Goal: Task Accomplishment & Management: Complete application form

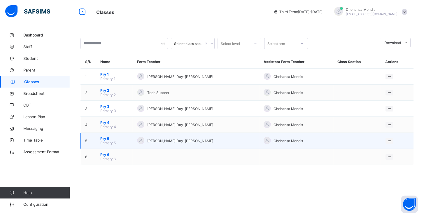
click at [106, 138] on span "Pry 5" at bounding box center [114, 138] width 28 height 4
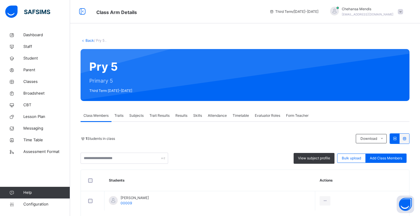
scroll to position [27, 0]
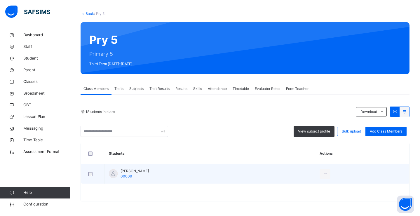
click at [115, 172] on div at bounding box center [113, 173] width 9 height 9
click at [132, 173] on span "[PERSON_NAME]" at bounding box center [134, 170] width 28 height 5
click at [121, 176] on div "[PERSON_NAME] 00009" at bounding box center [129, 173] width 40 height 10
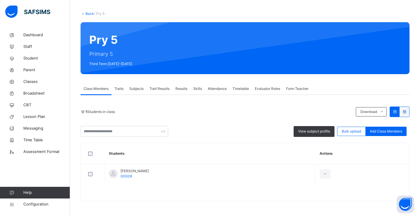
click at [117, 90] on span "Traits" at bounding box center [118, 88] width 9 height 5
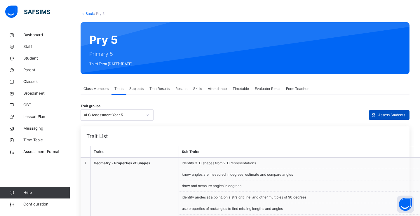
click at [383, 115] on span "Assess Students" at bounding box center [391, 114] width 27 height 5
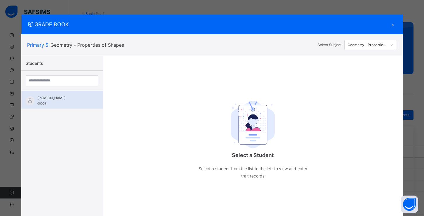
click at [50, 104] on div "[PERSON_NAME] 00009" at bounding box center [63, 100] width 52 height 10
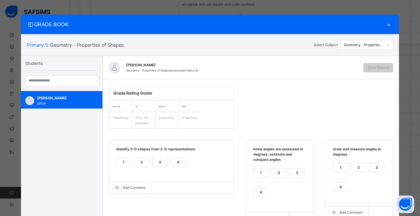
scroll to position [40, 0]
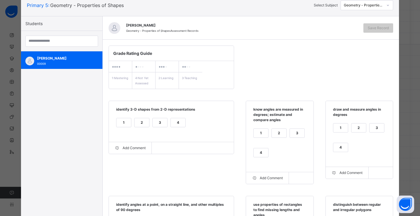
click at [364, 7] on div "Geometry - Properties of Shapes" at bounding box center [363, 5] width 40 height 5
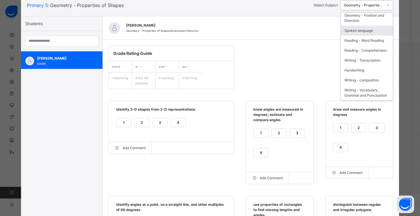
scroll to position [85, 0]
click at [356, 27] on div "Spoken language" at bounding box center [367, 31] width 52 height 10
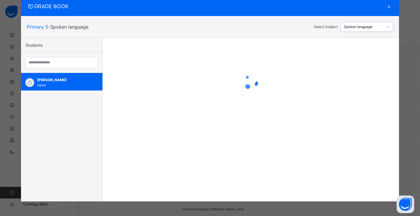
scroll to position [18, 0]
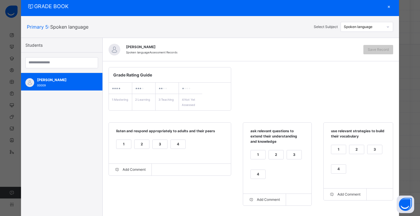
click at [142, 145] on div "2" at bounding box center [141, 144] width 15 height 9
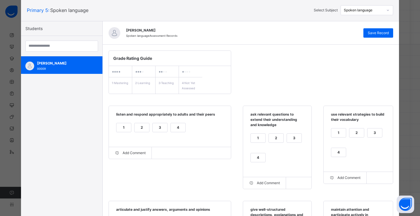
scroll to position [42, 0]
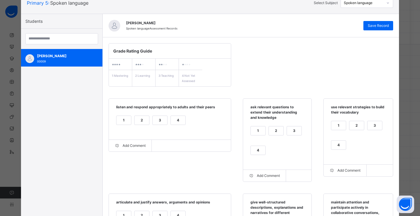
click at [119, 122] on div "1" at bounding box center [123, 120] width 15 height 9
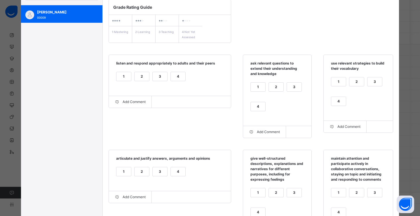
click at [257, 91] on label "1" at bounding box center [257, 86] width 15 height 9
click at [367, 83] on div "3" at bounding box center [374, 81] width 15 height 9
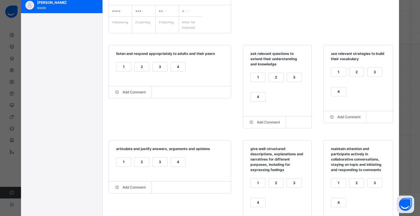
scroll to position [116, 0]
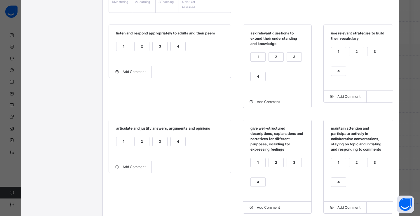
click at [157, 144] on div "3" at bounding box center [159, 141] width 15 height 9
click at [255, 183] on div "4" at bounding box center [257, 182] width 15 height 9
click at [350, 165] on div "2" at bounding box center [356, 162] width 15 height 9
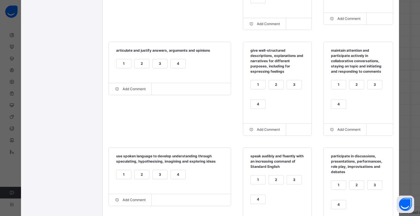
scroll to position [239, 0]
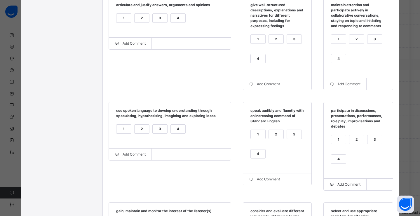
click at [138, 131] on div "2" at bounding box center [141, 128] width 15 height 9
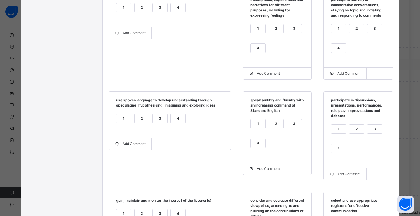
click at [271, 125] on div "2" at bounding box center [276, 123] width 15 height 9
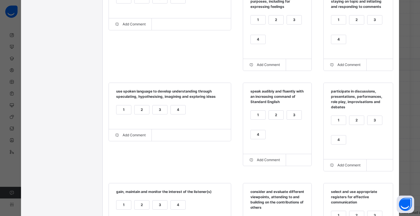
click at [354, 124] on div "2" at bounding box center [356, 120] width 15 height 9
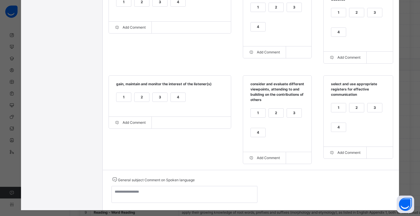
click at [171, 101] on div "4" at bounding box center [178, 97] width 15 height 9
click at [253, 140] on div "4" at bounding box center [257, 136] width 15 height 17
click at [253, 137] on div "4" at bounding box center [257, 132] width 15 height 9
click at [353, 111] on div "2" at bounding box center [356, 107] width 15 height 9
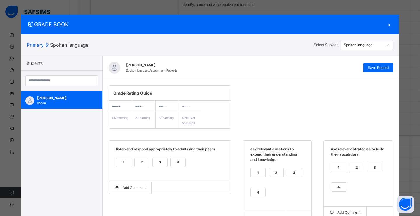
scroll to position [404, 0]
click at [376, 70] on span "Save Record" at bounding box center [377, 67] width 21 height 5
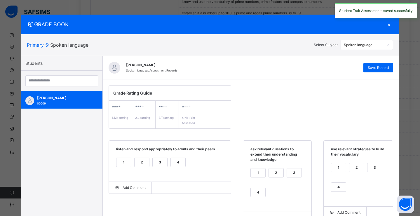
click at [364, 45] on div "Spoken language" at bounding box center [363, 44] width 40 height 5
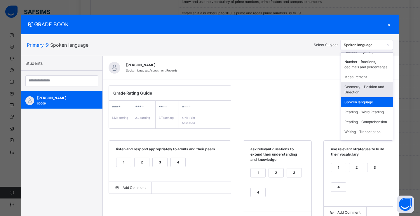
scroll to position [55, 0]
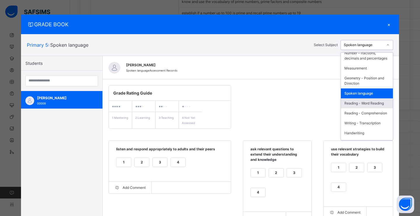
click at [363, 108] on div "Reading - Word Reading" at bounding box center [367, 103] width 52 height 10
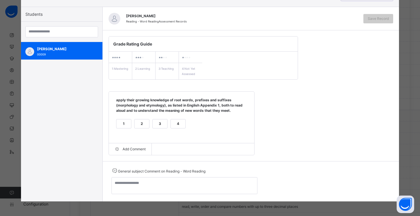
scroll to position [410, 0]
click at [171, 125] on div "4" at bounding box center [178, 123] width 15 height 9
click at [371, 19] on span "Save Record" at bounding box center [377, 18] width 21 height 5
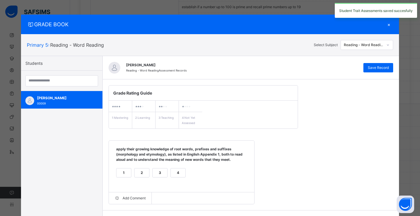
scroll to position [351, 0]
click at [366, 45] on div "Reading - Word Reading" at bounding box center [363, 44] width 40 height 5
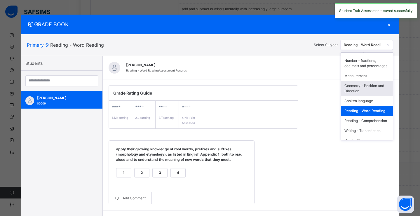
scroll to position [56, 0]
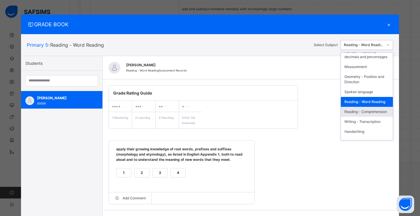
click at [361, 117] on div "Reading - Comprehension" at bounding box center [367, 112] width 52 height 10
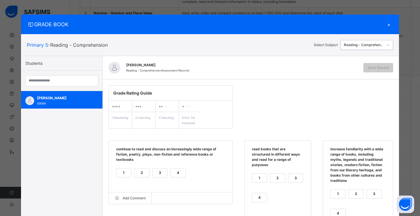
scroll to position [35, 0]
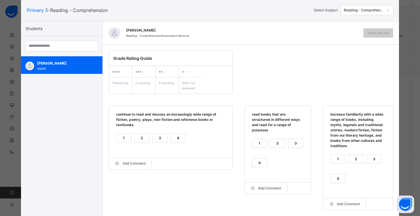
click at [288, 143] on div "3" at bounding box center [295, 143] width 15 height 9
click at [161, 137] on div "3" at bounding box center [159, 138] width 15 height 9
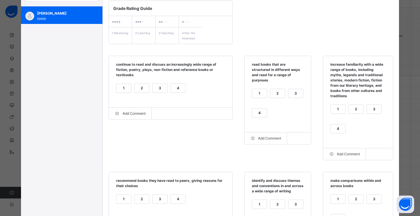
click at [371, 111] on div "3" at bounding box center [373, 109] width 15 height 9
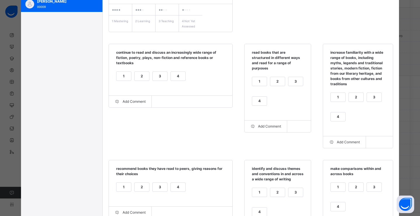
scroll to position [143, 0]
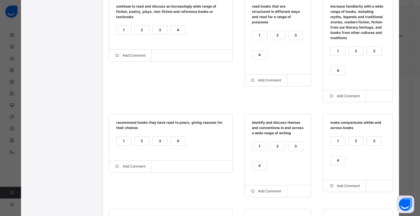
click at [173, 141] on div "4" at bounding box center [178, 140] width 15 height 9
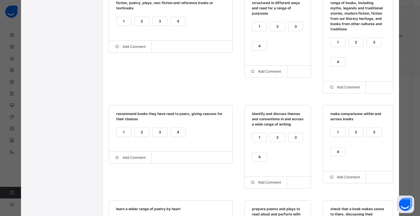
scroll to position [152, 0]
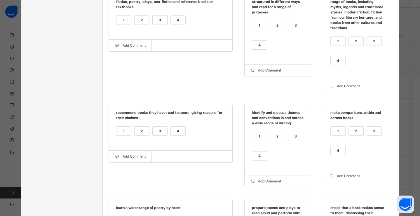
click at [298, 141] on div "3" at bounding box center [295, 136] width 15 height 9
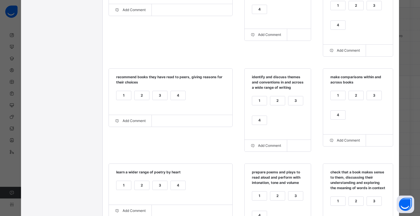
click at [332, 115] on div "4" at bounding box center [337, 114] width 15 height 9
click at [333, 115] on div "4" at bounding box center [337, 114] width 15 height 9
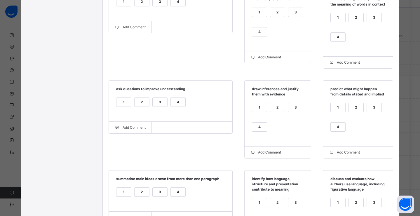
scroll to position [320, 0]
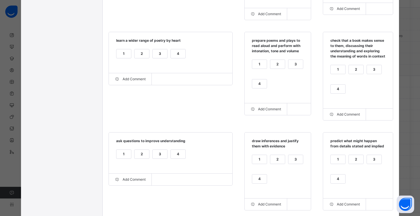
click at [141, 158] on div "2" at bounding box center [141, 154] width 15 height 9
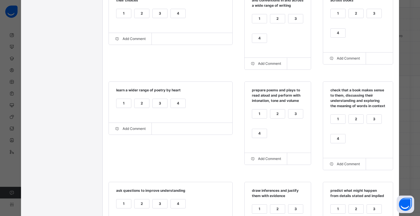
click at [173, 108] on div "4" at bounding box center [178, 103] width 15 height 9
click at [257, 138] on div "4" at bounding box center [259, 133] width 15 height 9
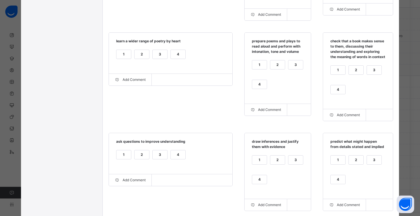
click at [336, 94] on label "4" at bounding box center [337, 89] width 15 height 9
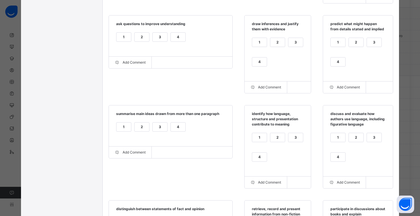
scroll to position [438, 0]
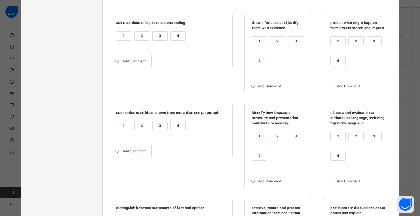
click at [332, 160] on div "4" at bounding box center [337, 155] width 15 height 9
click at [257, 160] on div "4" at bounding box center [259, 155] width 15 height 9
click at [136, 130] on div "2" at bounding box center [141, 125] width 15 height 9
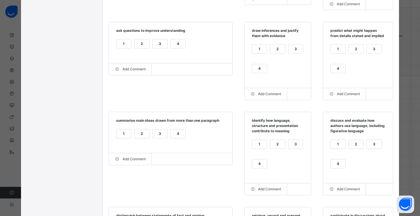
scroll to position [429, 0]
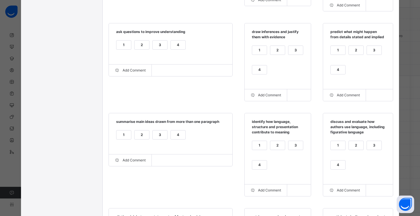
click at [257, 74] on div "4" at bounding box center [259, 69] width 15 height 9
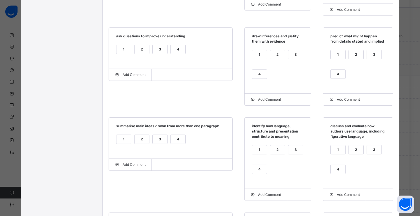
scroll to position [408, 0]
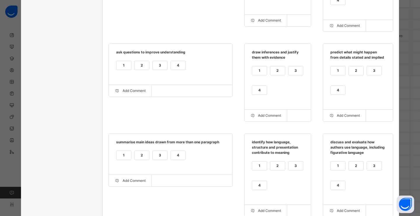
click at [334, 94] on div "4" at bounding box center [337, 90] width 15 height 9
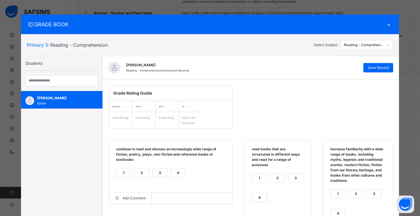
scroll to position [173, 0]
click at [374, 66] on span "Save Record" at bounding box center [377, 67] width 21 height 5
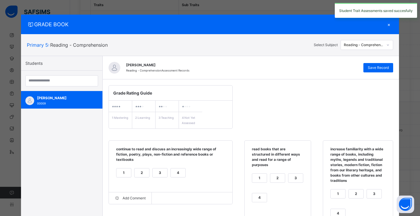
click at [359, 44] on div "Reading - Comprehension" at bounding box center [363, 44] width 40 height 5
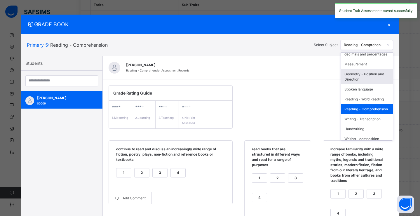
scroll to position [60, 0]
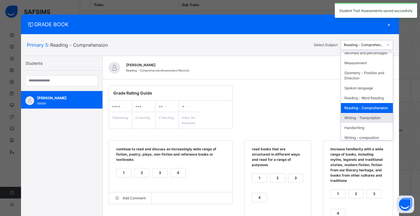
click at [358, 123] on div "Writing - Transcription" at bounding box center [367, 118] width 52 height 10
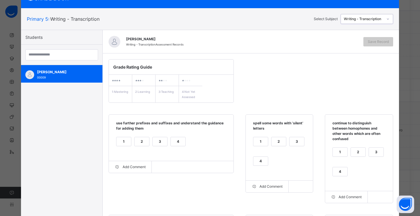
scroll to position [80, 0]
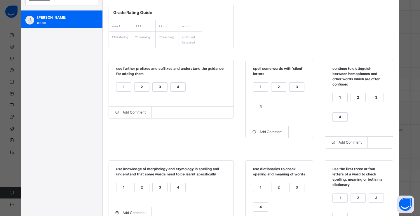
click at [171, 89] on div "4" at bounding box center [178, 87] width 15 height 9
click at [293, 88] on div "3" at bounding box center [296, 87] width 15 height 9
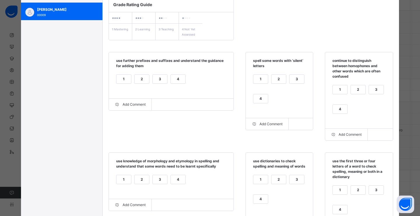
scroll to position [102, 0]
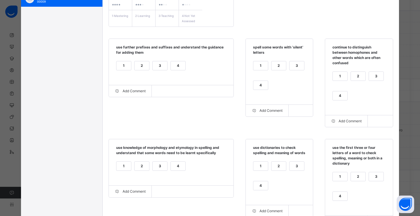
click at [371, 75] on div "3" at bounding box center [376, 76] width 15 height 9
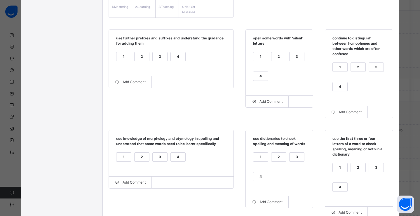
scroll to position [137, 0]
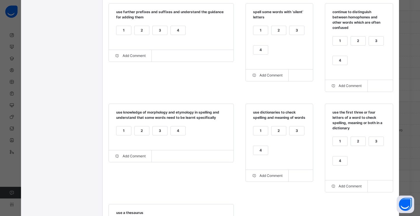
click at [178, 129] on div "4" at bounding box center [178, 130] width 15 height 9
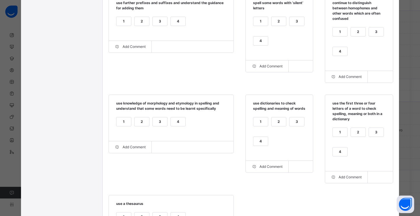
scroll to position [148, 0]
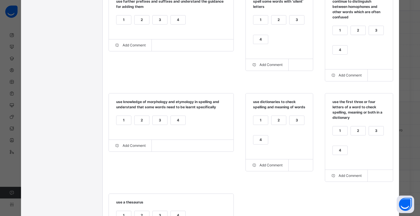
click at [259, 144] on div "4" at bounding box center [260, 139] width 15 height 9
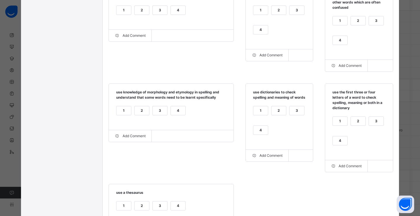
click at [336, 144] on div "4" at bounding box center [339, 140] width 15 height 9
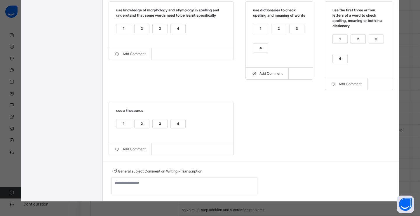
scroll to position [175, 0]
click at [176, 126] on div "4" at bounding box center [178, 123] width 15 height 9
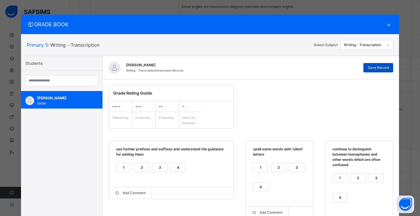
click at [382, 71] on div "Save Record" at bounding box center [378, 67] width 30 height 9
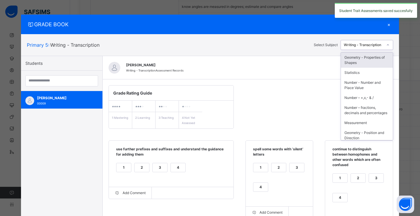
click at [377, 43] on div "Writing - Transcription" at bounding box center [363, 44] width 40 height 5
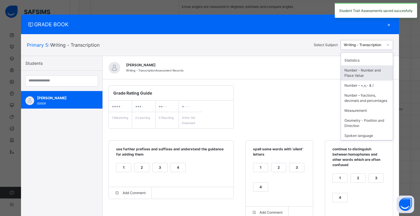
scroll to position [93, 0]
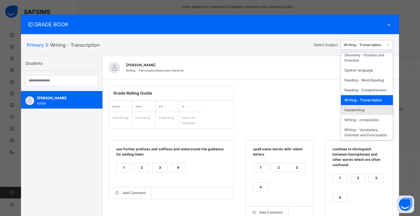
click at [356, 105] on div "Handwriting" at bounding box center [367, 110] width 52 height 10
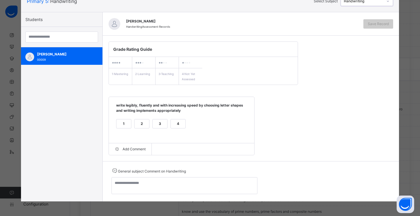
scroll to position [243, 0]
click at [153, 125] on div "3" at bounding box center [159, 123] width 15 height 9
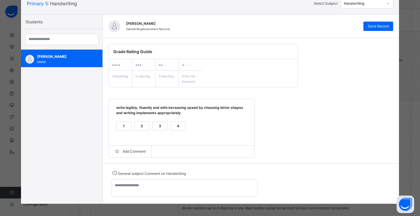
scroll to position [36, 0]
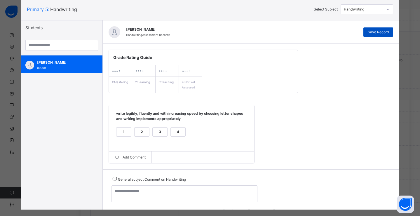
click at [379, 34] on span "Save Record" at bounding box center [377, 31] width 21 height 5
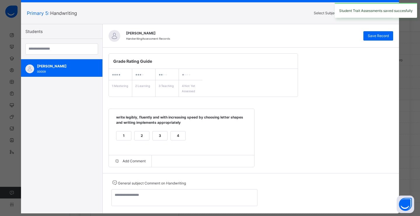
scroll to position [176, 0]
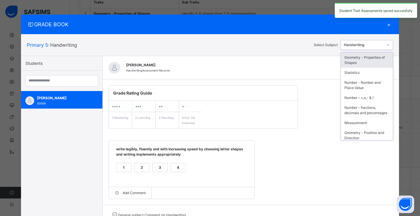
click at [366, 41] on div "Handwriting" at bounding box center [362, 45] width 42 height 9
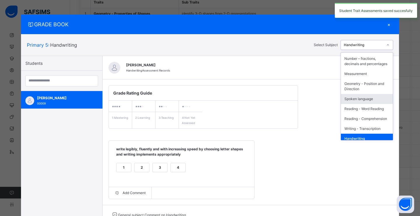
scroll to position [93, 0]
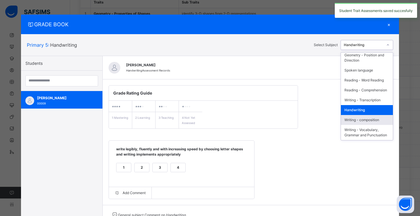
click at [359, 115] on div "Writing - composition" at bounding box center [367, 120] width 52 height 10
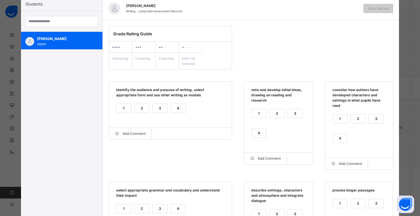
scroll to position [64, 0]
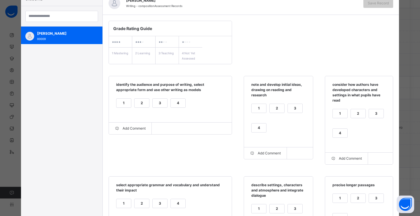
click at [173, 102] on div "4" at bounding box center [178, 103] width 15 height 9
click at [251, 129] on div "4" at bounding box center [258, 127] width 15 height 9
drag, startPoint x: 338, startPoint y: 135, endPoint x: 313, endPoint y: 136, distance: 24.8
click at [338, 134] on div "4" at bounding box center [339, 133] width 15 height 9
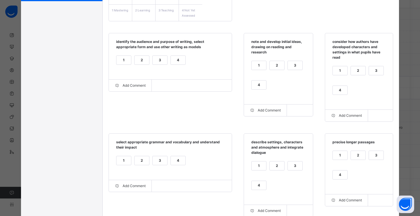
scroll to position [158, 0]
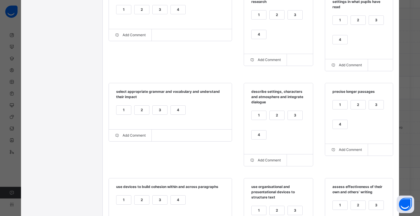
click at [173, 109] on div "4" at bounding box center [178, 110] width 15 height 9
click at [253, 134] on div "4" at bounding box center [258, 134] width 15 height 9
click at [338, 127] on div "4" at bounding box center [339, 124] width 15 height 9
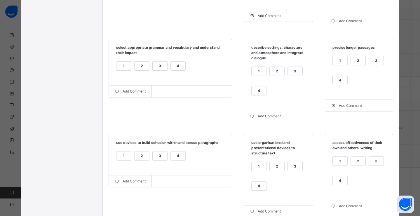
scroll to position [242, 0]
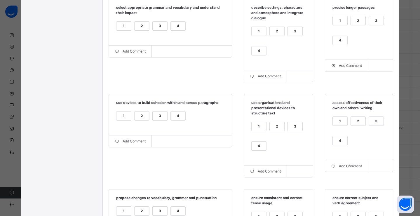
click at [171, 120] on div "4" at bounding box center [178, 115] width 15 height 9
click at [261, 148] on div "4" at bounding box center [258, 145] width 15 height 9
click at [341, 143] on div "4" at bounding box center [339, 140] width 15 height 9
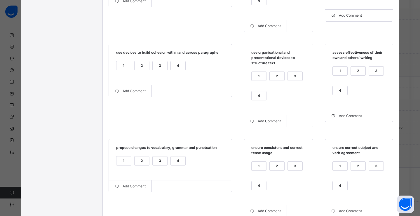
scroll to position [341, 0]
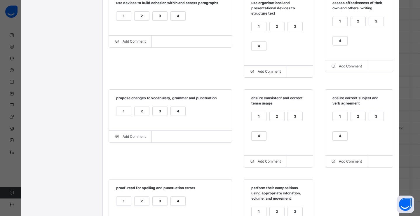
click at [171, 115] on div "4" at bounding box center [178, 111] width 15 height 9
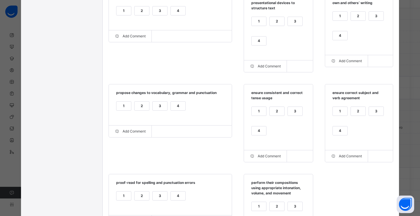
scroll to position [365, 0]
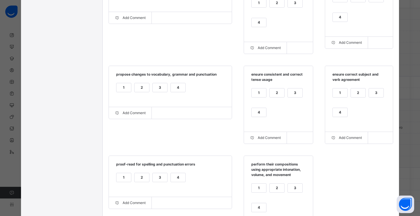
click at [258, 117] on div "4" at bounding box center [258, 112] width 15 height 9
click at [338, 115] on div "4" at bounding box center [339, 112] width 15 height 9
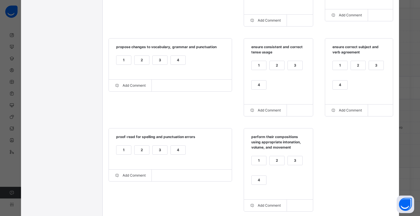
click at [134, 152] on div "2" at bounding box center [141, 149] width 15 height 9
click at [255, 179] on div "4" at bounding box center [258, 180] width 15 height 9
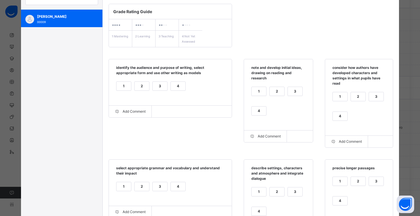
scroll to position [0, 0]
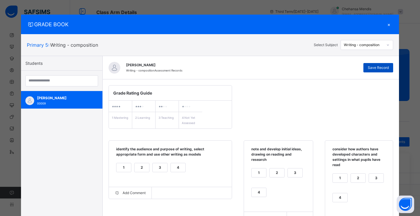
click at [386, 68] on span "Save Record" at bounding box center [377, 67] width 21 height 5
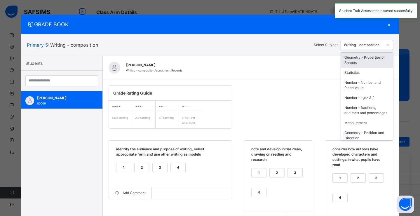
click at [360, 45] on div "Writing - composition" at bounding box center [363, 44] width 40 height 5
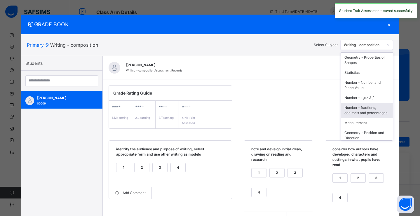
scroll to position [93, 0]
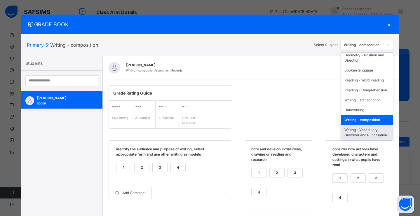
click at [356, 127] on div "Writing - Vocabulary, Grammar and Punctuation" at bounding box center [367, 132] width 52 height 15
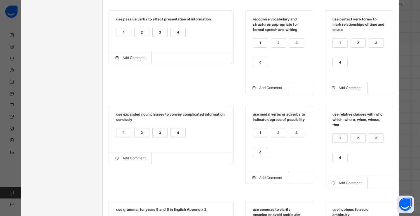
scroll to position [91, 0]
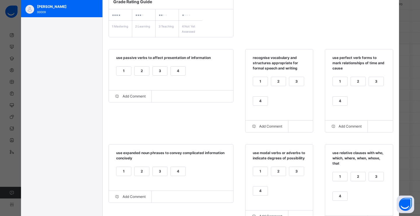
click at [173, 67] on div "4" at bounding box center [178, 70] width 15 height 9
click at [257, 95] on div "1 2 3 4" at bounding box center [278, 94] width 55 height 39
click at [257, 97] on div "4" at bounding box center [260, 101] width 15 height 9
click at [341, 100] on div "4" at bounding box center [339, 101] width 15 height 9
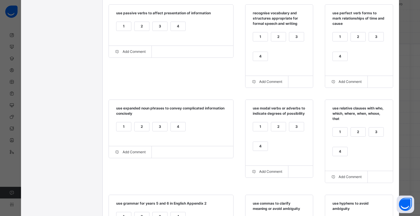
click at [174, 127] on div "4" at bounding box center [178, 126] width 15 height 9
click at [292, 131] on div "3" at bounding box center [296, 126] width 15 height 9
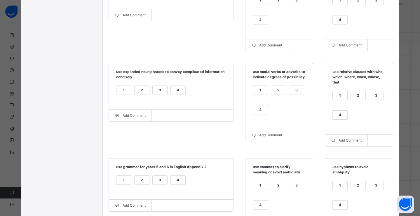
click at [369, 99] on div "3" at bounding box center [376, 95] width 15 height 9
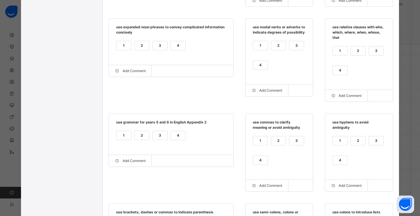
click at [158, 137] on div "3" at bounding box center [159, 135] width 15 height 9
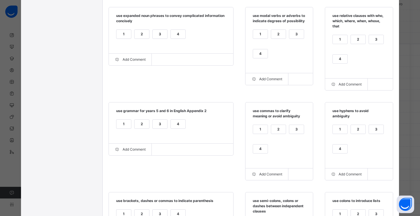
click at [276, 132] on div "2" at bounding box center [278, 129] width 15 height 9
drag, startPoint x: 375, startPoint y: 133, endPoint x: 366, endPoint y: 133, distance: 9.3
click at [375, 133] on div "3" at bounding box center [376, 129] width 15 height 9
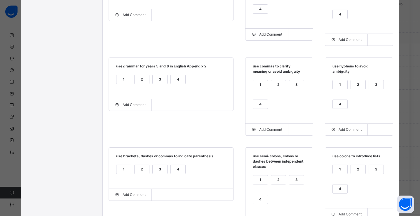
scroll to position [324, 0]
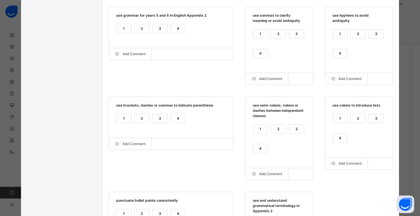
click at [154, 121] on div "3" at bounding box center [159, 118] width 15 height 9
click at [262, 150] on div "4" at bounding box center [260, 148] width 15 height 9
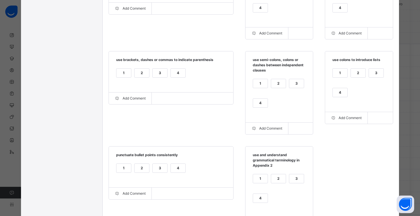
click at [340, 93] on div "4" at bounding box center [339, 92] width 15 height 9
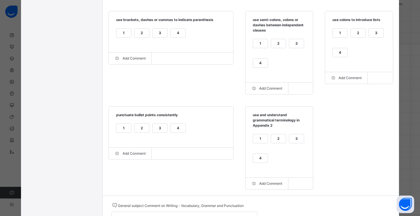
click at [176, 131] on div "4" at bounding box center [178, 128] width 15 height 9
click at [289, 142] on div "3" at bounding box center [296, 138] width 15 height 9
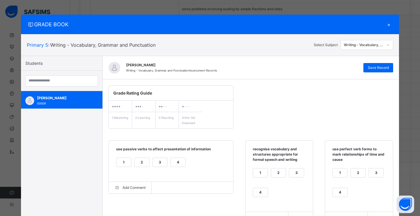
scroll to position [280, 0]
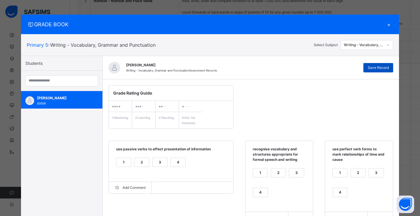
click at [378, 71] on div "Save Record" at bounding box center [378, 67] width 30 height 9
click at [389, 25] on div "×" at bounding box center [388, 24] width 9 height 8
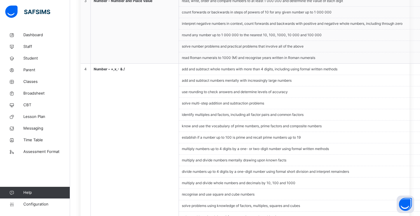
scroll to position [0, 0]
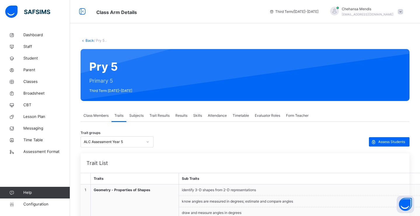
click at [111, 141] on div "ALC Assessment Year 5" at bounding box center [113, 141] width 59 height 5
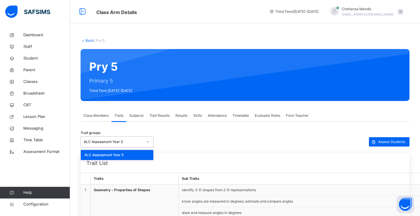
click at [108, 116] on span "Class Members" at bounding box center [95, 115] width 25 height 5
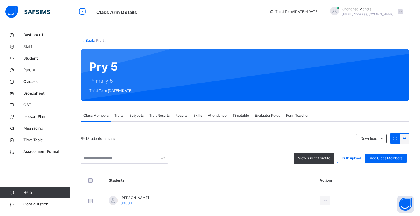
scroll to position [27, 0]
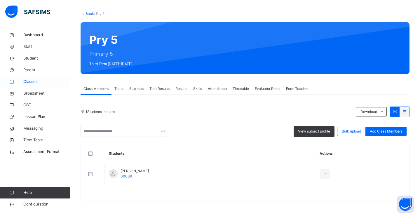
click at [36, 83] on span "Classes" at bounding box center [46, 82] width 47 height 6
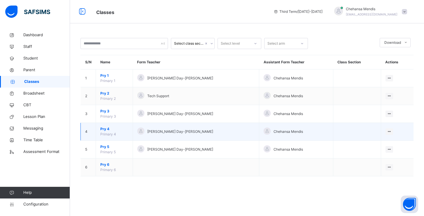
click at [109, 129] on span "Pry 4" at bounding box center [114, 128] width 28 height 5
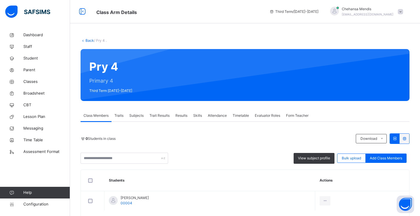
scroll to position [27, 0]
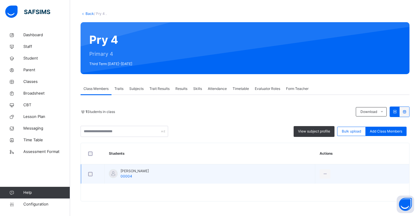
click at [112, 173] on div at bounding box center [113, 173] width 9 height 9
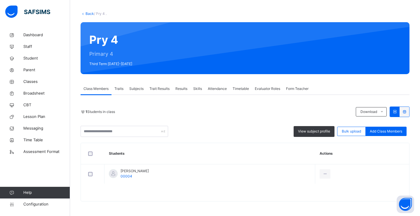
click at [119, 89] on span "Traits" at bounding box center [118, 88] width 9 height 5
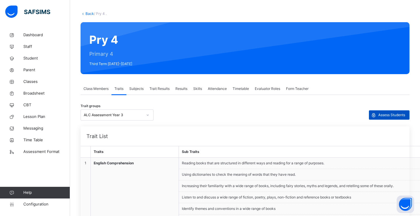
click at [388, 117] on div "Assess Students" at bounding box center [389, 114] width 41 height 9
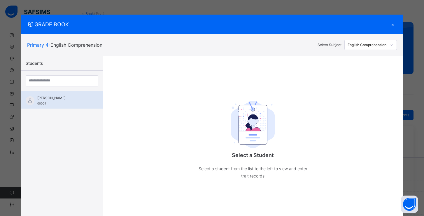
click at [41, 99] on span "[PERSON_NAME]" at bounding box center [63, 97] width 52 height 5
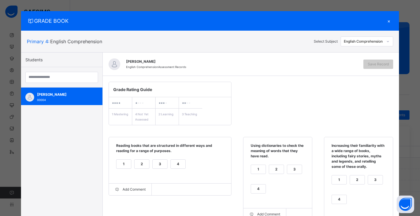
scroll to position [13, 0]
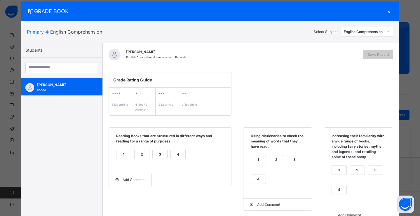
click at [156, 151] on div "3" at bounding box center [159, 154] width 15 height 9
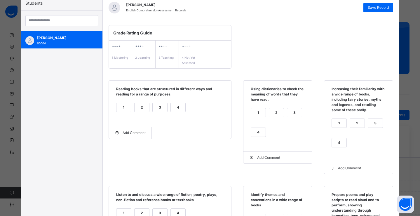
click at [141, 108] on div "2" at bounding box center [141, 107] width 15 height 9
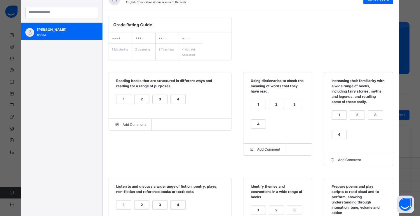
click at [258, 122] on div "4" at bounding box center [258, 124] width 15 height 9
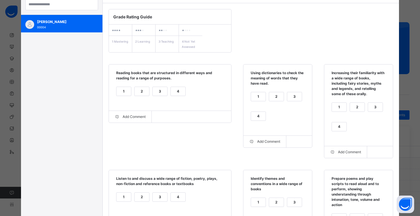
click at [353, 110] on div "2" at bounding box center [357, 107] width 15 height 9
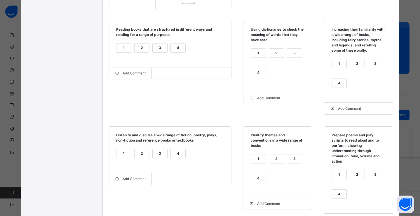
click at [336, 63] on div "1" at bounding box center [338, 63] width 15 height 9
click at [117, 46] on div "1" at bounding box center [123, 47] width 15 height 9
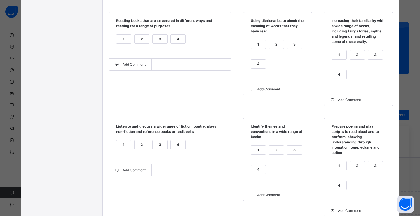
click at [122, 144] on div "1" at bounding box center [123, 144] width 15 height 9
click at [258, 153] on div "1" at bounding box center [258, 149] width 15 height 9
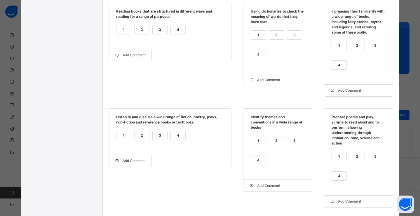
scroll to position [143, 0]
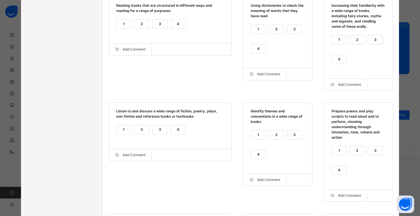
click at [336, 171] on div "4" at bounding box center [338, 170] width 15 height 9
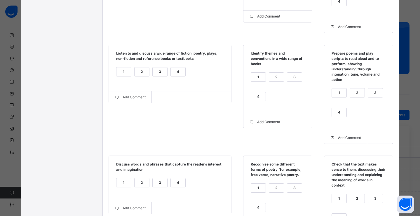
scroll to position [252, 0]
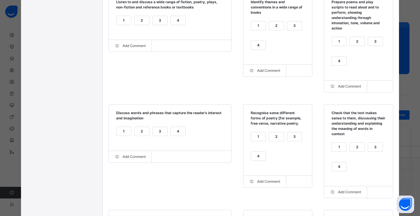
click at [135, 133] on div "2" at bounding box center [141, 131] width 15 height 9
click at [259, 159] on div "4" at bounding box center [258, 156] width 15 height 9
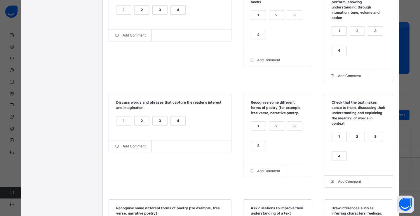
scroll to position [307, 0]
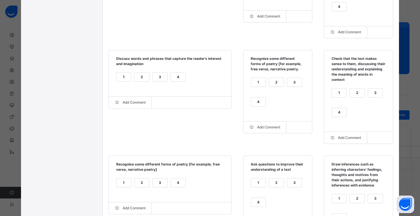
click at [340, 95] on div "1" at bounding box center [338, 92] width 15 height 9
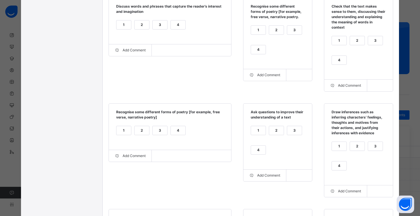
scroll to position [414, 0]
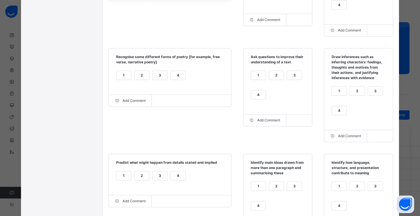
click at [172, 79] on div "4" at bounding box center [178, 75] width 15 height 9
click at [258, 80] on div "1" at bounding box center [258, 75] width 15 height 9
click at [341, 112] on div "4" at bounding box center [338, 110] width 15 height 9
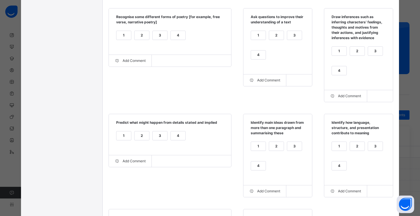
scroll to position [455, 0]
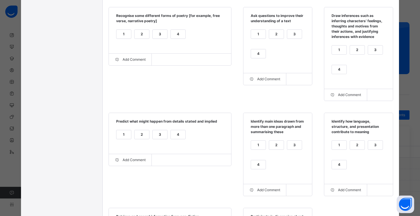
click at [123, 138] on div "1" at bounding box center [123, 134] width 15 height 9
drag, startPoint x: 261, startPoint y: 147, endPoint x: 266, endPoint y: 148, distance: 5.6
click at [261, 147] on div "1" at bounding box center [258, 145] width 15 height 9
click at [353, 148] on div "2" at bounding box center [357, 145] width 15 height 9
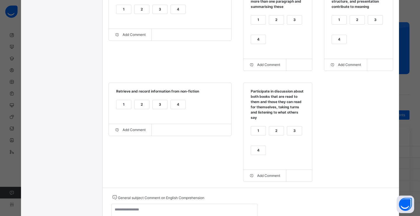
click at [121, 108] on div "1" at bounding box center [123, 104] width 15 height 9
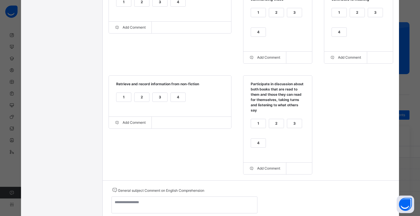
scroll to position [589, 0]
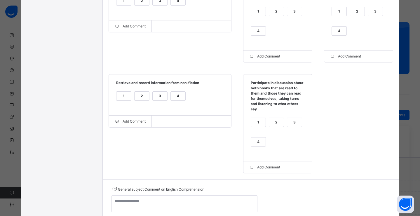
click at [276, 125] on div "2" at bounding box center [276, 122] width 15 height 9
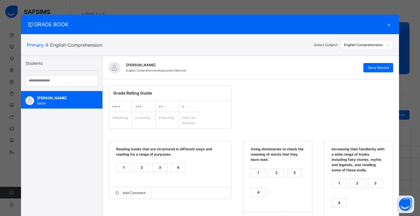
scroll to position [0, 0]
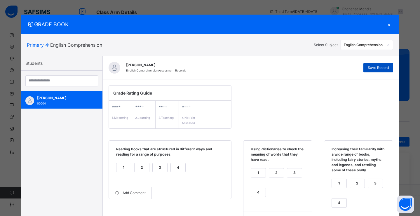
click at [387, 70] on span "Save Record" at bounding box center [377, 67] width 21 height 5
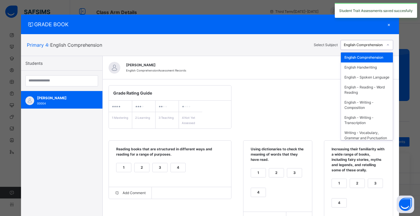
click at [372, 48] on div "English Comprehension" at bounding box center [362, 45] width 42 height 9
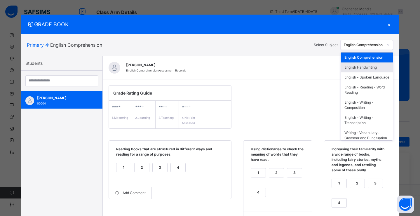
click at [371, 66] on div "English Handwriting" at bounding box center [367, 67] width 52 height 10
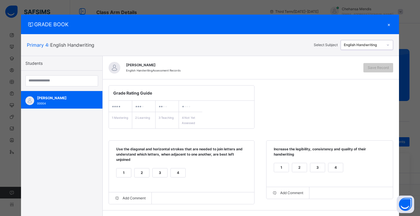
scroll to position [47, 0]
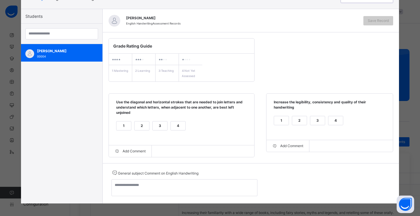
click at [152, 126] on div "3" at bounding box center [159, 125] width 15 height 9
click at [292, 122] on div "2" at bounding box center [299, 120] width 15 height 9
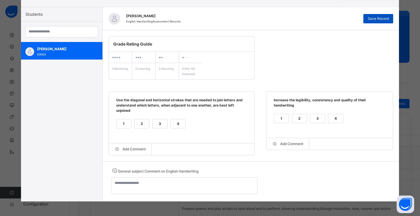
click at [373, 17] on span "Save Record" at bounding box center [377, 18] width 21 height 5
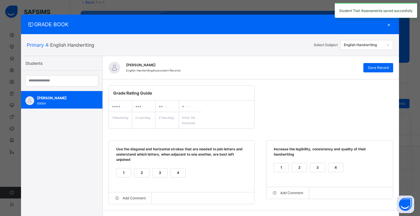
scroll to position [0, 0]
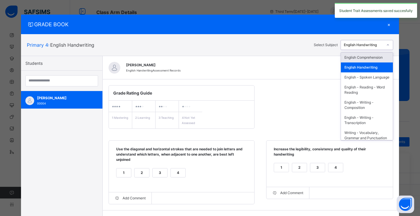
click at [361, 45] on div "English Handwriting" at bounding box center [363, 44] width 40 height 5
click at [363, 77] on div "English - Spoken Language" at bounding box center [367, 77] width 52 height 10
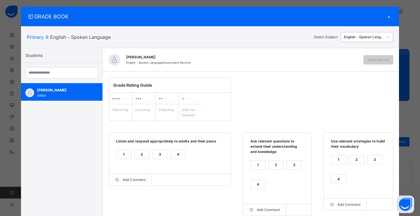
scroll to position [59, 0]
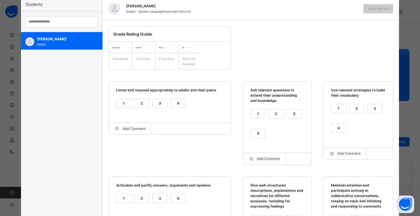
click at [123, 103] on div "1" at bounding box center [123, 103] width 15 height 9
click at [258, 114] on div "1" at bounding box center [257, 113] width 15 height 9
click at [334, 107] on div "1" at bounding box center [338, 108] width 15 height 9
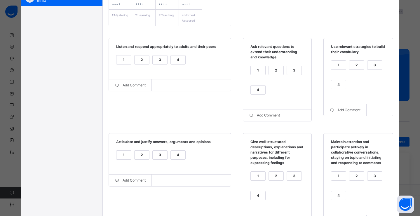
scroll to position [130, 0]
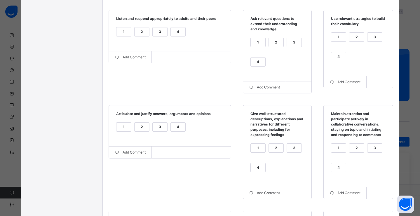
click at [122, 126] on div "1" at bounding box center [123, 126] width 15 height 9
click at [269, 147] on div "2" at bounding box center [276, 147] width 15 height 9
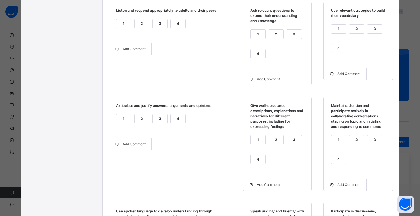
scroll to position [151, 0]
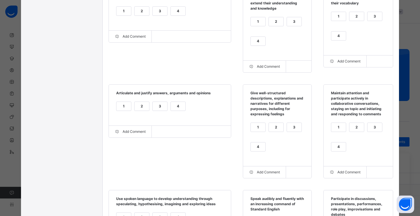
click at [336, 129] on div "1" at bounding box center [338, 127] width 15 height 9
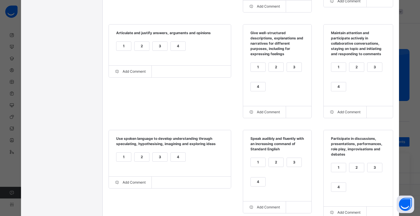
scroll to position [221, 0]
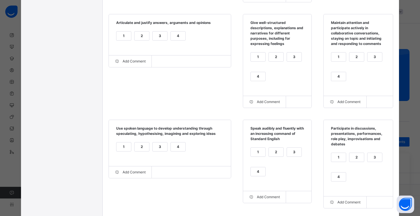
click at [121, 145] on div "1" at bounding box center [123, 146] width 15 height 9
click at [258, 155] on div "1" at bounding box center [257, 152] width 15 height 9
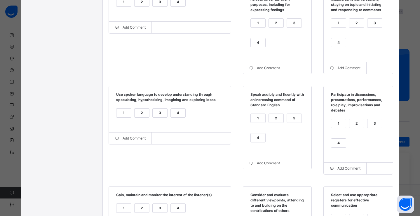
click at [340, 124] on div "1" at bounding box center [338, 123] width 15 height 9
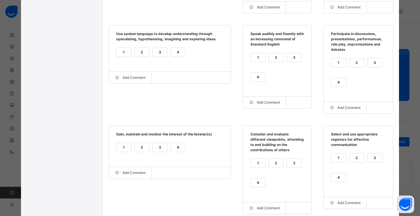
scroll to position [337, 0]
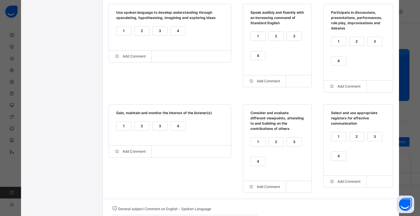
click at [154, 130] on div "3" at bounding box center [159, 126] width 15 height 9
click at [135, 130] on div "2" at bounding box center [141, 126] width 15 height 9
click at [355, 140] on div "2" at bounding box center [356, 136] width 15 height 9
click at [269, 141] on div "2" at bounding box center [276, 141] width 15 height 9
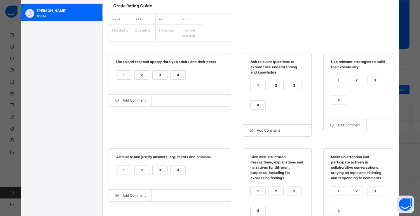
scroll to position [0, 0]
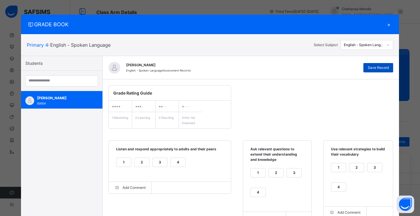
click at [379, 64] on div "Save Record" at bounding box center [378, 67] width 30 height 9
click at [380, 69] on span "Save Record" at bounding box center [377, 67] width 21 height 5
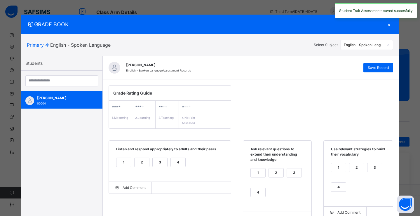
click at [361, 46] on div "English - Spoken Language" at bounding box center [363, 44] width 40 height 5
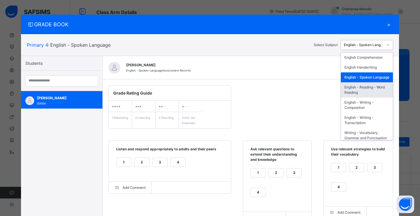
click at [359, 94] on div "English - Reading - Word Reading" at bounding box center [367, 89] width 52 height 15
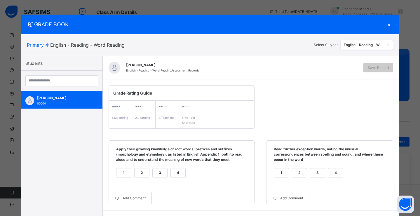
scroll to position [49, 0]
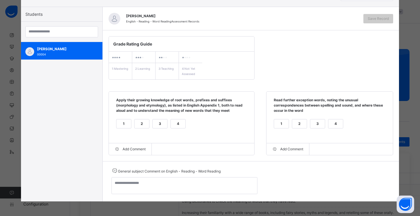
click at [140, 125] on div "2" at bounding box center [141, 123] width 15 height 9
click at [292, 124] on div "2" at bounding box center [299, 123] width 15 height 9
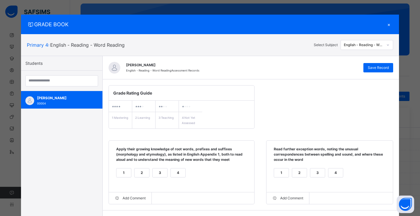
scroll to position [0, 0]
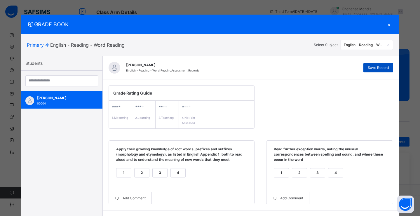
click at [379, 67] on span "Save Record" at bounding box center [377, 67] width 21 height 5
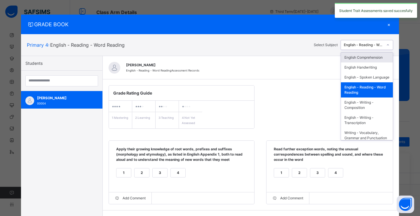
click at [371, 46] on div "English - Reading - Word Reading" at bounding box center [363, 44] width 40 height 5
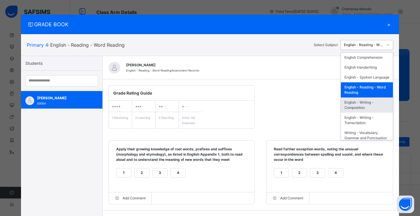
click at [367, 106] on div "English - Writing - Composition" at bounding box center [367, 104] width 52 height 15
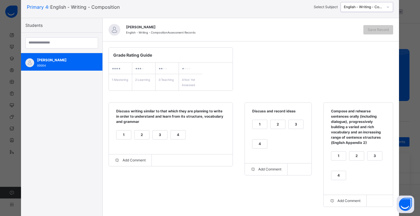
scroll to position [59, 0]
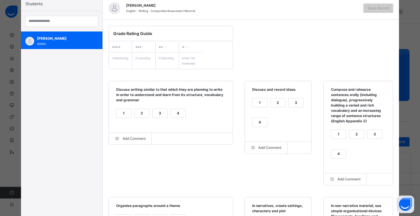
click at [135, 114] on div "2" at bounding box center [141, 113] width 15 height 9
click at [258, 104] on div "1" at bounding box center [259, 102] width 15 height 9
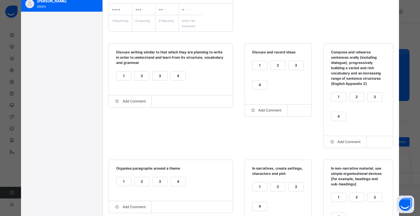
click at [359, 98] on div "2" at bounding box center [356, 96] width 15 height 9
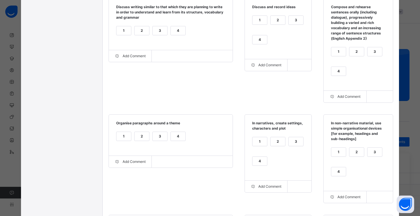
scroll to position [143, 0]
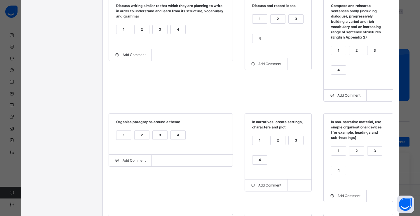
click at [127, 136] on div "1" at bounding box center [123, 135] width 15 height 9
click at [257, 140] on div "1" at bounding box center [259, 140] width 15 height 9
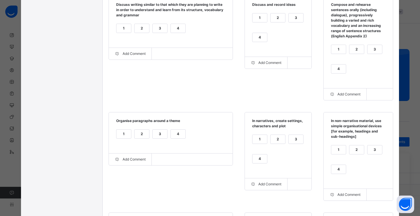
scroll to position [150, 0]
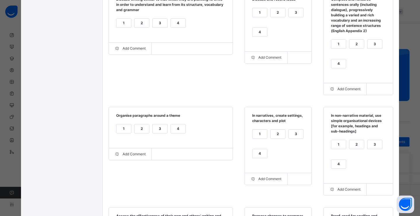
click at [340, 147] on div "1" at bounding box center [338, 144] width 15 height 9
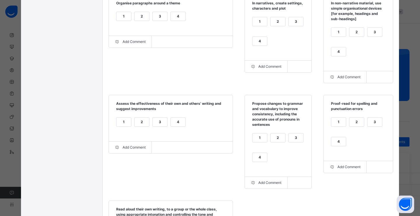
click at [140, 126] on div "2" at bounding box center [141, 121] width 15 height 9
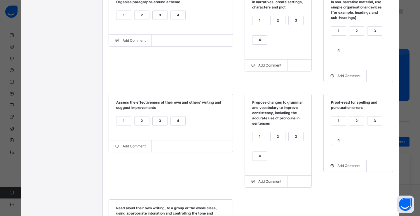
click at [252, 140] on div "1" at bounding box center [259, 136] width 15 height 9
click at [338, 125] on div "1" at bounding box center [338, 120] width 15 height 9
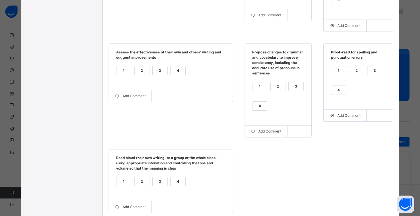
scroll to position [319, 0]
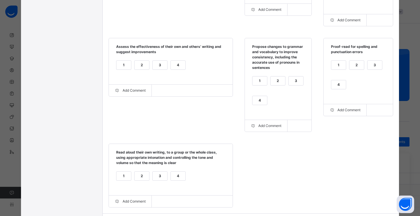
click at [119, 176] on div "1" at bounding box center [123, 175] width 15 height 9
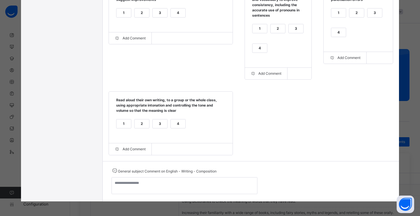
scroll to position [0, 0]
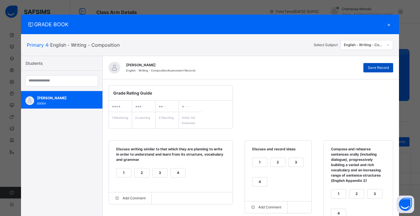
click at [375, 71] on div "Save Record" at bounding box center [378, 67] width 30 height 9
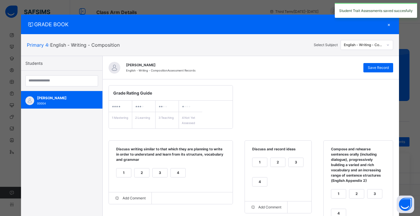
click at [367, 47] on div "English - Writing - Composition" at bounding box center [363, 44] width 40 height 5
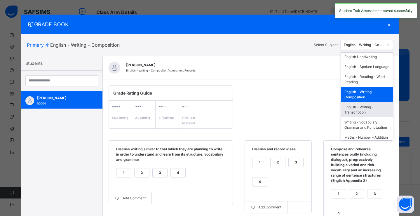
scroll to position [51, 0]
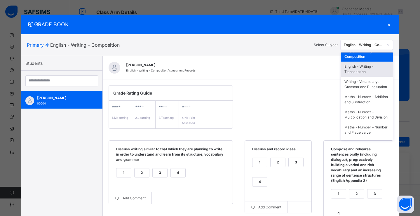
click at [362, 74] on div "English - Writing - Transcription" at bounding box center [367, 69] width 52 height 15
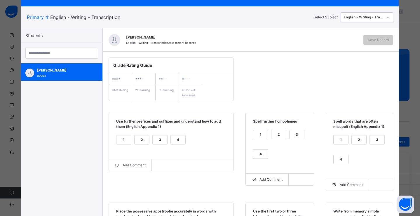
scroll to position [41, 0]
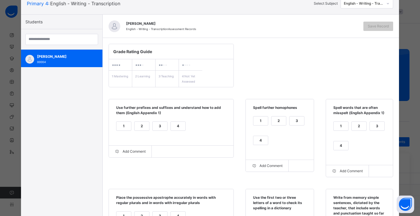
click at [137, 125] on div "2" at bounding box center [141, 126] width 15 height 9
click at [257, 122] on div "1" at bounding box center [260, 120] width 15 height 9
click at [280, 122] on div "2" at bounding box center [278, 120] width 15 height 9
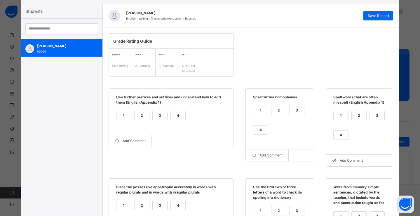
click at [357, 117] on div "2" at bounding box center [358, 115] width 15 height 9
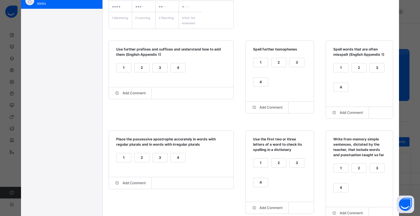
scroll to position [153, 0]
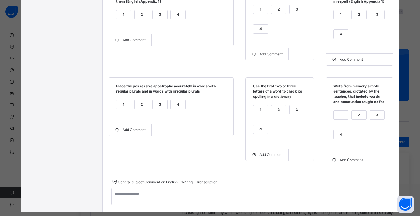
click at [159, 106] on div "3" at bounding box center [159, 104] width 15 height 9
click at [264, 127] on div "4" at bounding box center [260, 129] width 15 height 9
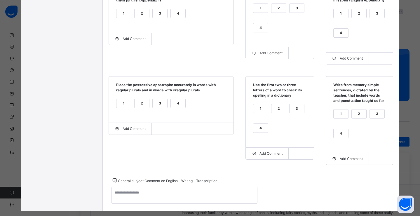
click at [342, 116] on div "1" at bounding box center [340, 113] width 15 height 9
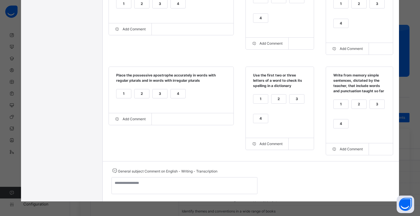
scroll to position [0, 0]
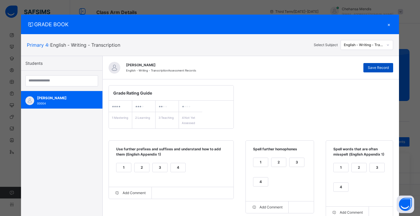
click at [376, 69] on span "Save Record" at bounding box center [377, 67] width 21 height 5
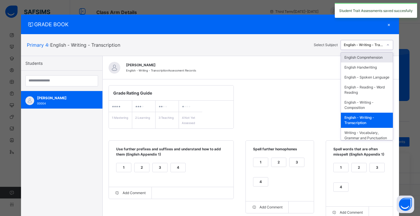
click at [364, 44] on div "English - Writing - Transcription" at bounding box center [363, 44] width 40 height 5
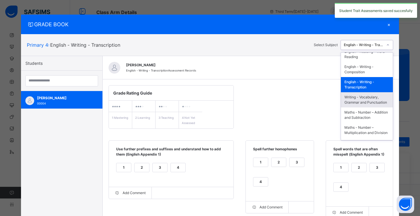
scroll to position [44, 0]
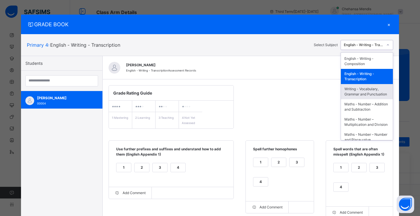
click at [362, 99] on div "Writing - Vocabulary, Grammar and Punctuation" at bounding box center [367, 91] width 52 height 15
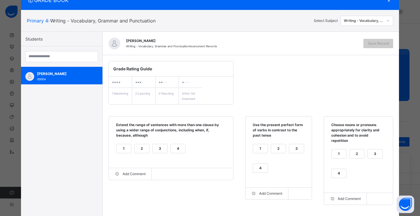
scroll to position [25, 0]
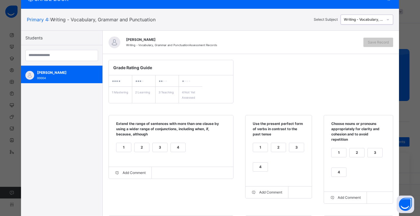
click at [121, 145] on div "1" at bounding box center [123, 147] width 15 height 9
click at [276, 147] on div "2" at bounding box center [278, 147] width 15 height 9
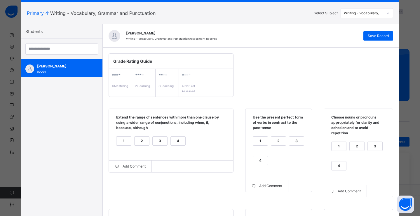
click at [349, 145] on div "2" at bounding box center [356, 146] width 15 height 9
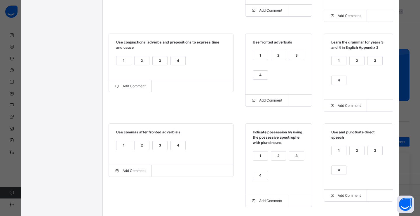
scroll to position [152, 0]
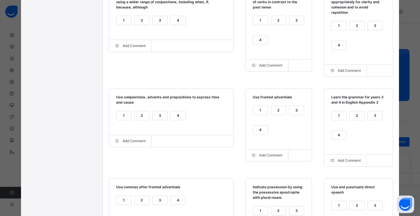
click at [117, 118] on div "1" at bounding box center [123, 115] width 15 height 9
click at [272, 112] on div "2" at bounding box center [278, 110] width 15 height 9
click at [350, 116] on div "2" at bounding box center [356, 115] width 15 height 9
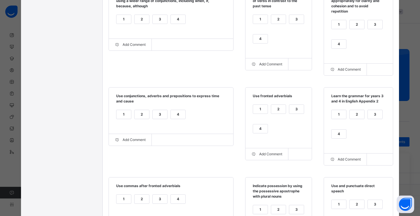
scroll to position [182, 0]
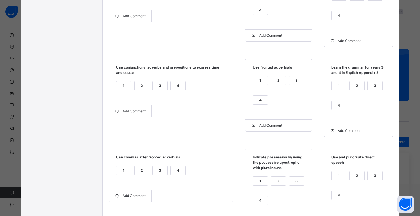
click at [136, 172] on div "2" at bounding box center [141, 170] width 15 height 9
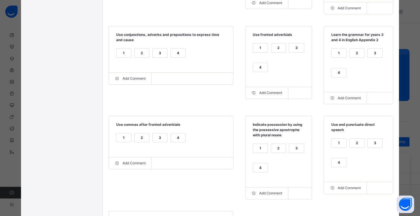
click at [154, 142] on div "3" at bounding box center [159, 137] width 15 height 9
click at [275, 149] on div "2" at bounding box center [278, 148] width 15 height 9
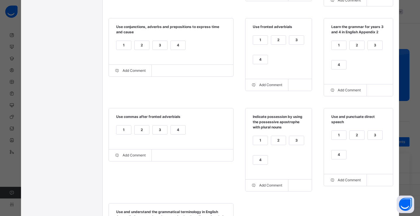
scroll to position [243, 0]
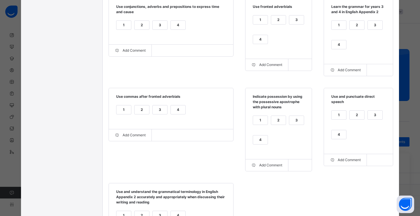
click at [355, 119] on div "2" at bounding box center [356, 114] width 15 height 9
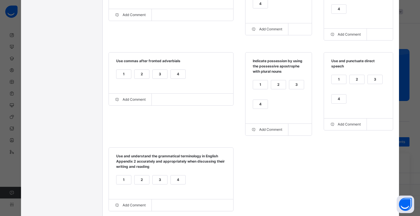
scroll to position [315, 0]
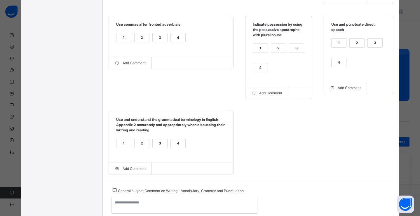
click at [144, 145] on div "2" at bounding box center [141, 143] width 15 height 9
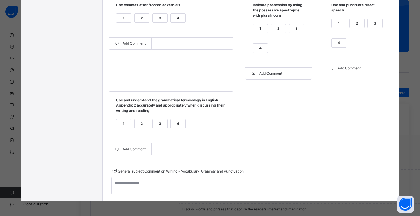
scroll to position [0, 0]
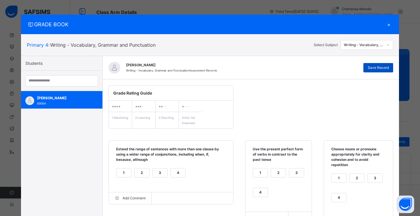
click at [380, 71] on div "Save Record" at bounding box center [378, 67] width 30 height 9
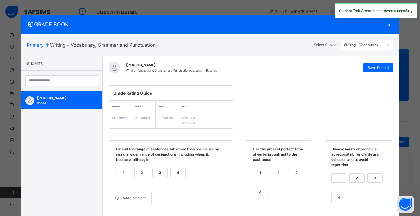
click at [372, 47] on div "Writing - Vocabulary, Grammar and Punctuation" at bounding box center [363, 44] width 40 height 5
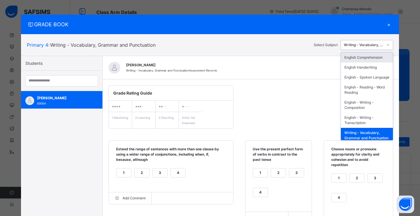
click at [369, 43] on div "Writing - Vocabulary, Grammar and Punctuation" at bounding box center [363, 44] width 40 height 5
click at [363, 58] on div "English Comprehension" at bounding box center [367, 57] width 52 height 10
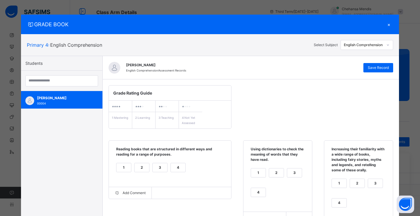
click at [389, 25] on div "×" at bounding box center [388, 24] width 9 height 8
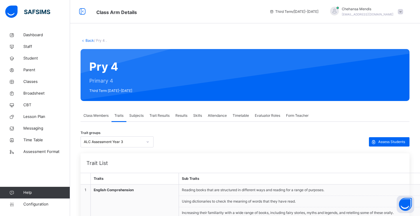
click at [86, 39] on link "Back" at bounding box center [89, 40] width 8 height 4
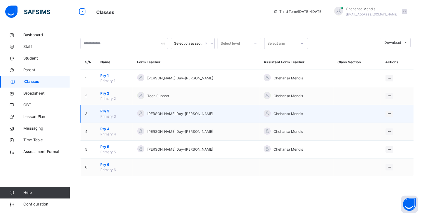
click at [108, 113] on span "Pry 3" at bounding box center [114, 110] width 28 height 5
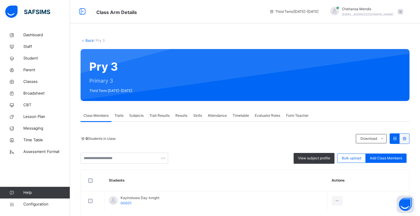
scroll to position [27, 0]
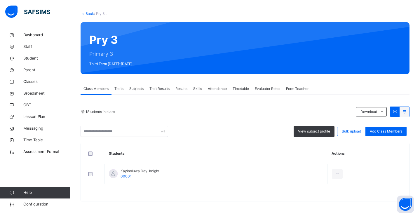
click at [118, 90] on span "Traits" at bounding box center [118, 88] width 9 height 5
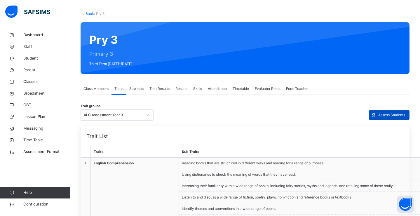
click at [389, 112] on div "Assess Students" at bounding box center [389, 114] width 41 height 9
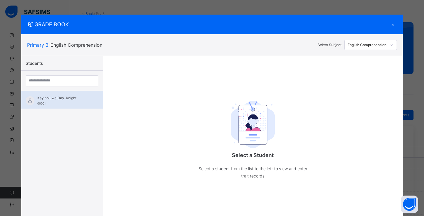
click at [26, 101] on img at bounding box center [30, 100] width 9 height 9
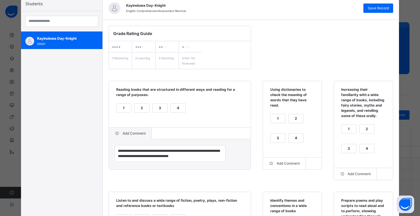
scroll to position [82, 0]
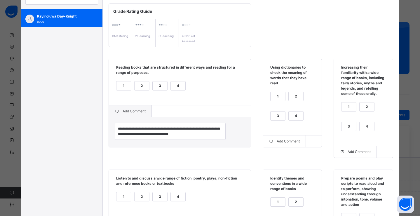
click at [288, 113] on div "4" at bounding box center [295, 115] width 15 height 9
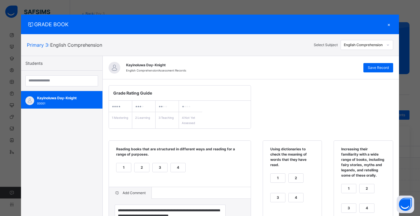
scroll to position [0, 0]
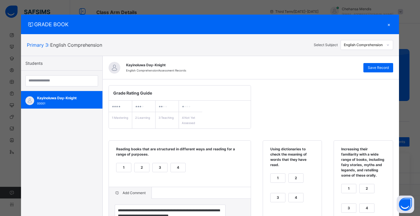
click at [378, 43] on div "English Comprehension" at bounding box center [363, 44] width 40 height 5
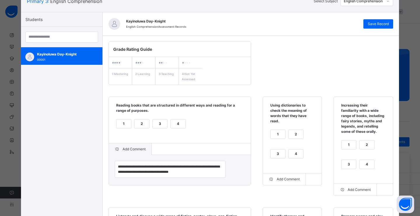
scroll to position [93, 0]
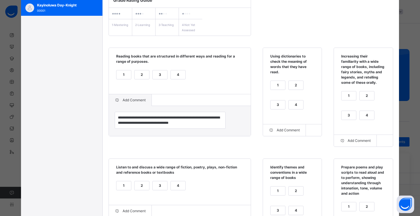
click at [359, 94] on div "2" at bounding box center [366, 95] width 15 height 9
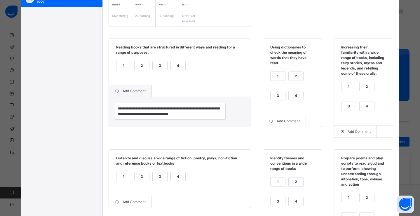
scroll to position [119, 0]
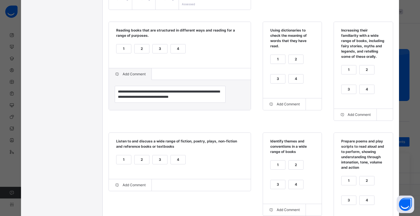
click at [118, 155] on div "1" at bounding box center [123, 159] width 15 height 9
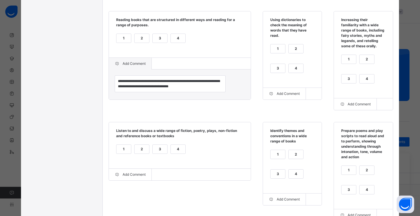
click at [288, 152] on div "2" at bounding box center [295, 154] width 15 height 9
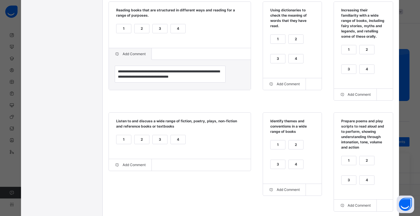
scroll to position [161, 0]
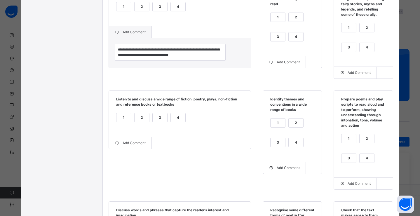
click at [359, 154] on div "4" at bounding box center [366, 158] width 15 height 9
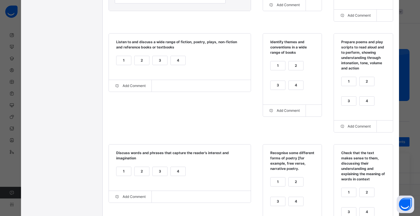
scroll to position [229, 0]
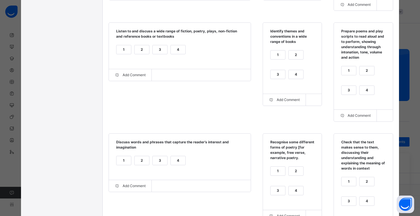
click at [139, 159] on div "2" at bounding box center [141, 160] width 15 height 9
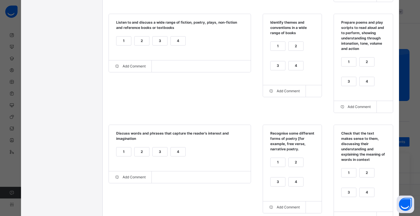
scroll to position [246, 0]
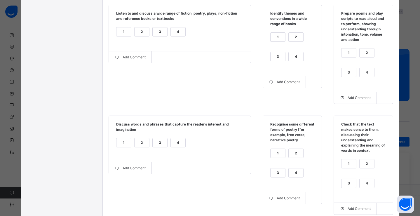
click at [288, 168] on div "4" at bounding box center [295, 172] width 15 height 9
click at [342, 159] on div "1" at bounding box center [348, 163] width 15 height 9
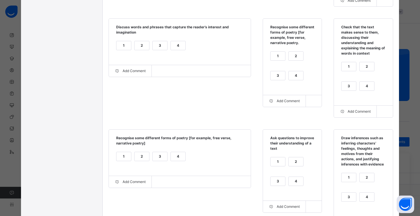
scroll to position [379, 0]
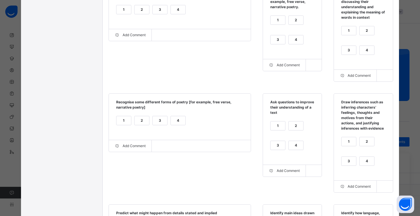
click at [175, 116] on div "4" at bounding box center [178, 120] width 15 height 9
click at [270, 121] on div "1" at bounding box center [277, 125] width 15 height 9
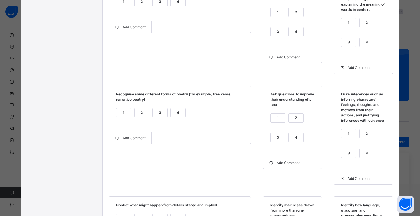
click at [359, 129] on div "2" at bounding box center [366, 133] width 15 height 9
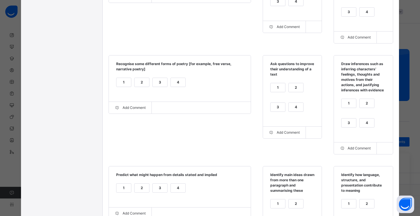
scroll to position [426, 0]
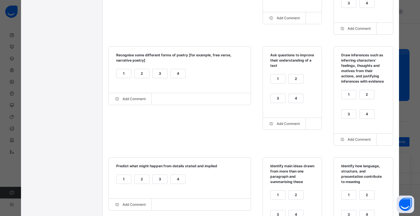
click at [127, 175] on div "1" at bounding box center [123, 179] width 15 height 9
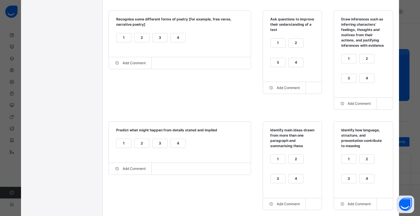
scroll to position [501, 0]
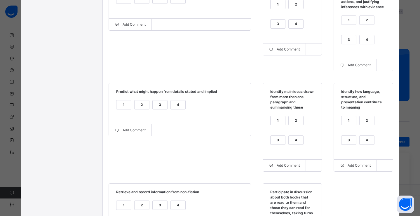
click at [270, 116] on div "1" at bounding box center [277, 120] width 15 height 9
drag, startPoint x: 336, startPoint y: 104, endPoint x: 333, endPoint y: 106, distance: 4.5
click at [341, 116] on div "1" at bounding box center [348, 120] width 15 height 9
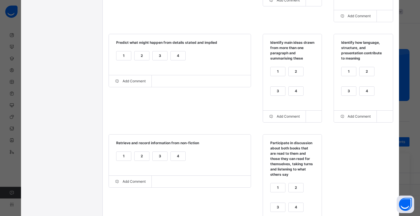
click at [122, 152] on div "1" at bounding box center [123, 156] width 15 height 9
click at [288, 183] on div "2" at bounding box center [295, 187] width 15 height 9
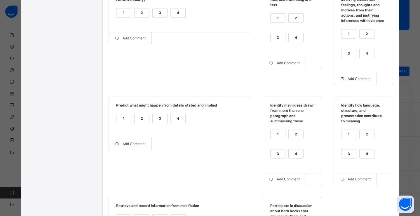
scroll to position [612, 0]
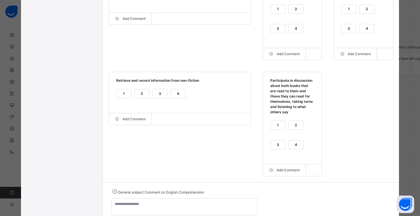
click at [270, 121] on div "1" at bounding box center [277, 125] width 15 height 9
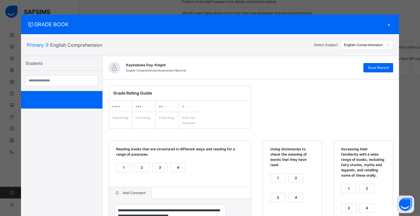
scroll to position [233, 0]
click at [371, 68] on span "Save Record" at bounding box center [377, 67] width 21 height 5
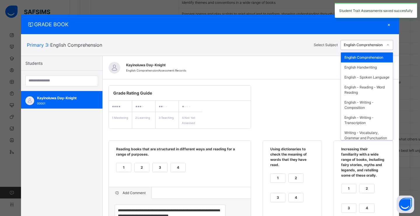
click at [357, 48] on div "English Comprehension" at bounding box center [362, 45] width 42 height 9
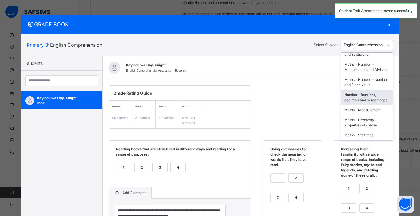
scroll to position [0, 0]
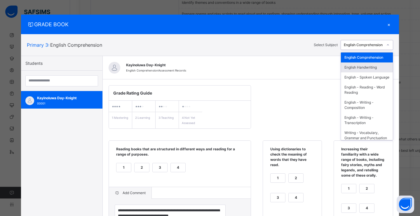
click at [357, 64] on div "English Handwriting" at bounding box center [367, 67] width 52 height 10
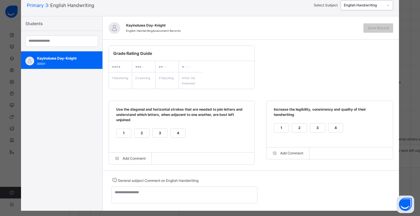
scroll to position [49, 0]
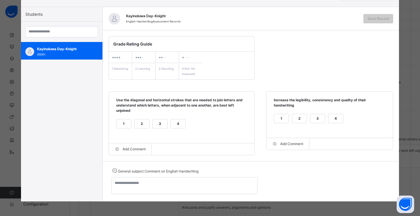
click at [171, 124] on div "4" at bounding box center [178, 123] width 15 height 9
click at [292, 120] on div "2" at bounding box center [299, 118] width 15 height 9
click at [373, 19] on span "Save Record" at bounding box center [377, 18] width 21 height 5
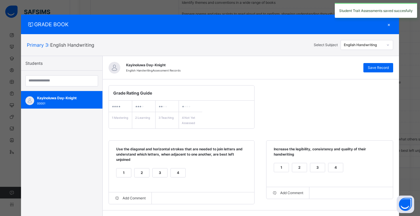
scroll to position [174, 0]
click at [362, 47] on div "English Handwriting" at bounding box center [363, 44] width 40 height 5
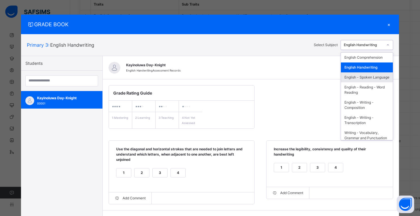
click at [364, 78] on div "English - Spoken Language" at bounding box center [367, 77] width 52 height 10
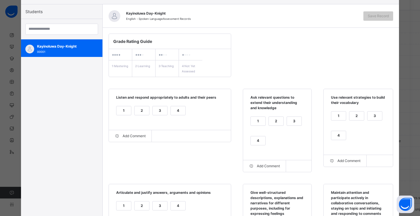
scroll to position [53, 0]
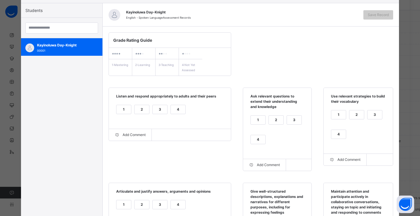
click at [116, 109] on div "1" at bounding box center [123, 109] width 15 height 9
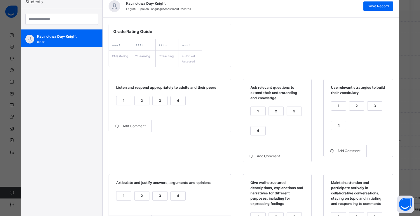
click at [258, 108] on div "1" at bounding box center [257, 111] width 15 height 9
click at [354, 105] on div "2" at bounding box center [356, 105] width 15 height 9
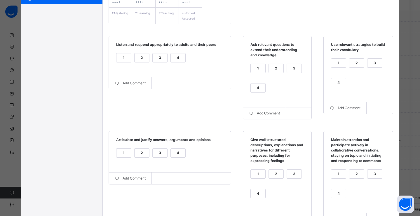
scroll to position [152, 0]
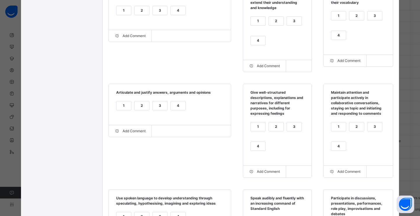
click at [122, 106] on div "1" at bounding box center [123, 105] width 15 height 9
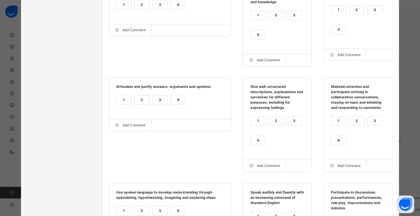
click at [273, 123] on div "2" at bounding box center [276, 120] width 15 height 9
click at [292, 123] on div "3" at bounding box center [294, 119] width 15 height 9
click at [332, 120] on div "1" at bounding box center [338, 119] width 15 height 9
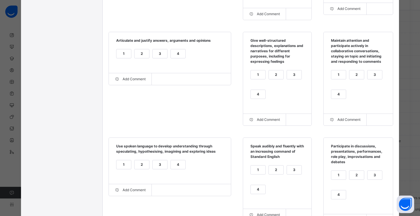
scroll to position [251, 0]
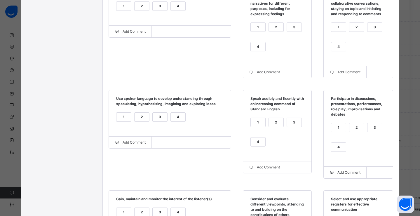
click at [140, 121] on div "2" at bounding box center [141, 117] width 15 height 9
click at [258, 125] on div "1" at bounding box center [257, 122] width 15 height 9
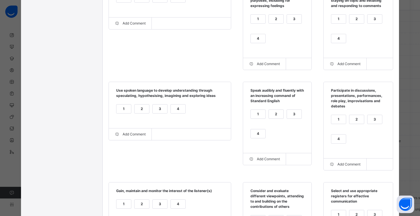
click at [349, 123] on div "2" at bounding box center [356, 119] width 15 height 9
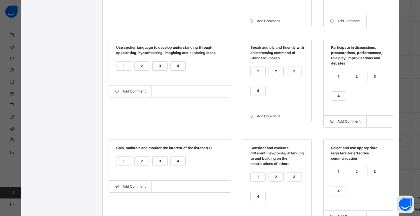
click at [140, 164] on div "2" at bounding box center [141, 161] width 15 height 9
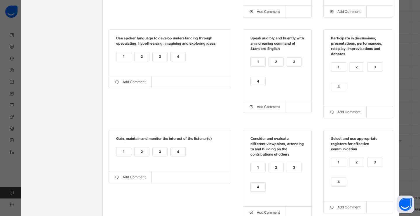
scroll to position [318, 0]
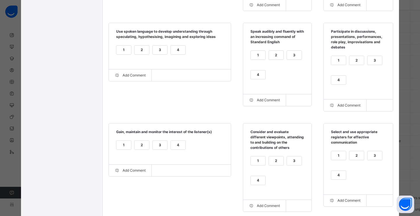
click at [252, 165] on div "1" at bounding box center [257, 160] width 15 height 9
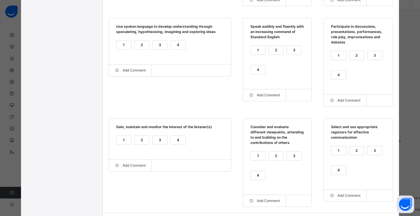
click at [352, 154] on div "2" at bounding box center [356, 150] width 15 height 9
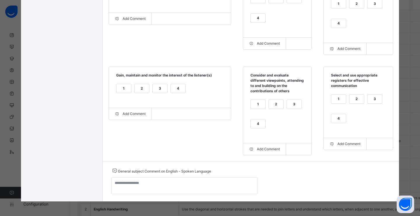
scroll to position [0, 0]
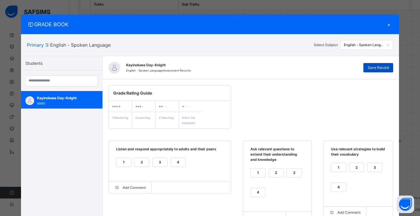
click at [375, 70] on span "Save Record" at bounding box center [377, 67] width 21 height 5
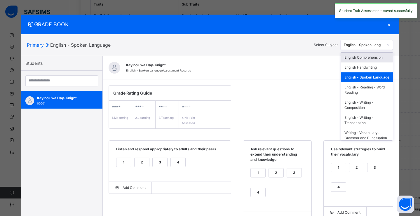
click at [371, 47] on div "English - Spoken Language" at bounding box center [363, 44] width 40 height 5
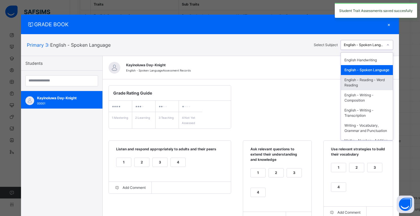
scroll to position [17, 0]
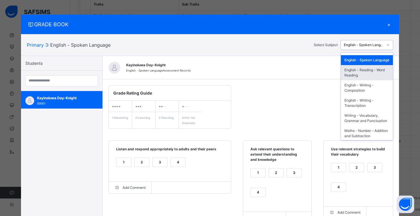
click at [364, 77] on div "English - Reading - Word Reading" at bounding box center [367, 72] width 52 height 15
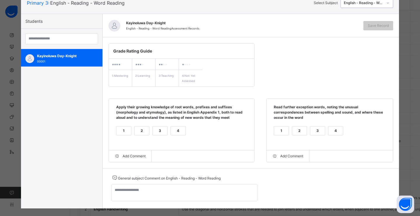
scroll to position [42, 0]
click at [124, 131] on div "1" at bounding box center [123, 130] width 15 height 9
click at [282, 129] on div "1" at bounding box center [281, 130] width 15 height 9
click at [383, 22] on div "Save Record" at bounding box center [378, 25] width 30 height 9
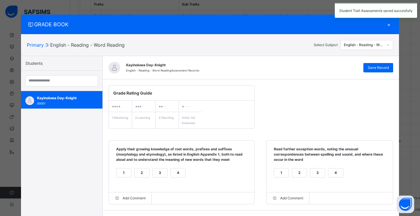
scroll to position [0, 0]
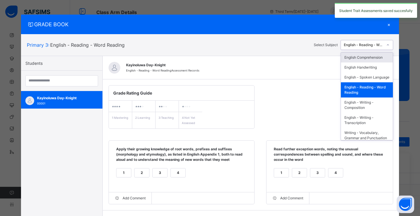
click at [362, 47] on div "English - Reading - Word Reading" at bounding box center [363, 44] width 40 height 5
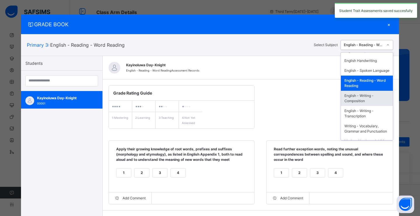
scroll to position [24, 0]
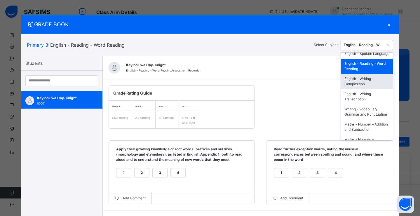
click at [365, 84] on div "English - Writing - Composition" at bounding box center [367, 81] width 52 height 15
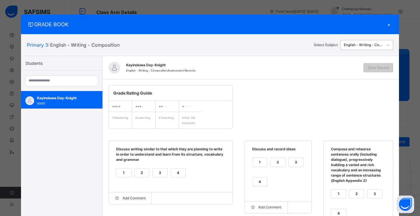
scroll to position [41, 0]
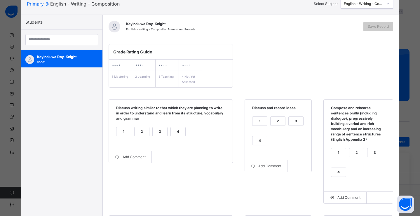
click at [143, 133] on div "2" at bounding box center [141, 131] width 15 height 9
click at [258, 121] on div "1" at bounding box center [259, 121] width 15 height 9
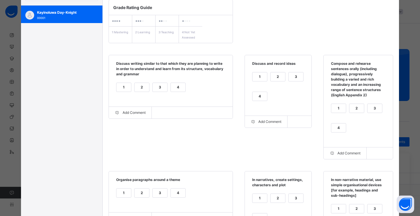
scroll to position [87, 0]
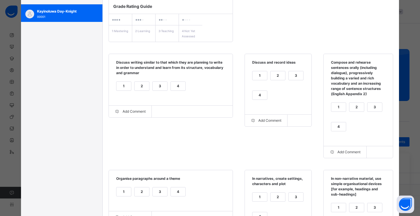
click at [361, 108] on div "2" at bounding box center [356, 107] width 15 height 9
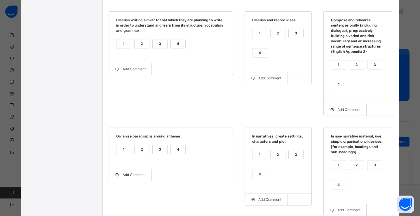
scroll to position [167, 0]
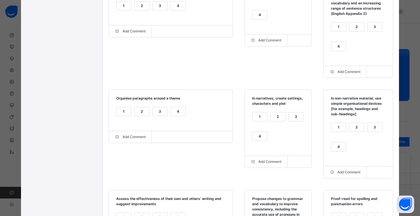
click at [116, 113] on div "1" at bounding box center [123, 111] width 15 height 9
click at [255, 118] on div "1" at bounding box center [259, 116] width 15 height 9
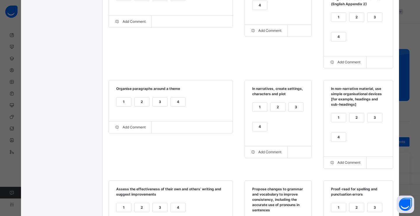
click at [352, 118] on div "2" at bounding box center [356, 117] width 15 height 9
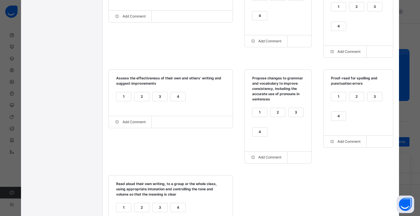
click at [138, 99] on div "2" at bounding box center [141, 96] width 15 height 9
click at [272, 113] on div "2" at bounding box center [277, 112] width 15 height 9
click at [349, 99] on div "2" at bounding box center [356, 96] width 15 height 9
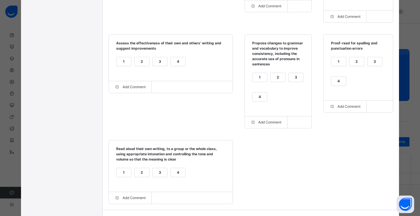
click at [121, 176] on div "1" at bounding box center [123, 172] width 15 height 9
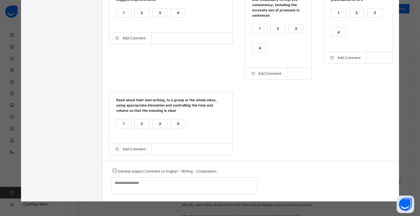
scroll to position [0, 0]
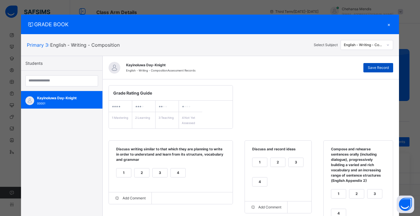
click at [384, 71] on div "Save Record" at bounding box center [378, 67] width 30 height 9
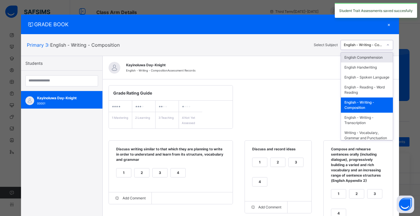
click at [366, 46] on div "English - Writing - Composition" at bounding box center [363, 44] width 40 height 5
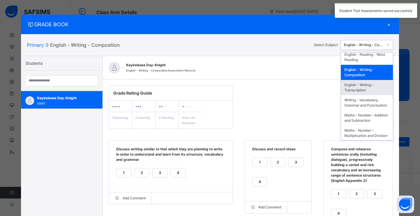
scroll to position [38, 0]
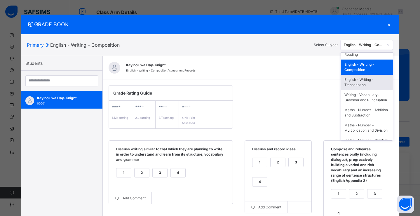
click at [364, 86] on div "English - Writing - Transcription" at bounding box center [367, 82] width 52 height 15
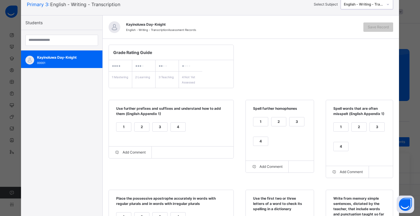
scroll to position [42, 0]
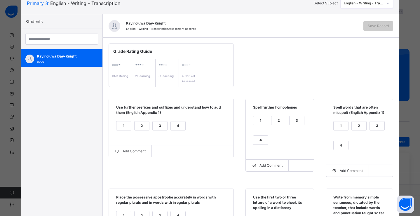
click at [141, 122] on div "2" at bounding box center [141, 125] width 15 height 9
click at [272, 122] on div "2" at bounding box center [278, 120] width 15 height 9
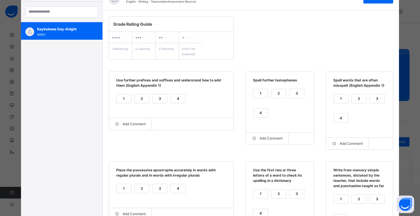
click at [370, 99] on div "3" at bounding box center [376, 98] width 15 height 9
click at [361, 100] on div "2" at bounding box center [358, 98] width 15 height 9
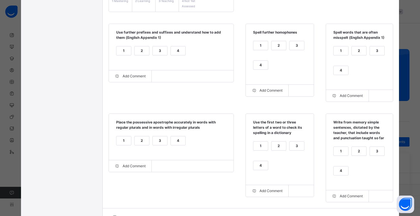
click at [161, 141] on div "3" at bounding box center [159, 140] width 15 height 9
click at [260, 164] on div "4" at bounding box center [260, 165] width 15 height 9
click at [339, 149] on div "1" at bounding box center [340, 151] width 15 height 9
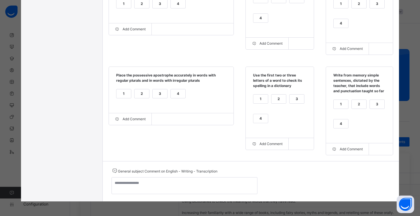
scroll to position [0, 0]
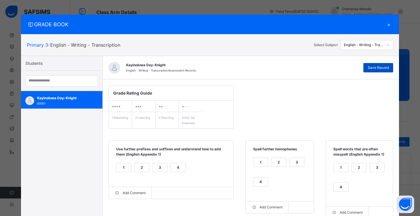
click at [382, 69] on span "Save Record" at bounding box center [377, 67] width 21 height 5
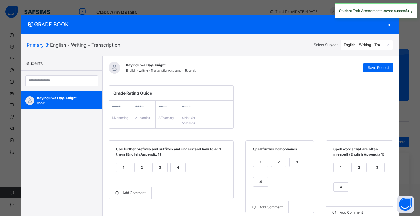
click at [368, 48] on div "English - Writing - Transcription" at bounding box center [362, 45] width 42 height 9
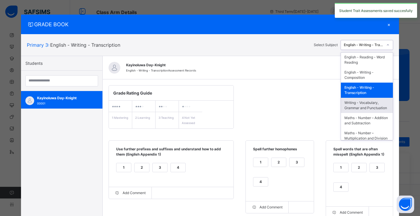
scroll to position [34, 0]
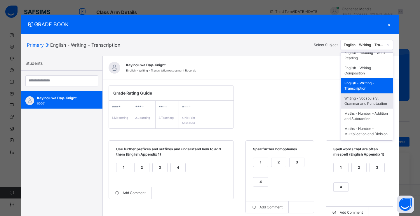
click at [367, 105] on div "Writing - Vocabulary, Grammar and Punctuation" at bounding box center [367, 100] width 52 height 15
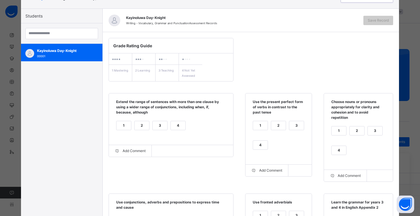
scroll to position [53, 0]
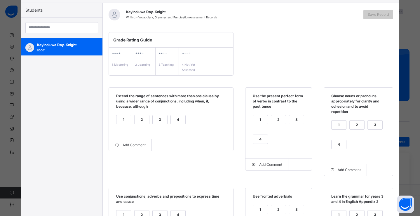
click at [121, 120] on div "1" at bounding box center [123, 119] width 15 height 9
click at [289, 120] on div "3" at bounding box center [296, 119] width 15 height 9
click at [358, 126] on div "2" at bounding box center [356, 124] width 15 height 9
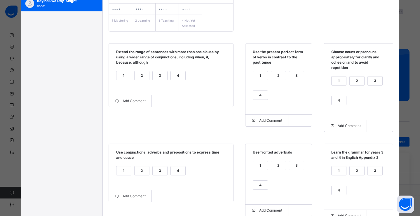
click at [122, 171] on div "1" at bounding box center [123, 170] width 15 height 9
click at [297, 167] on div "3" at bounding box center [296, 165] width 15 height 9
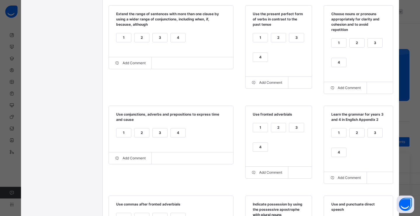
click at [367, 136] on div "3" at bounding box center [374, 132] width 15 height 9
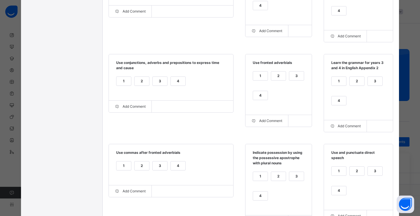
click at [155, 167] on div "3" at bounding box center [159, 165] width 15 height 9
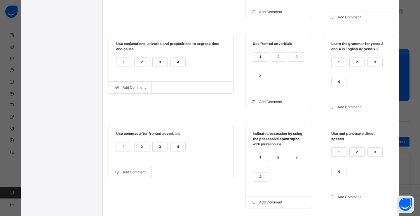
scroll to position [207, 0]
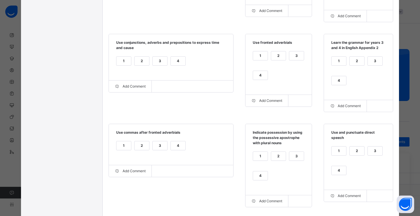
click at [285, 157] on div "1 2 3 4" at bounding box center [278, 169] width 55 height 39
click at [299, 159] on div "3" at bounding box center [296, 156] width 15 height 9
click at [360, 154] on div "2" at bounding box center [356, 150] width 15 height 9
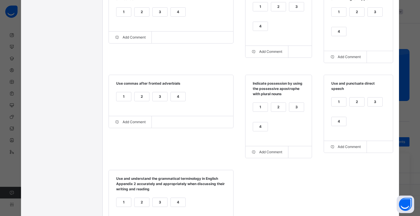
scroll to position [304, 0]
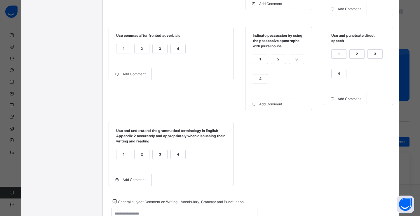
click at [367, 56] on div "3" at bounding box center [374, 54] width 15 height 9
click at [152, 158] on div "3" at bounding box center [159, 154] width 15 height 9
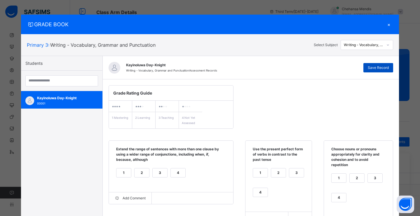
click at [373, 67] on span "Save Record" at bounding box center [377, 67] width 21 height 5
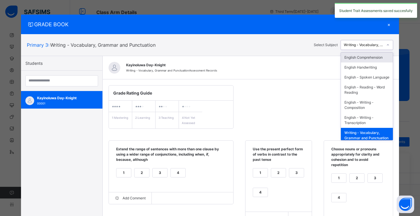
click at [373, 46] on div "Writing - Vocabulary, Grammar and Punctuation" at bounding box center [363, 44] width 40 height 5
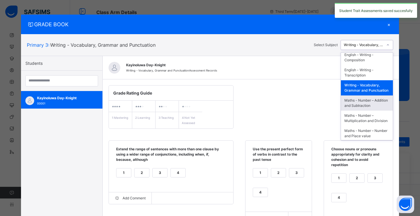
scroll to position [8, 0]
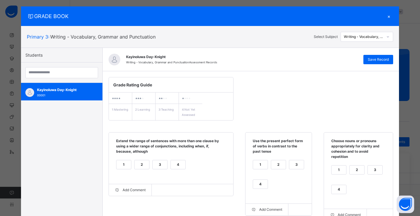
click at [390, 17] on div "×" at bounding box center [388, 16] width 9 height 8
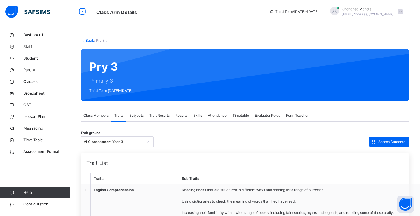
click at [90, 40] on link "Back" at bounding box center [89, 40] width 8 height 4
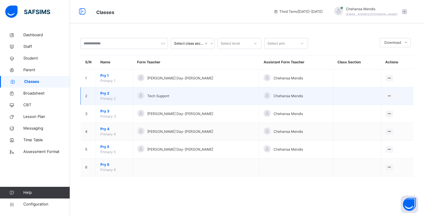
click at [108, 92] on span "Pry 2" at bounding box center [114, 93] width 28 height 5
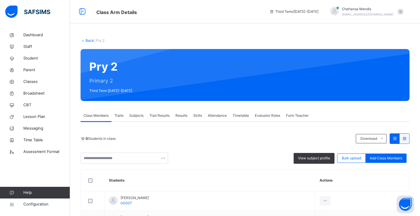
scroll to position [46, 0]
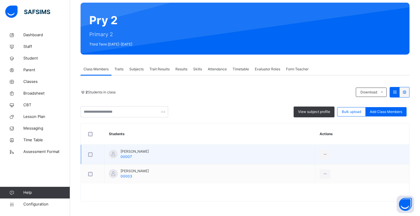
click at [114, 154] on div at bounding box center [113, 154] width 9 height 9
click at [122, 150] on span "[PERSON_NAME]" at bounding box center [134, 151] width 28 height 5
click at [330, 162] on ul "View Profile Remove from Class Transfer Student" at bounding box center [307, 178] width 45 height 32
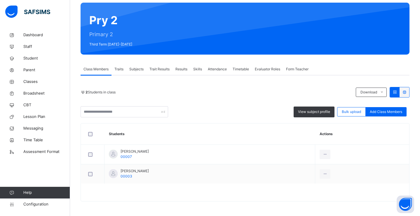
click at [120, 71] on span "Traits" at bounding box center [118, 68] width 9 height 5
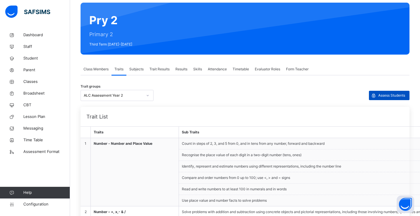
click at [392, 98] on span "Assess Students" at bounding box center [391, 95] width 27 height 5
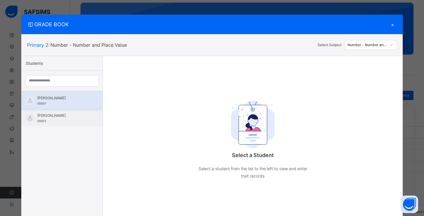
click at [44, 98] on span "[PERSON_NAME]" at bounding box center [63, 97] width 52 height 5
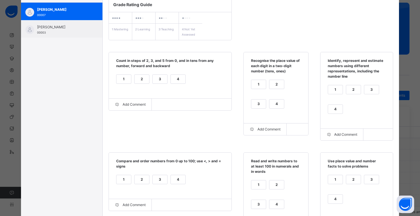
scroll to position [0, 0]
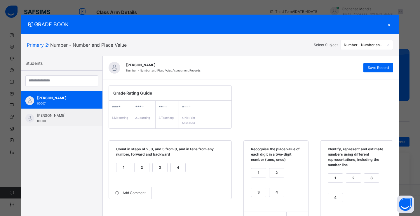
click at [368, 44] on div "Number - Number and Place Value" at bounding box center [363, 44] width 40 height 5
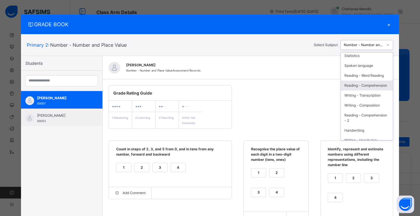
scroll to position [81, 0]
click at [364, 82] on div "Reading - Word Reading" at bounding box center [367, 77] width 52 height 10
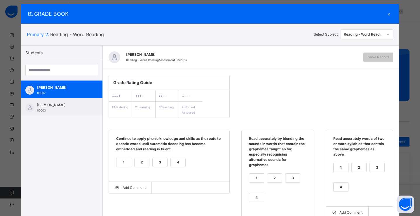
scroll to position [34, 0]
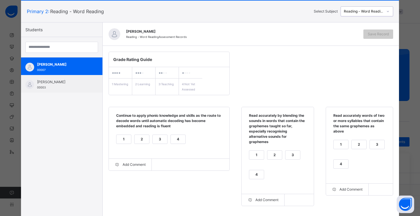
drag, startPoint x: 226, startPoint y: 215, endPoint x: 142, endPoint y: 138, distance: 114.7
click at [142, 138] on div "2" at bounding box center [141, 139] width 15 height 9
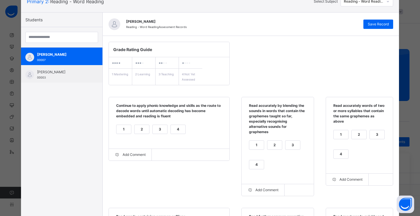
click at [287, 143] on div "3" at bounding box center [292, 145] width 15 height 9
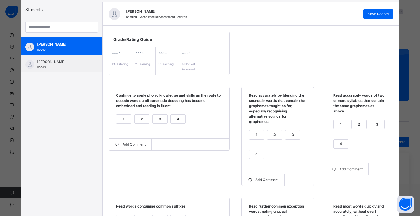
scroll to position [63, 0]
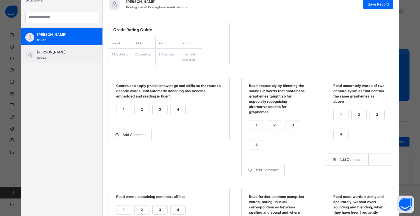
click at [376, 115] on div "3" at bounding box center [376, 114] width 15 height 9
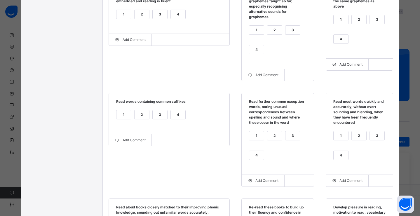
click at [154, 115] on div "3" at bounding box center [159, 114] width 15 height 9
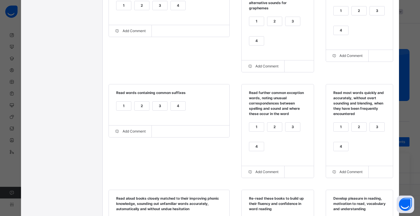
click at [287, 126] on div "3" at bounding box center [292, 126] width 15 height 9
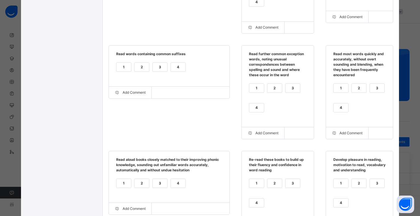
click at [373, 91] on div "3" at bounding box center [376, 88] width 15 height 9
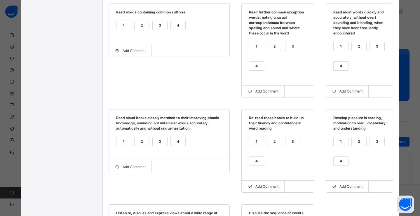
click at [145, 144] on div "2" at bounding box center [141, 141] width 15 height 9
click at [271, 145] on div "2" at bounding box center [274, 141] width 15 height 9
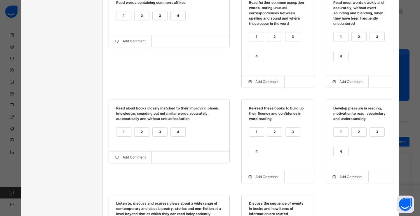
click at [375, 136] on div "3" at bounding box center [376, 131] width 15 height 9
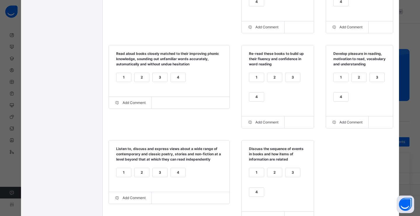
scroll to position [378, 0]
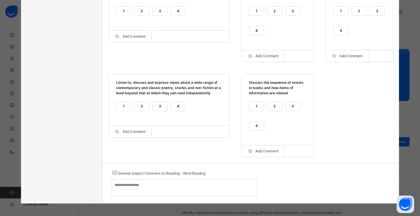
click at [176, 110] on div "4" at bounding box center [178, 106] width 15 height 9
click at [257, 130] on div "4" at bounding box center [256, 125] width 15 height 9
click at [291, 110] on div "3" at bounding box center [292, 106] width 15 height 9
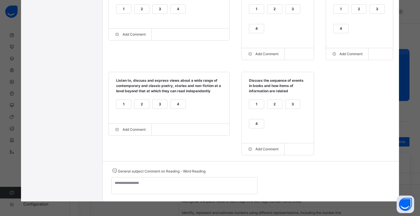
click at [269, 104] on div "2" at bounding box center [274, 104] width 15 height 9
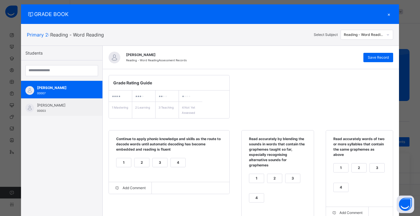
scroll to position [0, 0]
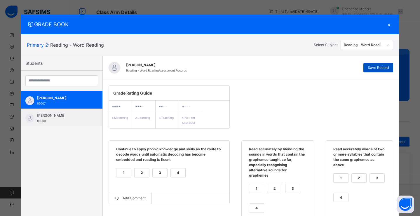
click at [377, 71] on div "Save Record" at bounding box center [378, 67] width 30 height 9
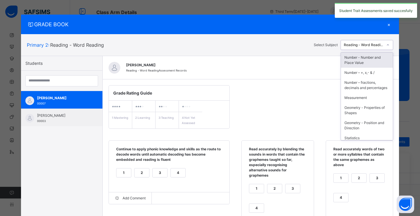
click at [367, 46] on div "Reading - Word Reading" at bounding box center [363, 44] width 40 height 5
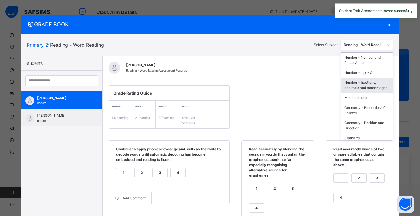
scroll to position [55, 0]
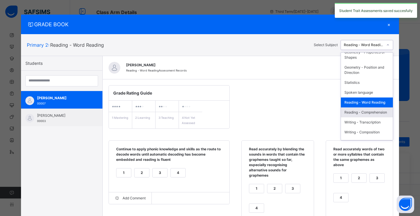
click at [359, 117] on div "Reading - Comprehension" at bounding box center [367, 112] width 52 height 10
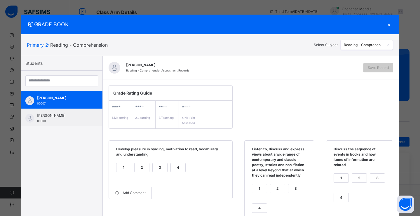
click at [140, 167] on div "2" at bounding box center [141, 167] width 15 height 9
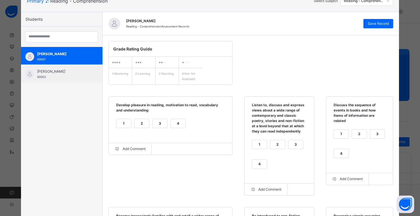
scroll to position [91, 0]
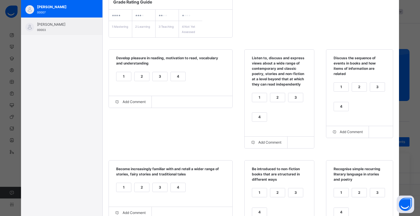
click at [274, 101] on div "2" at bounding box center [277, 97] width 15 height 9
click at [359, 88] on div "2" at bounding box center [359, 87] width 15 height 9
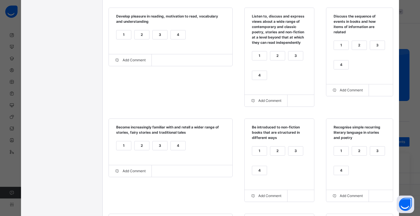
click at [142, 144] on div "2" at bounding box center [141, 145] width 15 height 9
click at [257, 173] on div "4" at bounding box center [259, 170] width 15 height 9
click at [345, 169] on div "4" at bounding box center [341, 170] width 15 height 9
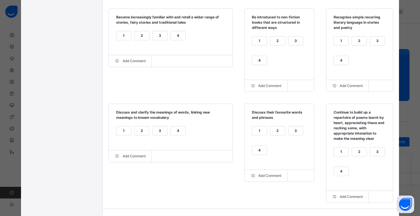
click at [171, 134] on div "4" at bounding box center [178, 130] width 15 height 9
click at [273, 133] on div "2" at bounding box center [277, 130] width 15 height 9
click at [255, 130] on div "1" at bounding box center [259, 130] width 15 height 9
drag, startPoint x: 344, startPoint y: 175, endPoint x: 317, endPoint y: 168, distance: 27.6
click at [344, 174] on div "4" at bounding box center [341, 171] width 15 height 9
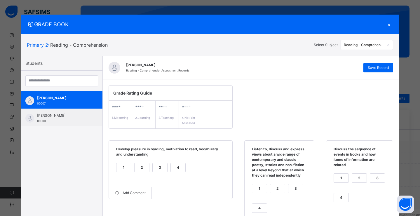
scroll to position [0, 0]
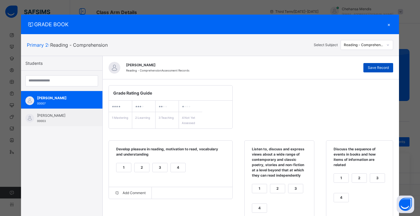
click at [380, 71] on div "Save Record" at bounding box center [378, 67] width 30 height 9
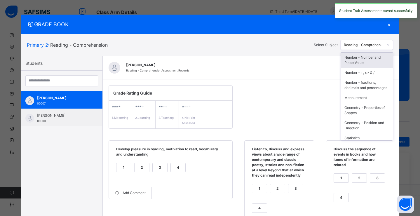
click at [366, 49] on div "Reading - Comprehension" at bounding box center [362, 45] width 42 height 9
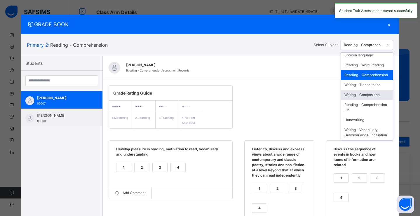
scroll to position [108, 0]
click at [364, 80] on div "Writing - Transcription" at bounding box center [367, 85] width 52 height 10
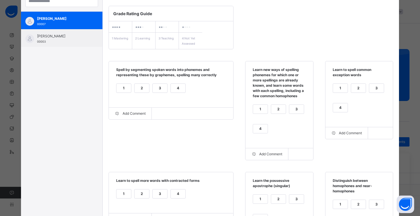
scroll to position [42, 0]
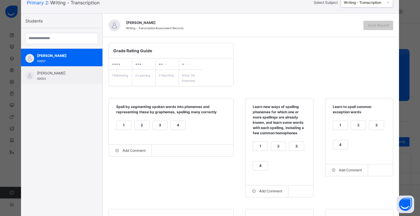
click at [139, 126] on div "2" at bounding box center [141, 125] width 15 height 9
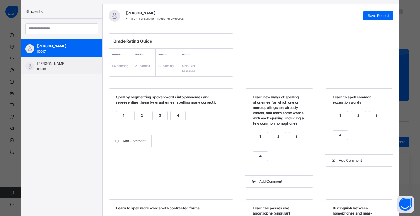
scroll to position [53, 0]
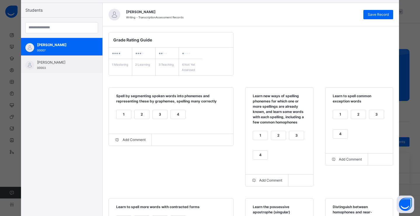
click at [275, 134] on div "2" at bounding box center [278, 135] width 15 height 9
click at [369, 117] on div "3" at bounding box center [376, 114] width 15 height 9
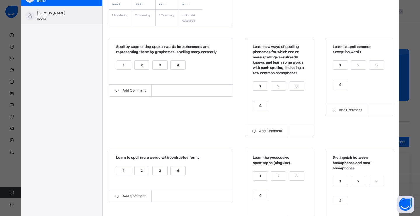
scroll to position [144, 0]
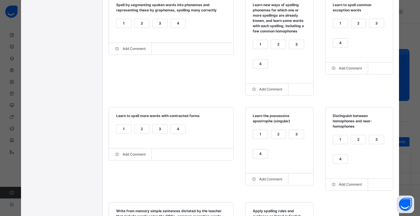
click at [161, 129] on div "3" at bounding box center [159, 128] width 15 height 9
click at [253, 157] on div "4" at bounding box center [260, 153] width 15 height 9
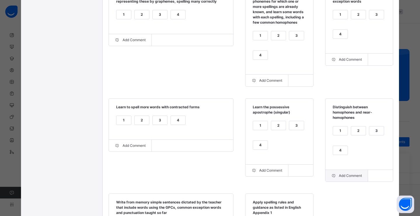
scroll to position [173, 0]
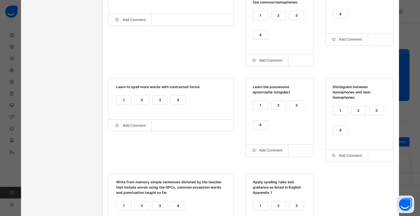
click at [369, 111] on div "3" at bounding box center [376, 110] width 15 height 9
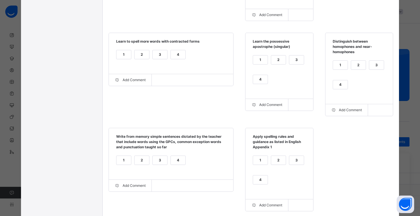
click at [145, 163] on div "2" at bounding box center [141, 160] width 15 height 9
click at [277, 162] on div "2" at bounding box center [278, 160] width 15 height 9
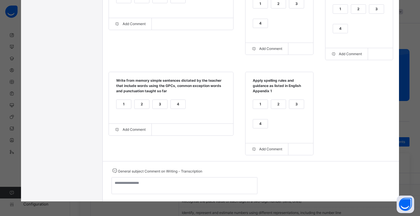
scroll to position [0, 0]
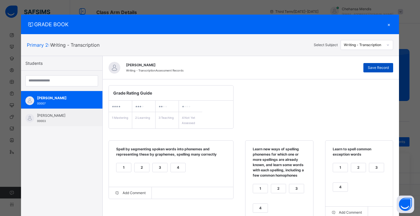
click at [368, 64] on div "Save Record" at bounding box center [378, 67] width 30 height 9
click at [365, 48] on div "Writing - Transcription" at bounding box center [362, 45] width 42 height 9
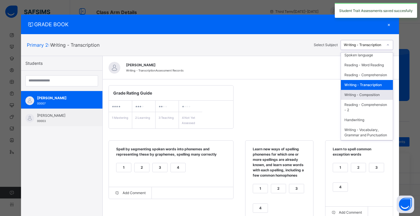
scroll to position [108, 0]
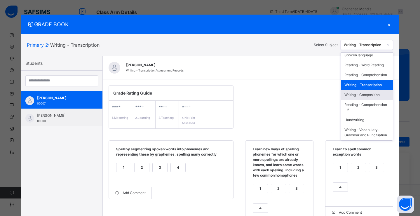
click at [363, 90] on div "Writing - Composition" at bounding box center [367, 95] width 52 height 10
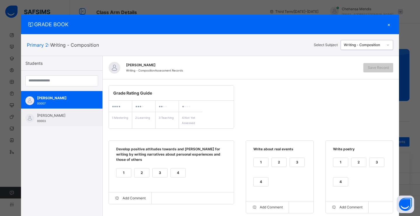
click at [339, 180] on div "4" at bounding box center [340, 181] width 15 height 9
click at [253, 178] on div "4" at bounding box center [260, 181] width 15 height 9
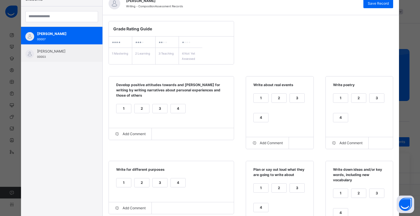
click at [171, 108] on div "4" at bounding box center [178, 108] width 15 height 9
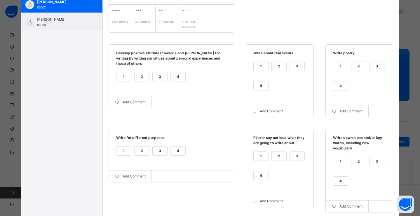
scroll to position [96, 0]
click at [171, 150] on div "4" at bounding box center [178, 150] width 15 height 9
drag, startPoint x: 260, startPoint y: 157, endPoint x: 266, endPoint y: 157, distance: 5.6
click at [260, 157] on div "1" at bounding box center [260, 156] width 15 height 9
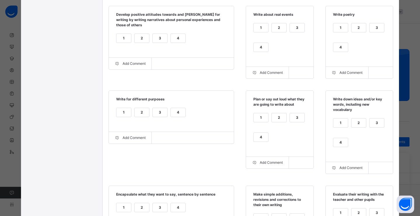
click at [340, 123] on div "1" at bounding box center [340, 122] width 15 height 9
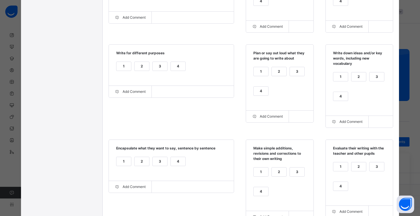
click at [135, 162] on div "2" at bounding box center [141, 161] width 15 height 9
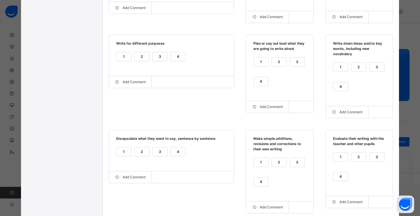
scroll to position [204, 0]
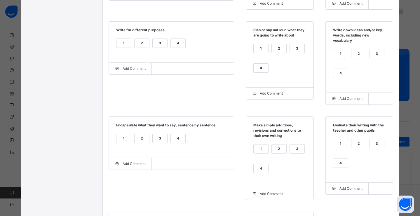
click at [276, 152] on div "2" at bounding box center [278, 148] width 15 height 9
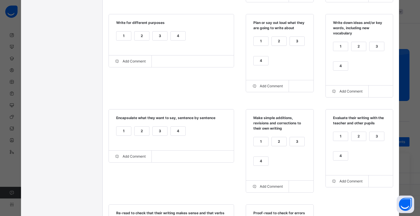
click at [340, 141] on div "1" at bounding box center [340, 136] width 15 height 9
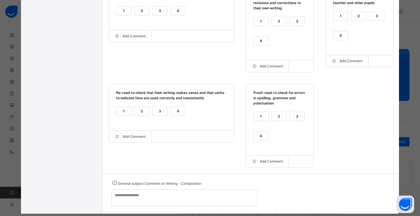
scroll to position [346, 0]
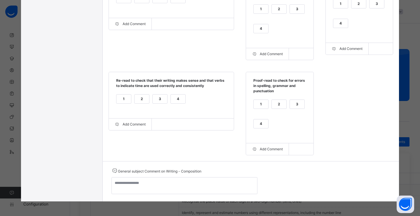
click at [122, 97] on div "1" at bounding box center [123, 98] width 15 height 9
click at [263, 103] on div "1" at bounding box center [260, 104] width 15 height 9
click at [282, 103] on div "2" at bounding box center [278, 104] width 15 height 9
click at [295, 103] on div "3" at bounding box center [297, 104] width 15 height 9
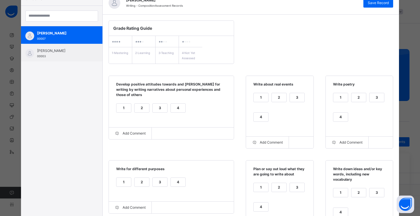
scroll to position [0, 0]
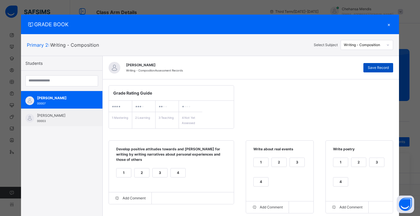
click at [383, 67] on span "Save Record" at bounding box center [377, 67] width 21 height 5
click at [364, 43] on div "Writing - Composition" at bounding box center [363, 44] width 40 height 5
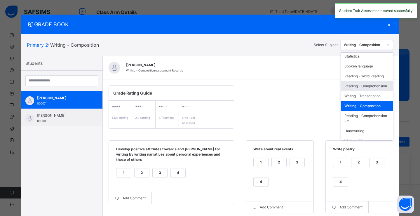
scroll to position [108, 0]
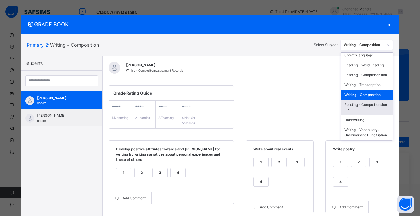
click at [362, 100] on div "Reading - Comprehension - 2" at bounding box center [367, 107] width 52 height 15
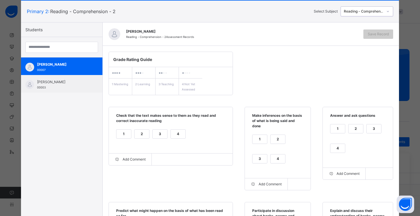
scroll to position [82, 0]
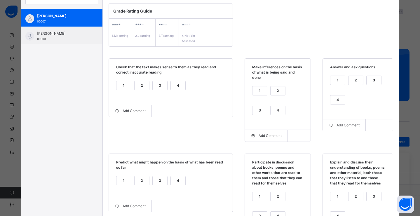
click at [145, 86] on div "2" at bounding box center [141, 85] width 15 height 9
click at [270, 109] on div "4" at bounding box center [277, 110] width 15 height 9
click at [340, 80] on div "1" at bounding box center [337, 80] width 15 height 9
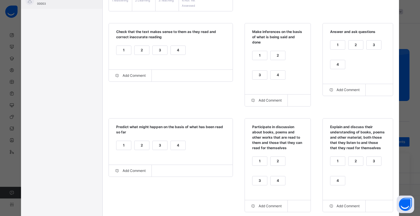
click at [120, 145] on div "1" at bounding box center [123, 145] width 15 height 9
click at [258, 161] on div "1" at bounding box center [259, 161] width 15 height 9
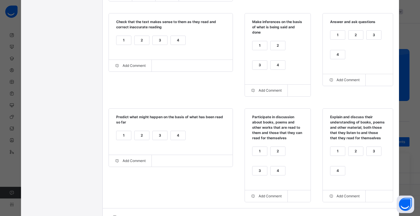
click at [336, 150] on div "1" at bounding box center [337, 151] width 15 height 9
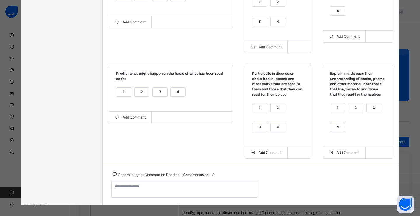
scroll to position [0, 0]
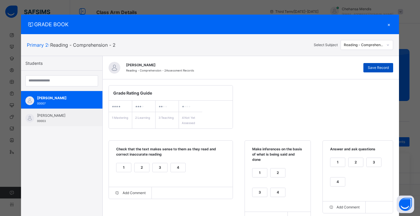
click at [376, 70] on span "Save Record" at bounding box center [377, 67] width 21 height 5
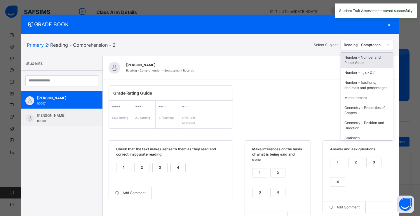
click at [366, 48] on div "Reading - Comprehension - 2" at bounding box center [362, 45] width 42 height 9
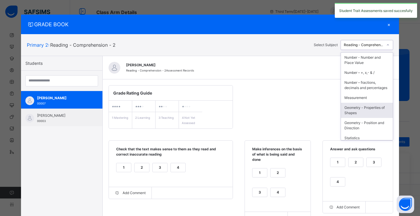
scroll to position [101, 0]
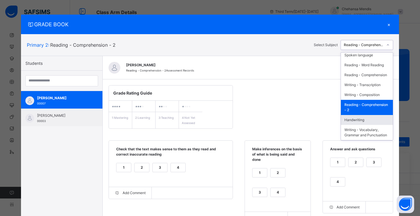
click at [367, 122] on div "Handwriting" at bounding box center [367, 120] width 52 height 10
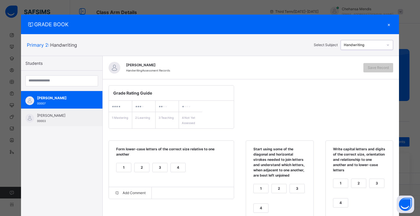
scroll to position [45, 0]
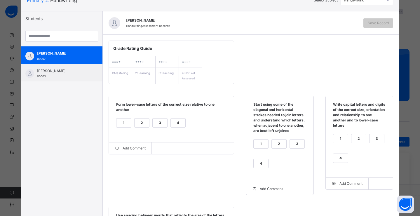
click at [138, 123] on div "2" at bounding box center [141, 122] width 15 height 9
click at [260, 166] on div "4" at bounding box center [260, 163] width 15 height 9
click at [351, 139] on div "2" at bounding box center [358, 138] width 15 height 9
click at [375, 26] on div "Save Record" at bounding box center [378, 22] width 30 height 9
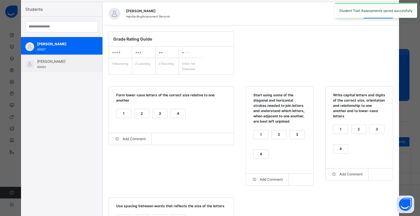
scroll to position [0, 0]
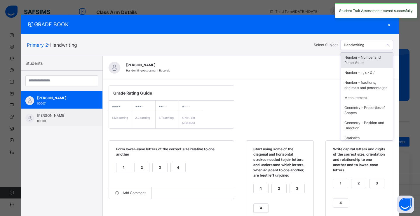
click at [357, 44] on div "Handwriting" at bounding box center [363, 44] width 40 height 5
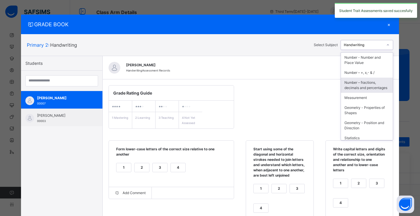
scroll to position [108, 0]
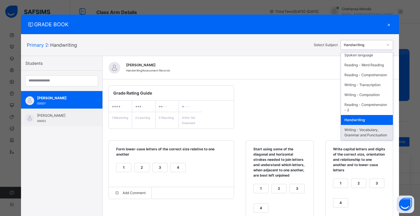
click at [362, 130] on div "Writing - Vocabulary, Grammar and Punctuation" at bounding box center [367, 132] width 52 height 15
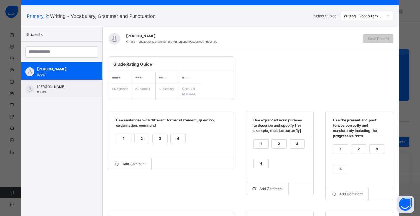
scroll to position [39, 0]
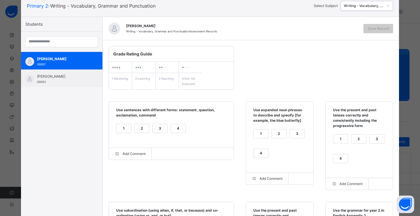
click at [177, 129] on div "4" at bounding box center [178, 128] width 15 height 9
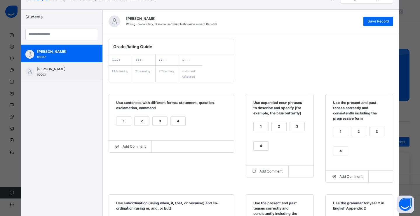
click at [292, 124] on div "3" at bounding box center [297, 126] width 15 height 9
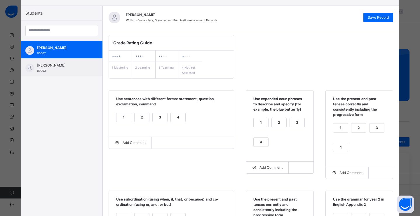
click at [341, 147] on div "4" at bounding box center [340, 147] width 15 height 9
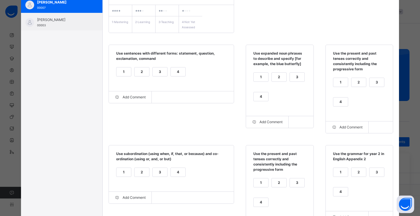
scroll to position [136, 0]
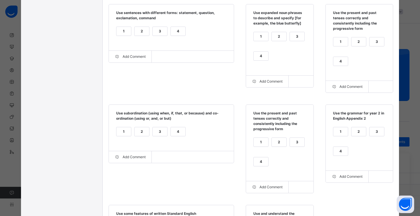
click at [171, 132] on div "4" at bounding box center [178, 131] width 15 height 9
click at [259, 162] on div "4" at bounding box center [260, 161] width 15 height 9
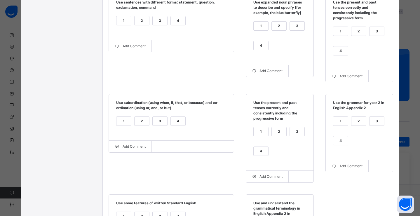
click at [374, 123] on div "3" at bounding box center [376, 121] width 15 height 9
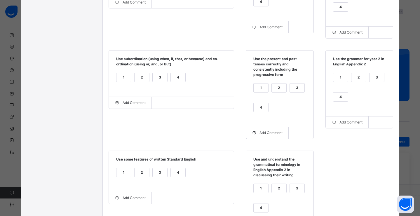
scroll to position [213, 0]
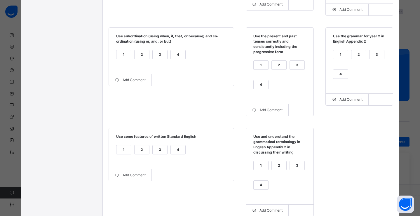
click at [159, 152] on div "3" at bounding box center [159, 149] width 15 height 9
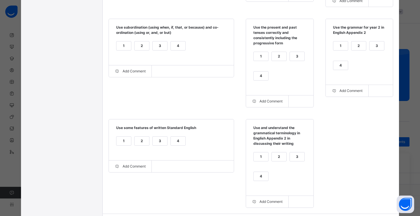
click at [260, 176] on div "4" at bounding box center [260, 176] width 15 height 9
click at [301, 160] on label "3" at bounding box center [296, 156] width 15 height 9
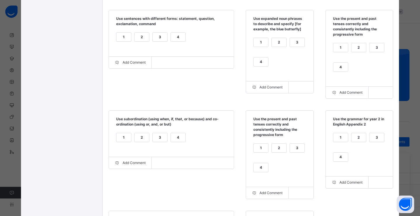
scroll to position [0, 0]
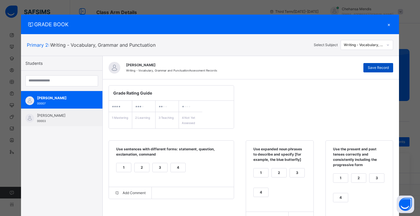
click at [373, 66] on span "Save Record" at bounding box center [377, 67] width 21 height 5
click at [367, 45] on div "Writing - Vocabulary, Grammar and Punctuation" at bounding box center [363, 44] width 40 height 5
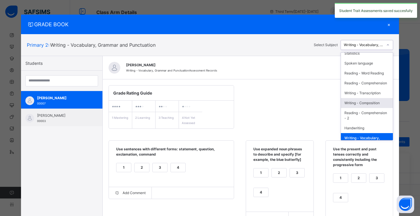
scroll to position [108, 0]
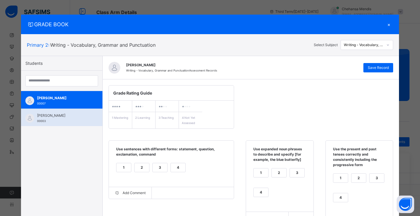
click at [50, 115] on span "[PERSON_NAME]" at bounding box center [63, 115] width 52 height 5
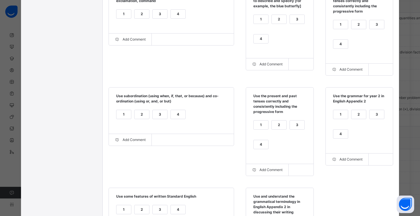
scroll to position [52, 0]
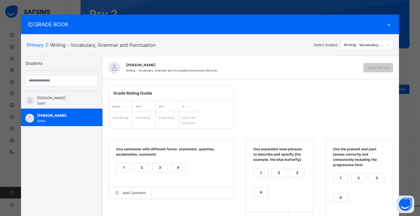
click at [120, 168] on div "1" at bounding box center [123, 167] width 15 height 9
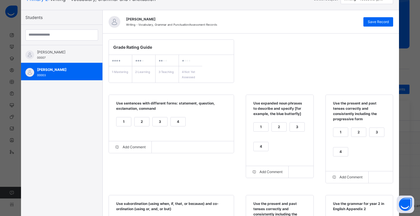
click at [259, 126] on div "1" at bounding box center [260, 126] width 15 height 9
click at [337, 130] on div "1" at bounding box center [340, 132] width 15 height 9
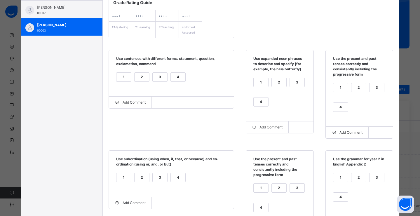
scroll to position [139, 0]
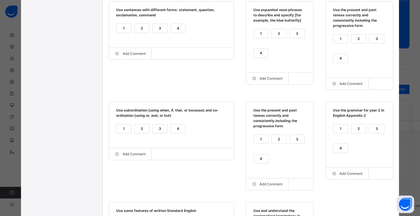
click at [122, 133] on div "1" at bounding box center [123, 128] width 15 height 9
click at [263, 138] on div "1" at bounding box center [260, 139] width 15 height 9
click at [267, 140] on div "1 2 3 4" at bounding box center [280, 152] width 56 height 39
click at [279, 140] on div "2" at bounding box center [278, 139] width 15 height 9
click at [344, 131] on div "1" at bounding box center [340, 128] width 15 height 9
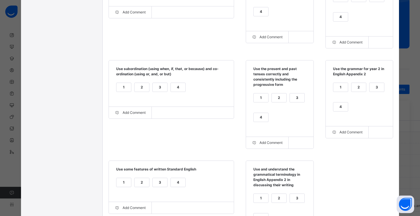
scroll to position [182, 0]
click at [119, 178] on div "1" at bounding box center [123, 181] width 15 height 9
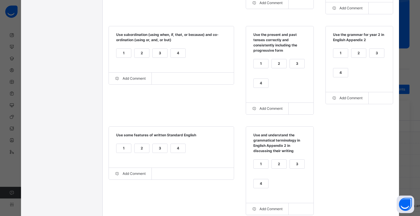
click at [262, 168] on div "1" at bounding box center [260, 163] width 15 height 9
click at [264, 64] on div "1" at bounding box center [260, 63] width 15 height 9
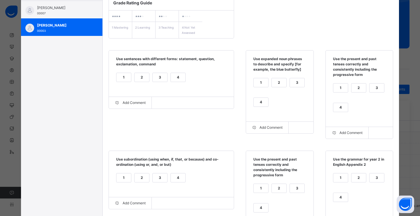
scroll to position [0, 0]
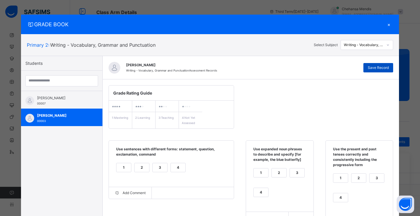
click at [375, 68] on span "Save Record" at bounding box center [377, 67] width 21 height 5
click at [362, 48] on div "Writing - Vocabulary, Grammar and Punctuation" at bounding box center [362, 45] width 42 height 9
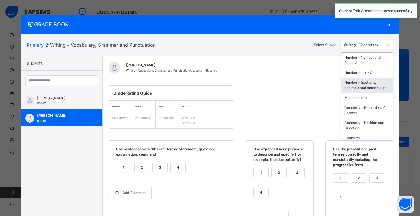
scroll to position [108, 0]
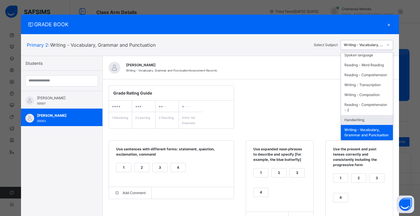
click at [358, 115] on div "Handwriting" at bounding box center [367, 120] width 52 height 10
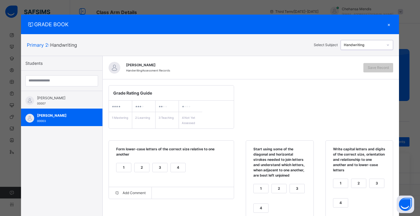
scroll to position [9, 0]
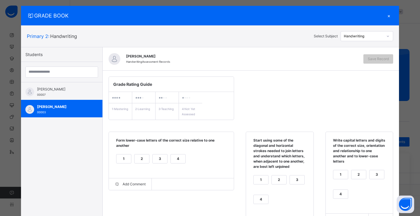
click at [118, 155] on div "1" at bounding box center [123, 158] width 15 height 9
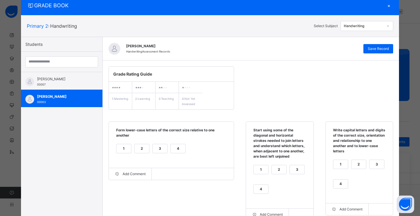
scroll to position [41, 0]
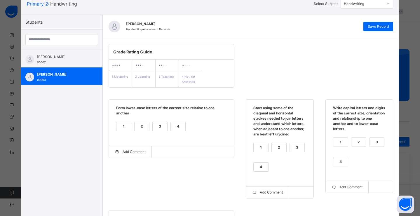
click at [291, 152] on div "3" at bounding box center [297, 147] width 15 height 9
click at [339, 144] on div "1" at bounding box center [340, 142] width 15 height 9
click at [376, 23] on div "Save Record" at bounding box center [378, 26] width 30 height 9
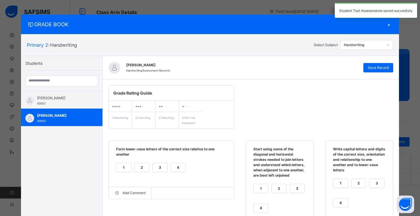
click at [358, 45] on div "Handwriting" at bounding box center [363, 44] width 40 height 5
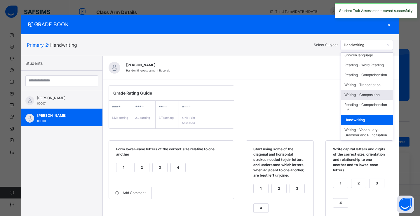
scroll to position [106, 0]
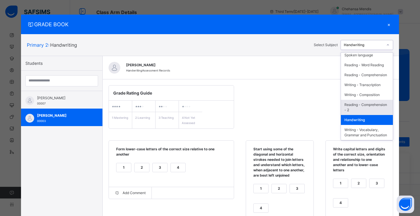
click at [364, 104] on div "Reading - Comprehension - 2" at bounding box center [367, 107] width 52 height 15
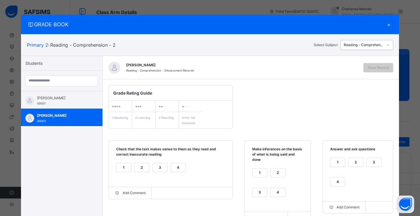
scroll to position [40, 0]
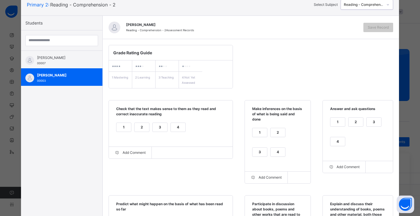
click at [118, 129] on div "1" at bounding box center [123, 127] width 15 height 9
click at [267, 148] on div "3" at bounding box center [259, 152] width 15 height 9
click at [335, 126] on div "1" at bounding box center [337, 121] width 15 height 9
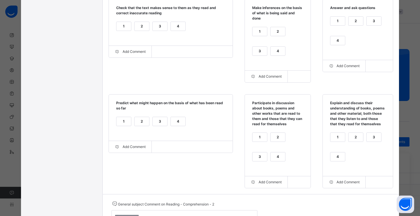
click at [118, 126] on div "1" at bounding box center [123, 121] width 15 height 9
click at [258, 135] on div "1" at bounding box center [259, 137] width 15 height 9
click at [333, 139] on div "1" at bounding box center [337, 137] width 15 height 9
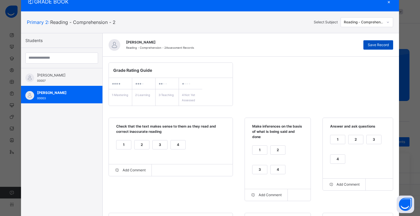
click at [378, 46] on span "Save Record" at bounding box center [377, 44] width 21 height 5
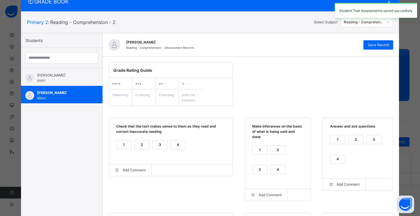
click at [363, 23] on div "Reading - Comprehension - 2" at bounding box center [363, 22] width 40 height 5
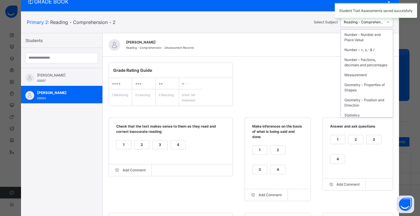
scroll to position [108, 0]
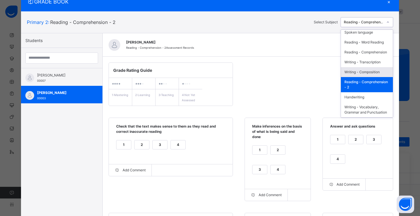
click at [360, 67] on div "Writing - Composition" at bounding box center [367, 72] width 52 height 10
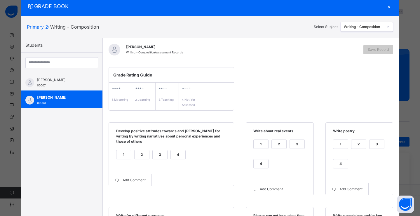
click at [124, 154] on div "1" at bounding box center [123, 154] width 15 height 9
click at [262, 144] on div "1" at bounding box center [260, 144] width 15 height 9
click at [338, 143] on div "1" at bounding box center [340, 144] width 15 height 9
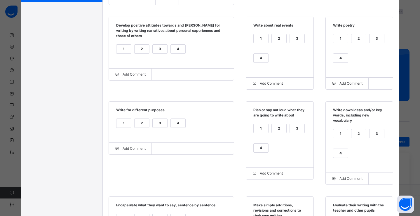
click at [122, 126] on div "1" at bounding box center [123, 123] width 15 height 9
drag, startPoint x: 264, startPoint y: 127, endPoint x: 275, endPoint y: 128, distance: 11.4
click at [264, 127] on div "1" at bounding box center [260, 128] width 15 height 9
click at [336, 131] on div "1" at bounding box center [340, 133] width 15 height 9
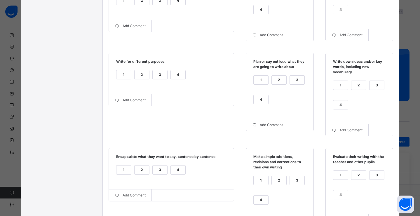
scroll to position [214, 0]
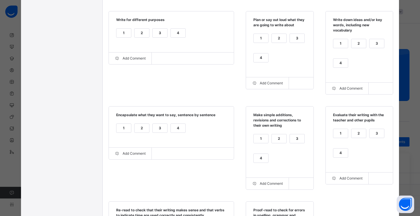
click at [121, 128] on div "1" at bounding box center [123, 128] width 15 height 9
click at [258, 138] on div "1" at bounding box center [260, 138] width 15 height 9
click at [342, 137] on div "1" at bounding box center [340, 133] width 15 height 9
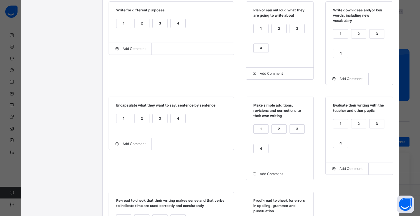
scroll to position [269, 0]
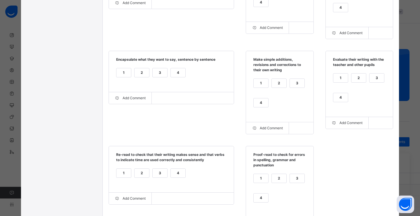
click at [122, 176] on div "1" at bounding box center [123, 173] width 15 height 9
click at [259, 178] on div "1" at bounding box center [260, 178] width 15 height 9
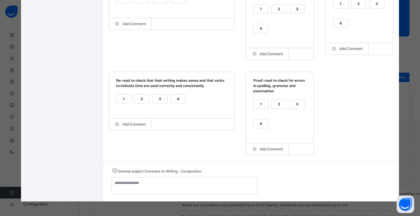
scroll to position [0, 0]
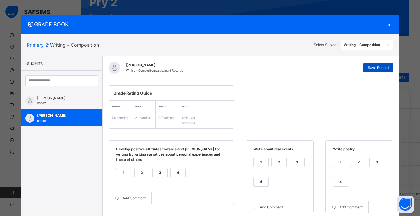
click at [368, 68] on span "Save Record" at bounding box center [377, 67] width 21 height 5
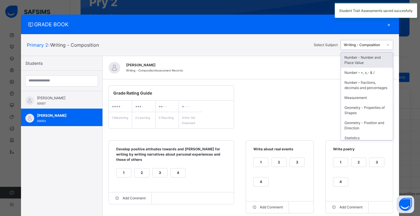
click at [355, 48] on div "Writing - Composition" at bounding box center [362, 45] width 42 height 9
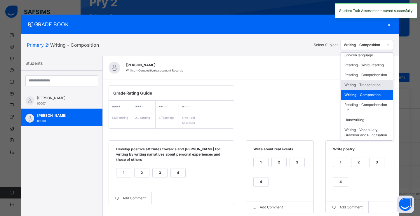
scroll to position [99, 0]
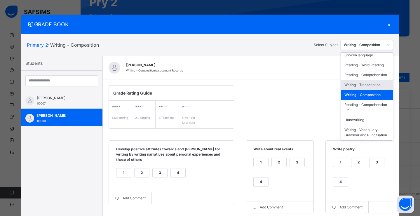
click at [355, 86] on div "Writing - Transcription" at bounding box center [367, 85] width 52 height 10
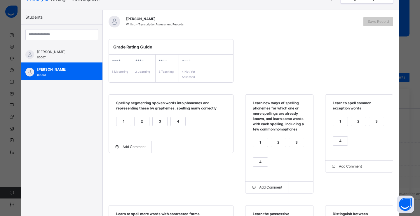
scroll to position [90, 0]
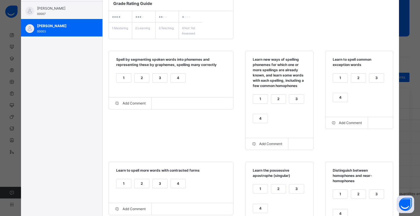
click at [126, 80] on div "1" at bounding box center [123, 77] width 15 height 9
click at [258, 94] on div "1" at bounding box center [260, 98] width 15 height 9
click at [334, 81] on div "1" at bounding box center [340, 77] width 15 height 9
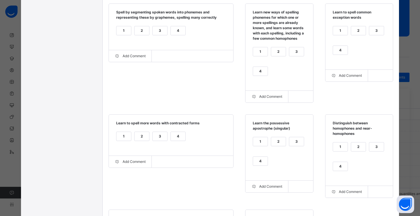
click at [152, 136] on div "3" at bounding box center [159, 136] width 15 height 9
click at [257, 142] on div "1" at bounding box center [260, 141] width 15 height 9
click at [273, 141] on div "2" at bounding box center [278, 141] width 15 height 9
click at [353, 146] on div "2" at bounding box center [358, 146] width 15 height 9
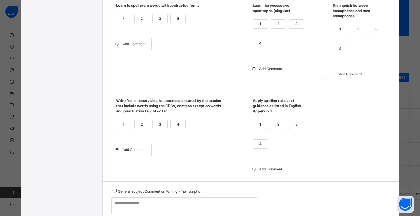
click at [124, 126] on div "1" at bounding box center [123, 124] width 15 height 9
click at [263, 123] on div "1" at bounding box center [260, 124] width 15 height 9
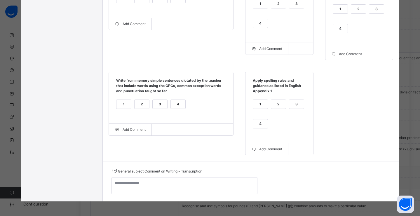
scroll to position [108, 0]
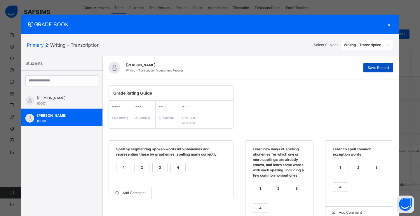
click at [372, 66] on span "Save Record" at bounding box center [377, 67] width 21 height 5
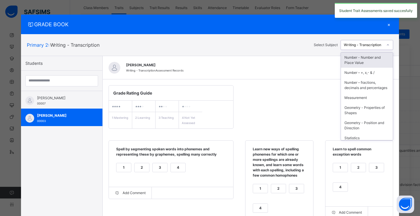
click at [364, 43] on div "Writing - Transcription" at bounding box center [363, 44] width 40 height 5
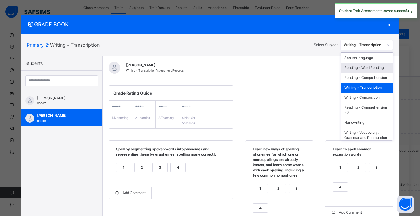
scroll to position [80, 0]
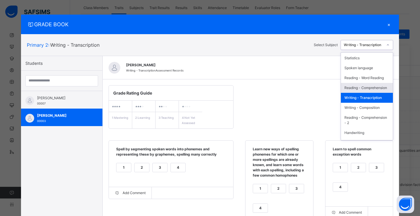
click at [364, 93] on div "Reading - Comprehension" at bounding box center [367, 88] width 52 height 10
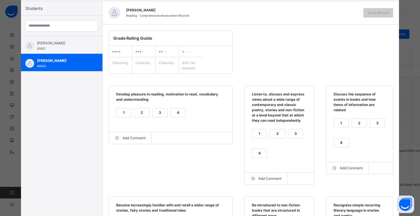
scroll to position [64, 0]
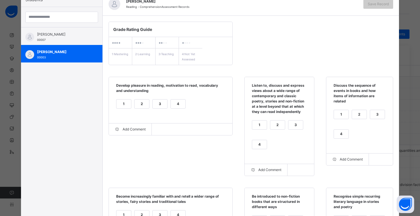
click at [116, 105] on div "1" at bounding box center [123, 103] width 15 height 9
click at [257, 121] on div "1" at bounding box center [259, 124] width 15 height 9
click at [345, 114] on div "1" at bounding box center [341, 114] width 15 height 9
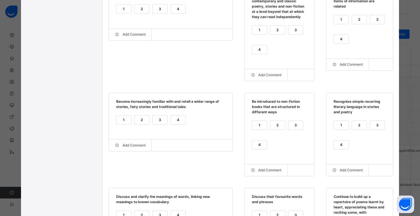
scroll to position [158, 0]
click at [122, 120] on div "1" at bounding box center [123, 119] width 15 height 9
click at [257, 127] on div "1" at bounding box center [259, 125] width 15 height 9
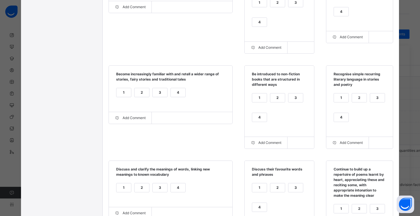
scroll to position [187, 0]
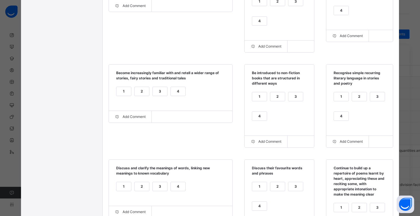
click at [346, 99] on div "1" at bounding box center [341, 96] width 15 height 9
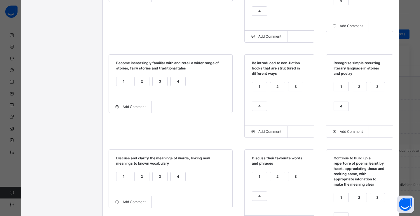
scroll to position [213, 0]
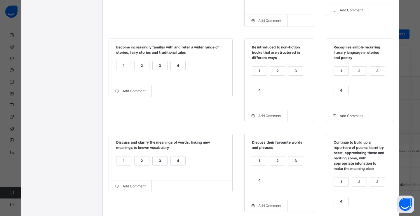
click at [136, 160] on div "2" at bounding box center [141, 160] width 15 height 9
click at [255, 162] on div "1" at bounding box center [259, 160] width 15 height 9
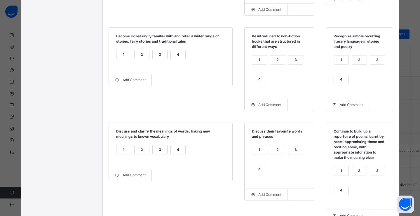
scroll to position [231, 0]
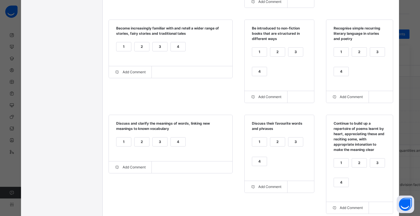
click at [359, 163] on div "2" at bounding box center [359, 162] width 15 height 9
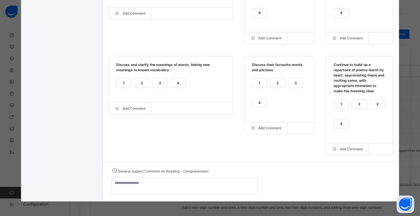
scroll to position [8, 0]
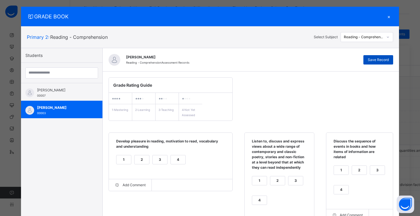
click at [383, 56] on div "Save Record" at bounding box center [378, 59] width 30 height 9
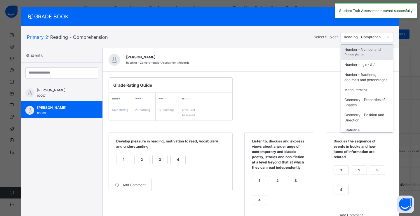
click at [372, 39] on div "Reading - Comprehension" at bounding box center [363, 36] width 40 height 5
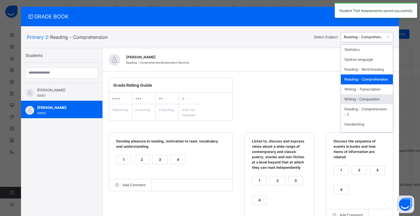
scroll to position [62, 0]
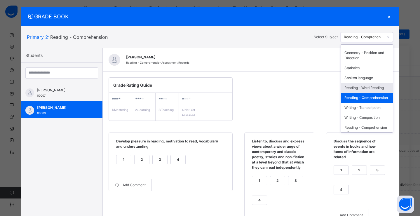
click at [367, 93] on div "Reading - Word Reading" at bounding box center [367, 88] width 52 height 10
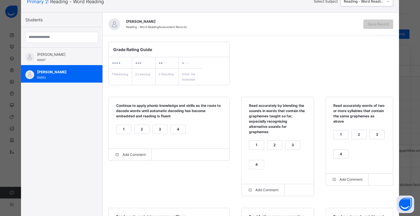
scroll to position [77, 0]
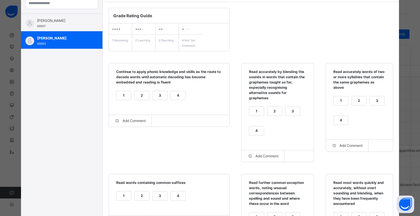
click at [119, 94] on div "1" at bounding box center [123, 95] width 15 height 9
click at [257, 111] on div "1" at bounding box center [256, 111] width 15 height 9
click at [342, 103] on div "1" at bounding box center [340, 100] width 15 height 9
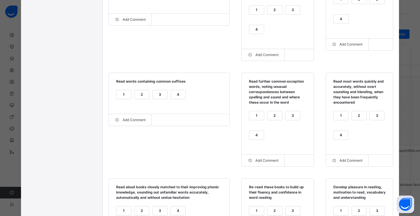
click at [121, 95] on div "1" at bounding box center [123, 94] width 15 height 9
click at [250, 112] on div "1" at bounding box center [256, 115] width 15 height 9
click at [338, 117] on div "1" at bounding box center [340, 115] width 15 height 9
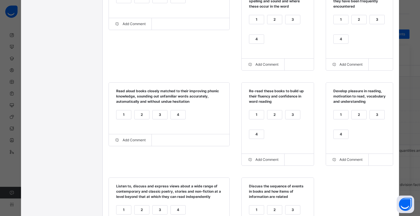
click at [118, 119] on div "1" at bounding box center [123, 114] width 15 height 9
click at [255, 115] on div "1" at bounding box center [256, 114] width 15 height 9
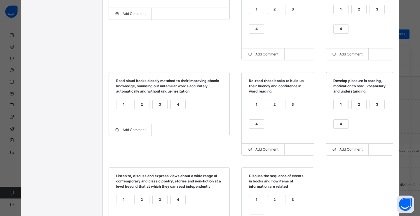
click at [339, 109] on div "1" at bounding box center [340, 104] width 15 height 9
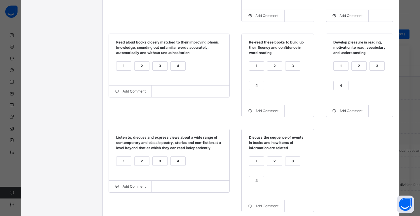
click at [120, 165] on div "1" at bounding box center [123, 161] width 15 height 9
drag, startPoint x: 249, startPoint y: 169, endPoint x: 240, endPoint y: 165, distance: 9.9
click at [249, 165] on div "1" at bounding box center [256, 161] width 15 height 9
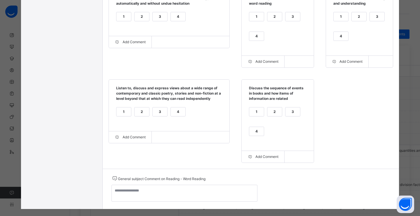
scroll to position [0, 0]
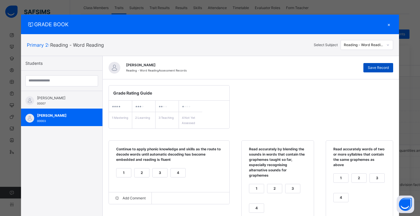
click at [369, 70] on span "Save Record" at bounding box center [377, 67] width 21 height 5
click at [345, 43] on div "Reading - Word Reading" at bounding box center [363, 44] width 40 height 5
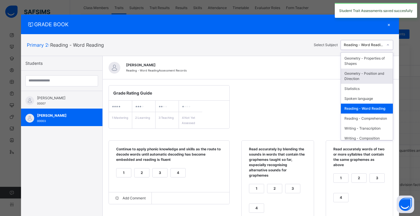
scroll to position [94, 0]
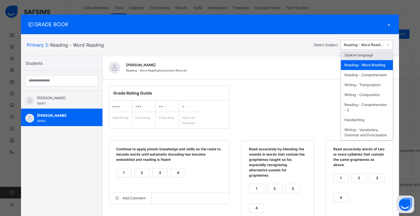
click at [355, 60] on div "Spoken language" at bounding box center [367, 55] width 52 height 10
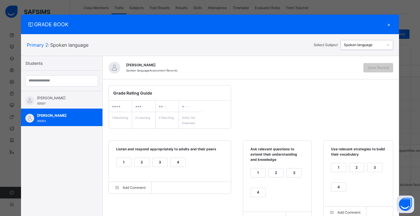
scroll to position [8, 0]
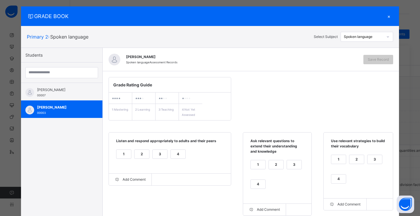
click at [121, 156] on div "1" at bounding box center [123, 154] width 15 height 9
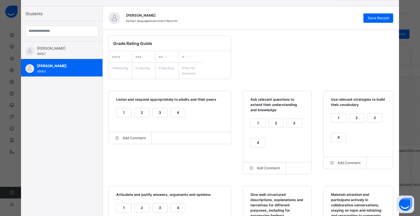
click at [254, 122] on div "1" at bounding box center [257, 123] width 15 height 9
click at [341, 120] on div "1" at bounding box center [338, 117] width 15 height 9
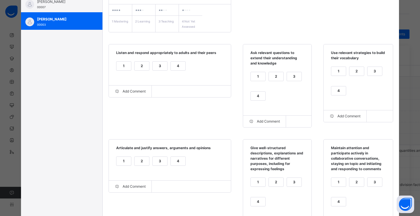
click at [123, 164] on div "1" at bounding box center [123, 161] width 15 height 9
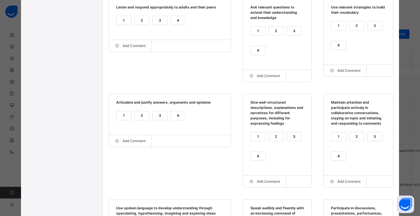
click at [251, 138] on div "1" at bounding box center [257, 136] width 15 height 9
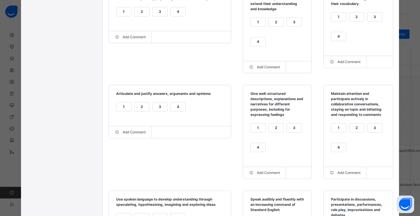
click at [340, 131] on div "1" at bounding box center [338, 127] width 15 height 9
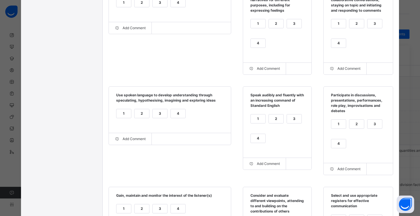
click at [117, 118] on div "1" at bounding box center [123, 113] width 15 height 9
click at [262, 123] on label "1" at bounding box center [257, 118] width 15 height 9
click at [345, 124] on div "1 2 3 4" at bounding box center [357, 137] width 57 height 39
drag, startPoint x: 340, startPoint y: 127, endPoint x: 317, endPoint y: 126, distance: 22.2
click at [340, 127] on div "1" at bounding box center [338, 124] width 15 height 9
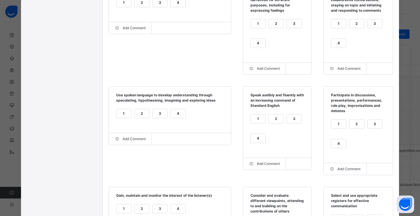
scroll to position [307, 0]
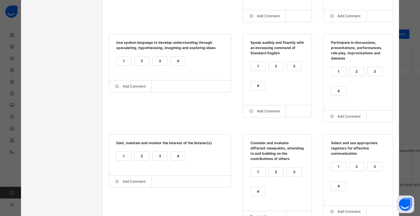
click at [119, 157] on div "1" at bounding box center [123, 156] width 15 height 9
click at [139, 160] on div "2" at bounding box center [141, 156] width 15 height 9
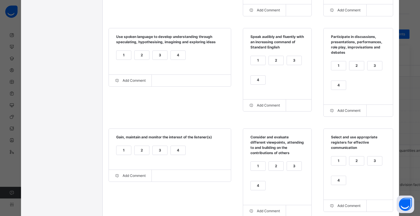
scroll to position [343, 0]
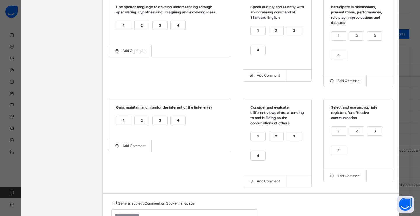
click at [257, 136] on div "1" at bounding box center [257, 136] width 15 height 9
drag, startPoint x: 336, startPoint y: 133, endPoint x: 329, endPoint y: 132, distance: 6.4
click at [336, 133] on div "1" at bounding box center [338, 131] width 15 height 9
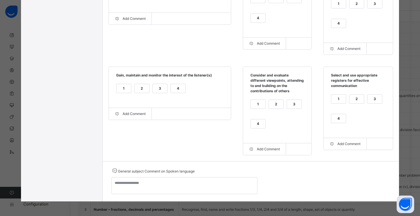
scroll to position [0, 0]
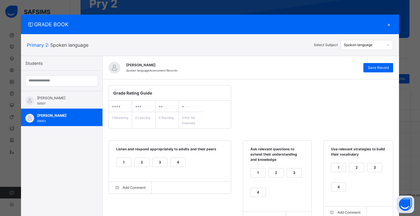
click at [372, 72] on div "Oyin Duro-Emanuelle Spoken language Assessment Records Save Record" at bounding box center [251, 67] width 296 height 23
click at [372, 70] on div "Save Record" at bounding box center [378, 67] width 30 height 9
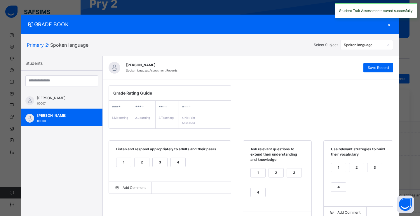
click at [355, 47] on div "Spoken language" at bounding box center [363, 44] width 40 height 5
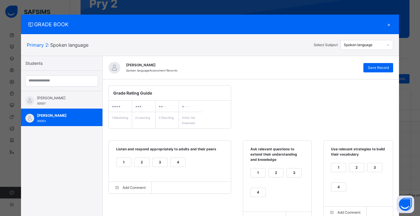
click at [390, 24] on div "×" at bounding box center [388, 24] width 9 height 8
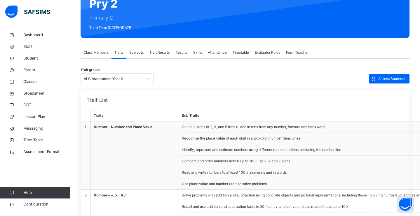
scroll to position [3, 0]
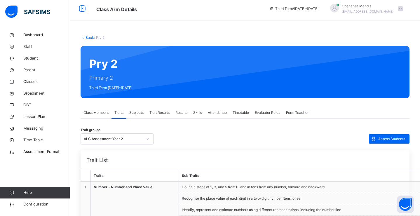
click at [90, 38] on link "Back" at bounding box center [89, 37] width 8 height 4
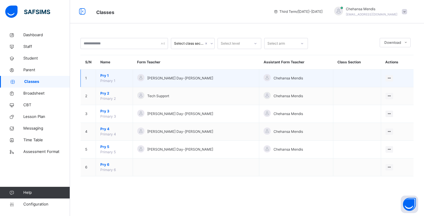
click at [106, 75] on span "Pry 1" at bounding box center [114, 75] width 28 height 5
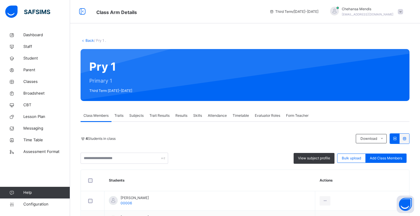
scroll to position [85, 0]
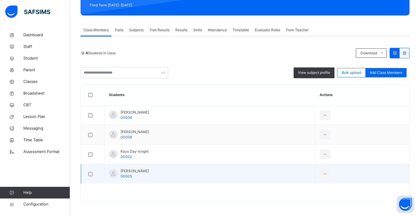
click at [117, 171] on div "[PERSON_NAME] 00005" at bounding box center [129, 173] width 40 height 10
click at [115, 173] on div at bounding box center [113, 173] width 9 height 9
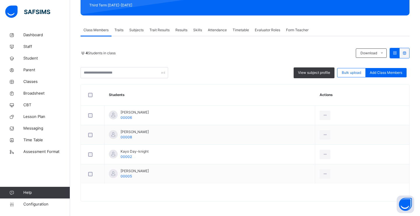
click at [121, 33] on div "Traits" at bounding box center [118, 30] width 15 height 12
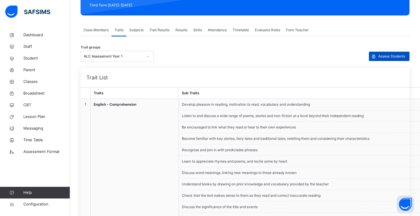
click at [390, 56] on span "Assess Students" at bounding box center [391, 56] width 27 height 5
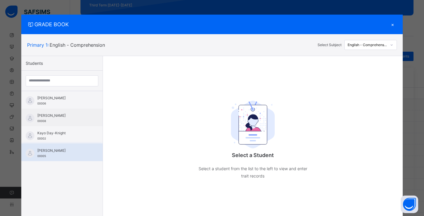
click at [50, 150] on span "[PERSON_NAME]" at bounding box center [63, 150] width 52 height 5
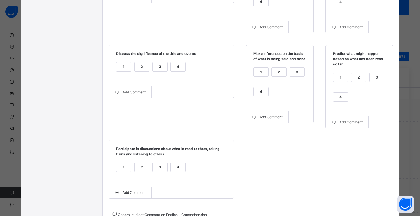
scroll to position [0, 0]
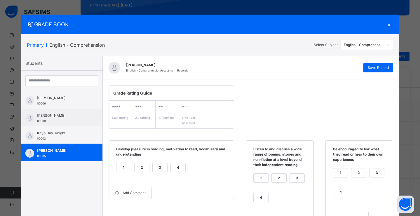
click at [362, 46] on div "English - Comprehension" at bounding box center [363, 44] width 40 height 5
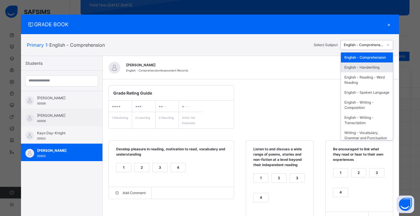
click at [364, 72] on div "English - Handwriting" at bounding box center [367, 67] width 52 height 10
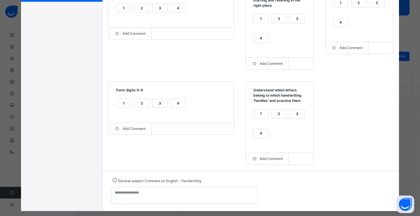
scroll to position [50, 0]
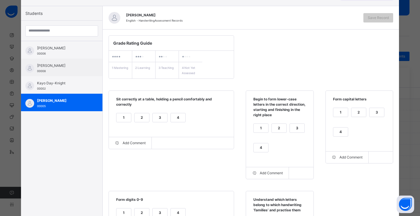
click at [122, 117] on div "1" at bounding box center [123, 117] width 15 height 9
click at [254, 129] on div "1" at bounding box center [260, 128] width 15 height 9
click at [343, 112] on div "1" at bounding box center [340, 112] width 15 height 9
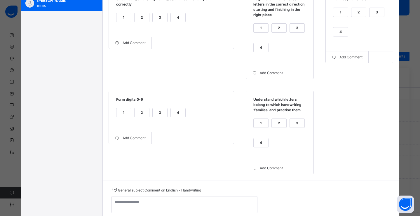
scroll to position [150, 0]
click at [120, 113] on div "1" at bounding box center [123, 112] width 15 height 9
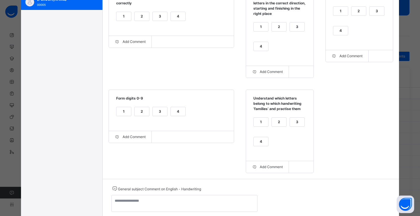
click at [292, 121] on div "3" at bounding box center [297, 121] width 15 height 9
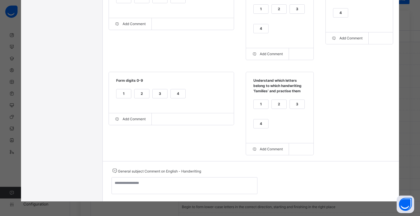
scroll to position [0, 0]
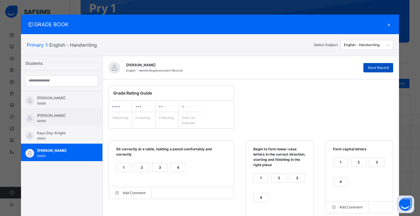
click at [382, 67] on span "Save Record" at bounding box center [377, 67] width 21 height 5
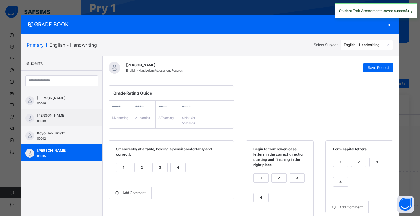
click at [367, 45] on div "English - Handwriting" at bounding box center [363, 44] width 40 height 5
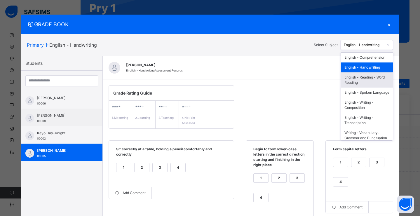
click at [373, 85] on div "English - Reading - Word Reading" at bounding box center [367, 79] width 52 height 15
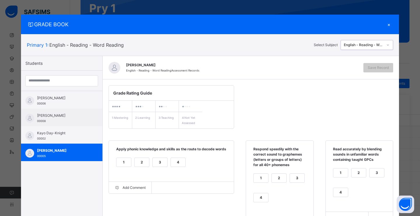
scroll to position [107, 0]
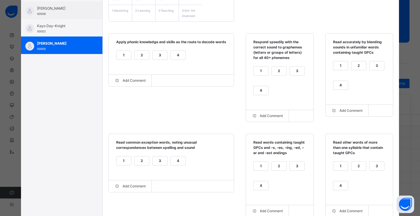
click at [139, 59] on div "2" at bounding box center [141, 55] width 15 height 9
click at [273, 70] on div "2" at bounding box center [278, 70] width 15 height 9
click at [361, 68] on div "2" at bounding box center [358, 65] width 15 height 9
click at [141, 163] on div "2" at bounding box center [141, 160] width 15 height 9
click at [292, 166] on div "3" at bounding box center [297, 166] width 15 height 9
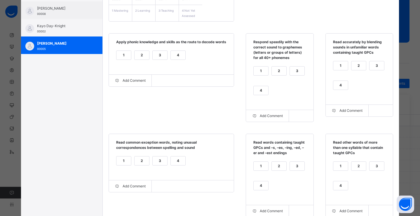
click at [259, 187] on div "4" at bounding box center [260, 185] width 15 height 9
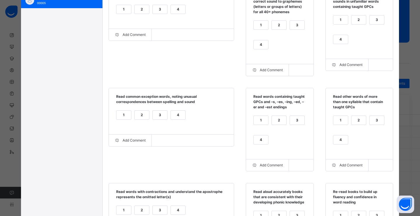
click at [340, 144] on div "4" at bounding box center [340, 139] width 15 height 9
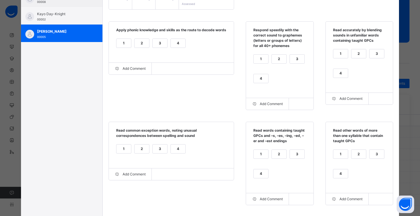
scroll to position [129, 0]
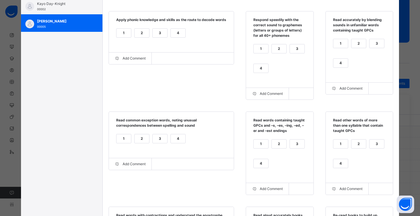
click at [360, 144] on div "2" at bounding box center [358, 143] width 15 height 9
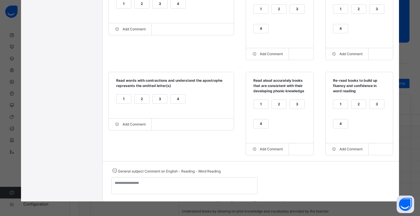
click at [171, 101] on div "4" at bounding box center [178, 98] width 15 height 9
click at [260, 121] on div "4" at bounding box center [260, 123] width 15 height 9
click at [263, 103] on div "1" at bounding box center [260, 104] width 15 height 9
click at [343, 103] on div "1" at bounding box center [340, 104] width 15 height 9
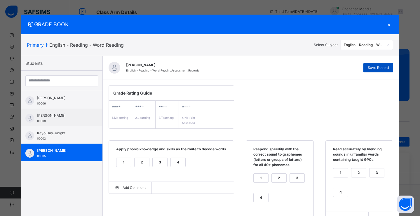
click at [373, 65] on div "Save Record" at bounding box center [378, 67] width 30 height 9
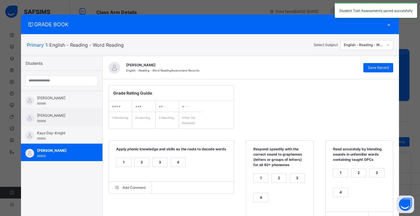
click at [378, 44] on div "English - Reading - Word Reading" at bounding box center [363, 44] width 40 height 5
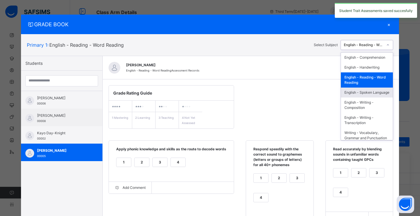
click at [362, 97] on div "English - Spoken Language" at bounding box center [367, 92] width 52 height 10
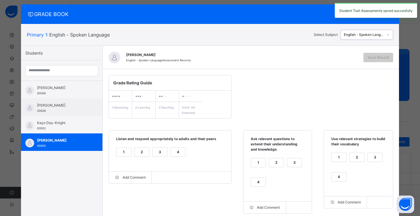
scroll to position [11, 0]
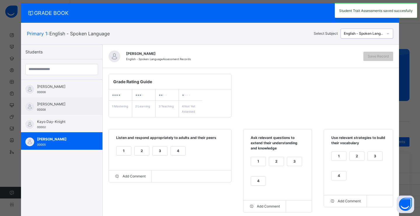
click at [126, 151] on div "1" at bounding box center [123, 150] width 15 height 9
click at [251, 163] on div "1" at bounding box center [258, 161] width 15 height 9
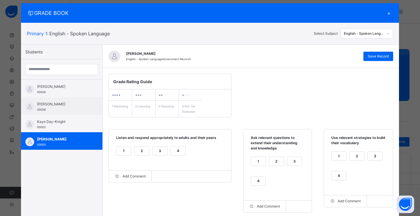
drag, startPoint x: 334, startPoint y: 158, endPoint x: 330, endPoint y: 158, distance: 4.7
click at [334, 158] on div "1" at bounding box center [338, 156] width 15 height 9
click at [373, 156] on div "3" at bounding box center [374, 156] width 15 height 9
click at [356, 156] on div "2" at bounding box center [356, 156] width 15 height 9
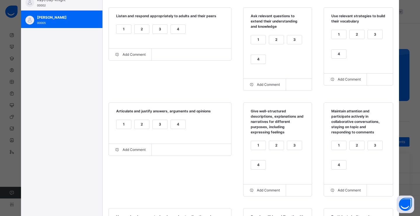
click at [141, 125] on div "2" at bounding box center [141, 124] width 15 height 9
click at [257, 165] on div "4" at bounding box center [258, 164] width 15 height 9
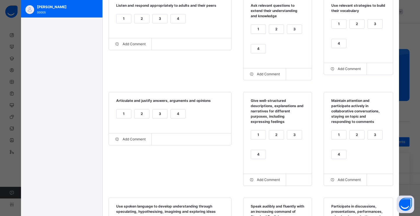
click at [337, 136] on div "1" at bounding box center [338, 134] width 15 height 9
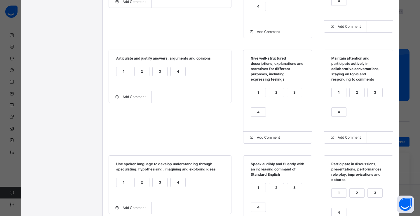
scroll to position [221, 0]
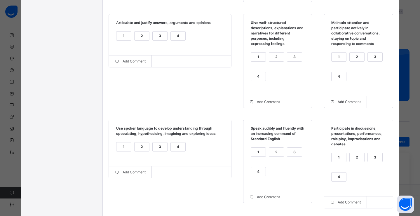
click at [138, 149] on div "2" at bounding box center [141, 146] width 15 height 9
click at [270, 153] on div "2" at bounding box center [276, 152] width 15 height 9
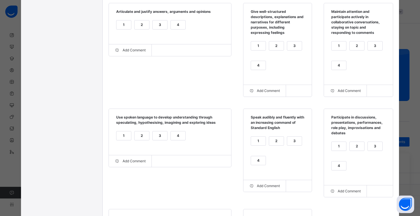
click at [350, 150] on div "2" at bounding box center [356, 146] width 15 height 9
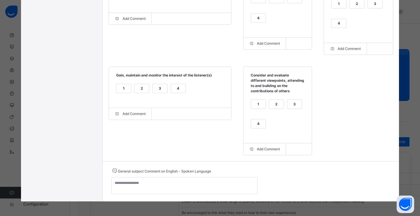
scroll to position [377, 0]
click at [159, 90] on div "3" at bounding box center [159, 88] width 15 height 9
click at [254, 124] on div "4" at bounding box center [258, 123] width 15 height 9
click at [250, 109] on div "1" at bounding box center [257, 107] width 15 height 17
click at [275, 106] on div "2" at bounding box center [276, 104] width 15 height 9
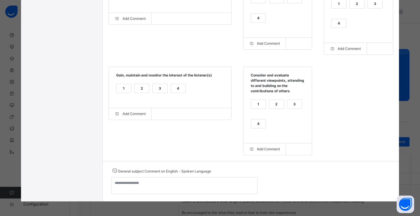
scroll to position [0, 0]
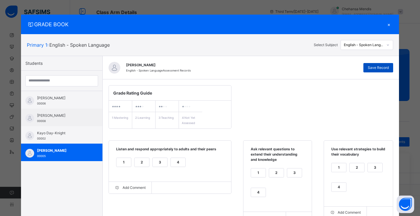
click at [386, 66] on span "Save Record" at bounding box center [377, 67] width 21 height 5
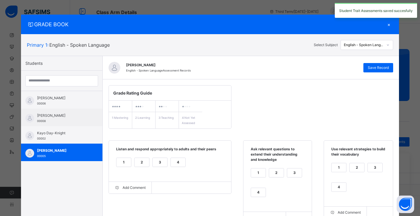
click at [372, 38] on div "Primary 1 : English - Spoken Language Select Subject English - Spoken Language" at bounding box center [210, 45] width 378 height 22
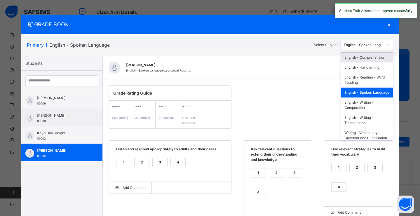
click at [373, 43] on div "English - Spoken Language" at bounding box center [363, 44] width 40 height 5
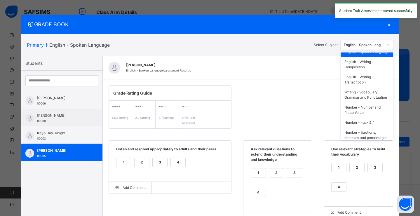
scroll to position [42, 0]
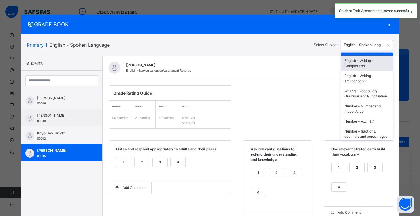
click at [366, 71] on div "English - Writing - Composition" at bounding box center [367, 63] width 52 height 15
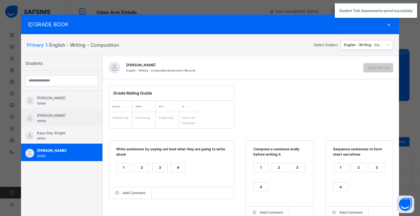
scroll to position [46, 0]
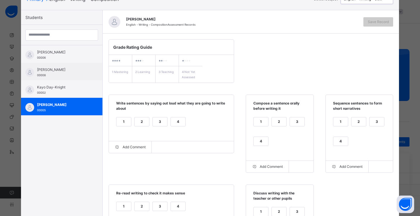
click at [118, 121] on div "1" at bounding box center [123, 121] width 15 height 9
click at [262, 123] on div "1" at bounding box center [260, 121] width 15 height 9
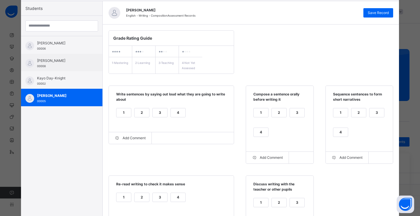
click at [342, 114] on div "1" at bounding box center [340, 112] width 15 height 9
click at [378, 112] on div "3" at bounding box center [376, 112] width 15 height 9
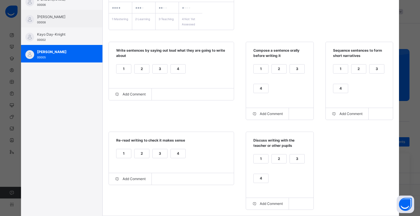
scroll to position [151, 0]
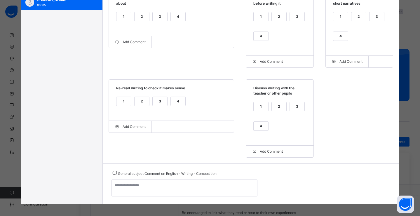
click at [122, 104] on div "1" at bounding box center [123, 101] width 15 height 9
click at [259, 110] on div "1" at bounding box center [260, 106] width 15 height 9
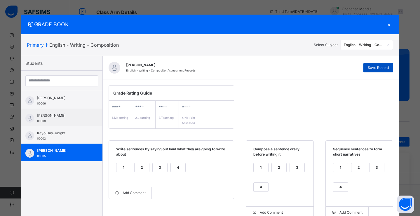
click at [373, 68] on span "Save Record" at bounding box center [377, 67] width 21 height 5
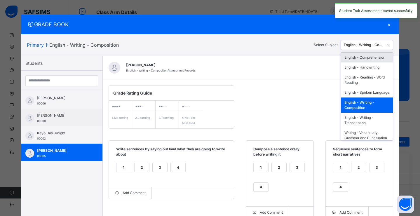
click at [365, 46] on div "English - Writing - Composition" at bounding box center [363, 44] width 40 height 5
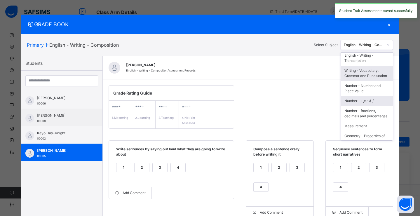
scroll to position [61, 0]
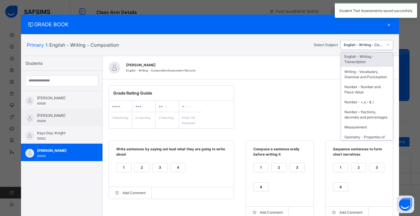
click at [369, 67] on div "English - Writing - Transcription" at bounding box center [367, 59] width 52 height 15
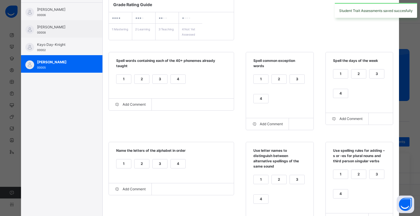
scroll to position [78, 0]
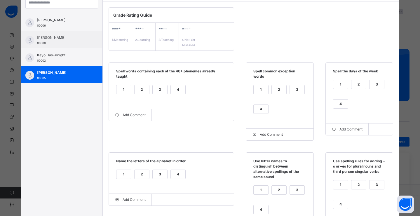
click at [136, 90] on div "2" at bounding box center [141, 89] width 15 height 9
click at [276, 90] on div "2" at bounding box center [278, 89] width 15 height 9
click at [355, 86] on div "2" at bounding box center [358, 84] width 15 height 9
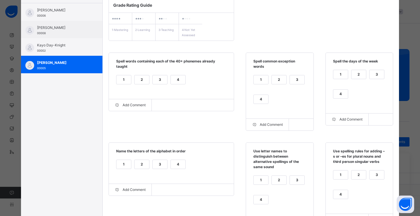
click at [118, 165] on div "1" at bounding box center [123, 164] width 15 height 9
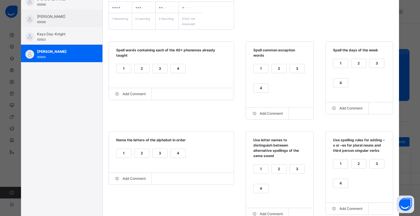
scroll to position [123, 0]
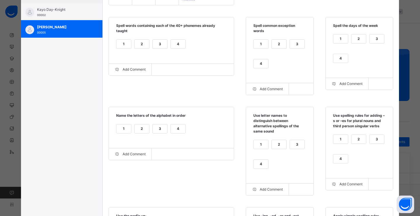
click at [264, 141] on div "1" at bounding box center [260, 144] width 15 height 9
click at [379, 139] on div "3" at bounding box center [376, 139] width 15 height 9
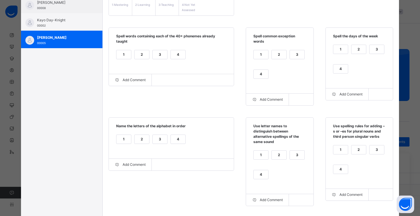
scroll to position [209, 0]
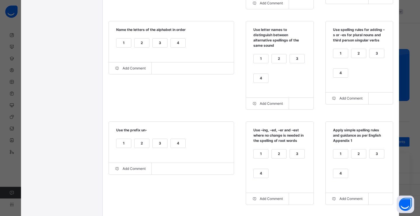
click at [163, 145] on div "3" at bounding box center [159, 143] width 15 height 9
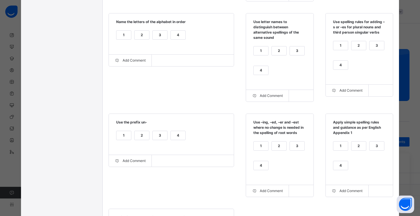
click at [264, 166] on div "4" at bounding box center [260, 165] width 15 height 9
click at [359, 148] on div "2" at bounding box center [358, 145] width 15 height 9
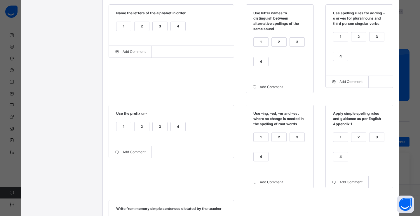
scroll to position [0, 0]
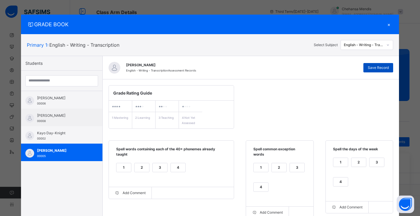
click at [372, 73] on div "[PERSON_NAME] English - Writing - Transcription Assessment Records Save Record" at bounding box center [251, 67] width 296 height 23
click at [372, 70] on span "Save Record" at bounding box center [377, 67] width 21 height 5
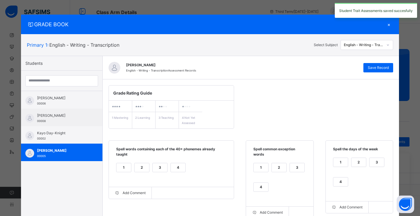
click at [353, 45] on div "English - Writing - Transcription" at bounding box center [363, 44] width 40 height 5
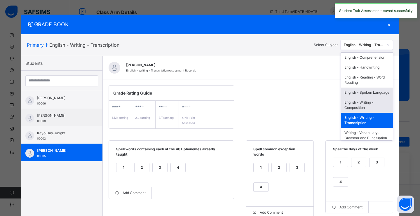
scroll to position [45, 0]
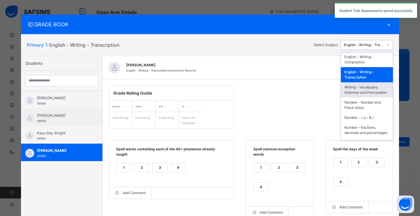
click at [358, 97] on div "Writing - Vocabulary, Grammar and Punctuation" at bounding box center [367, 89] width 52 height 15
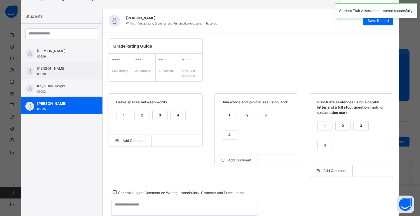
scroll to position [0, 0]
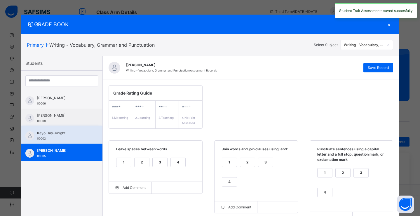
click at [38, 135] on span "Kayo Day-Knight" at bounding box center [63, 132] width 52 height 5
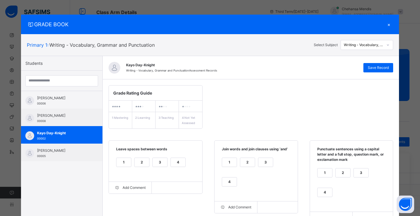
scroll to position [1, 0]
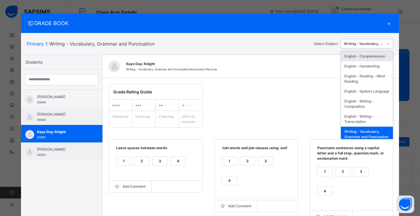
click at [366, 45] on div "Writing - Vocabulary, Grammar and Punctuation" at bounding box center [363, 43] width 40 height 5
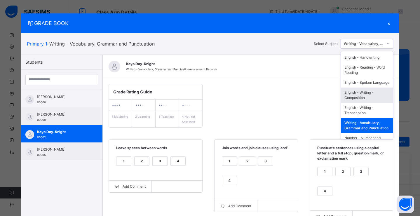
scroll to position [20, 0]
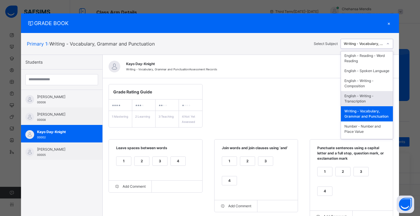
click at [365, 106] on div "English - Writing - Transcription" at bounding box center [367, 98] width 52 height 15
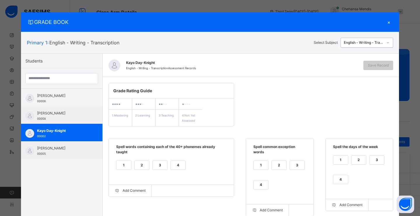
scroll to position [27, 0]
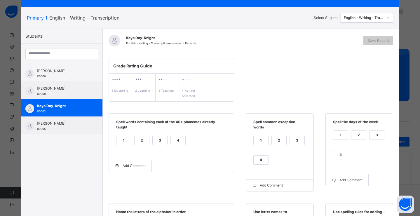
click at [121, 141] on div "1" at bounding box center [123, 140] width 15 height 9
click at [262, 141] on div "1" at bounding box center [260, 140] width 15 height 9
drag, startPoint x: 338, startPoint y: 135, endPoint x: 324, endPoint y: 136, distance: 14.6
click at [338, 135] on div "1" at bounding box center [340, 135] width 15 height 9
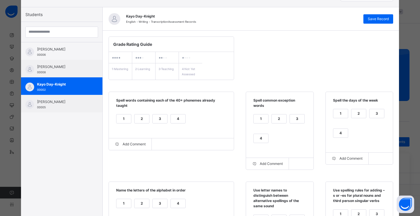
click at [356, 112] on div "2" at bounding box center [358, 113] width 15 height 9
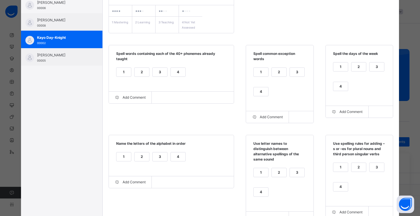
scroll to position [130, 0]
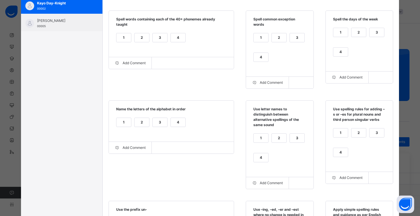
click at [124, 124] on div "1" at bounding box center [123, 122] width 15 height 9
click at [262, 140] on div "1" at bounding box center [260, 138] width 15 height 9
click at [373, 132] on div "3" at bounding box center [376, 132] width 15 height 9
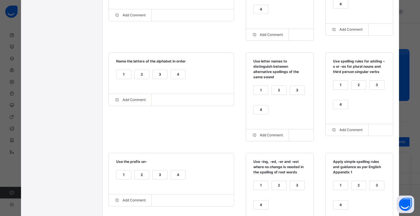
click at [134, 175] on div "2" at bounding box center [141, 174] width 15 height 9
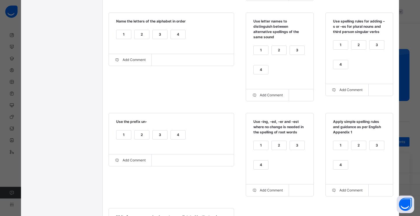
scroll to position [257, 0]
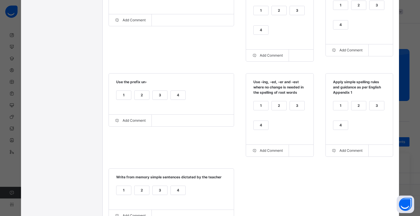
click at [296, 110] on div "3" at bounding box center [297, 105] width 15 height 9
click at [344, 128] on div "4" at bounding box center [340, 125] width 15 height 9
click at [354, 106] on div "2" at bounding box center [358, 105] width 15 height 9
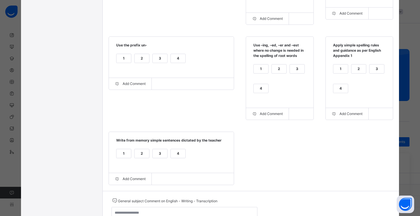
click at [116, 153] on div "1" at bounding box center [123, 153] width 15 height 9
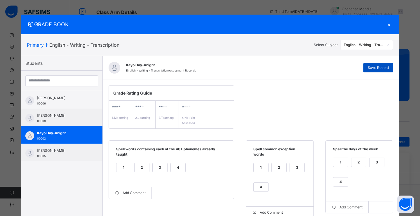
click at [368, 69] on span "Save Record" at bounding box center [377, 67] width 21 height 5
click at [365, 48] on div "English - Writing - Transcription" at bounding box center [362, 45] width 42 height 9
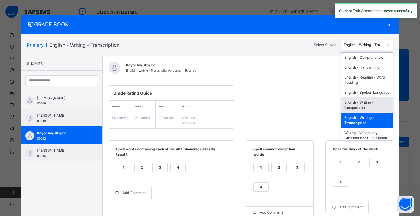
click at [352, 109] on div "English - Writing - Composition" at bounding box center [367, 104] width 52 height 15
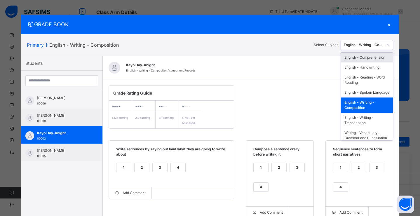
click at [369, 49] on div "English - Writing - Composition" at bounding box center [362, 45] width 42 height 9
click at [367, 97] on div "English - Spoken Language" at bounding box center [367, 92] width 52 height 10
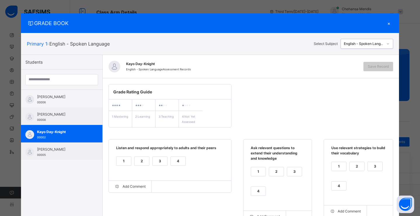
scroll to position [39, 0]
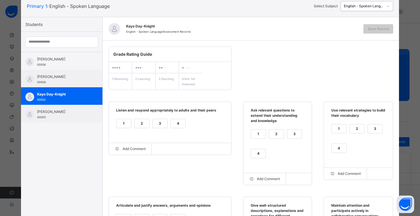
click at [122, 123] on div "1" at bounding box center [123, 123] width 15 height 9
click at [257, 136] on div "1" at bounding box center [258, 133] width 15 height 9
drag, startPoint x: 341, startPoint y: 129, endPoint x: 336, endPoint y: 129, distance: 5.0
click at [341, 129] on div "1" at bounding box center [338, 128] width 15 height 9
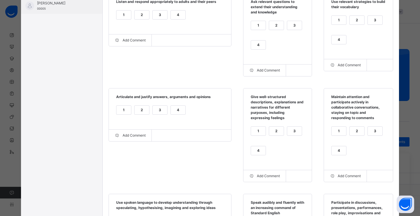
click at [119, 108] on div "1" at bounding box center [123, 110] width 15 height 9
click at [276, 133] on div "2" at bounding box center [276, 131] width 15 height 9
click at [336, 129] on div "1" at bounding box center [338, 131] width 15 height 9
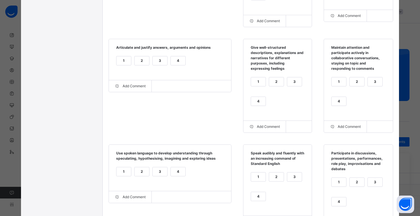
scroll to position [234, 0]
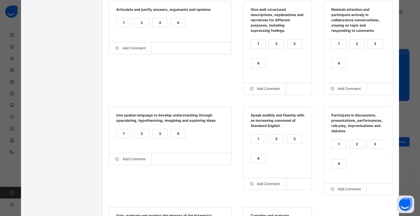
click at [138, 135] on div "2" at bounding box center [141, 133] width 15 height 9
click at [256, 143] on div "1" at bounding box center [258, 138] width 15 height 9
click at [340, 146] on div "1" at bounding box center [338, 144] width 15 height 9
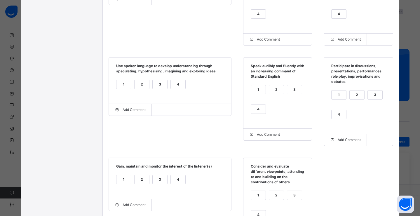
scroll to position [322, 0]
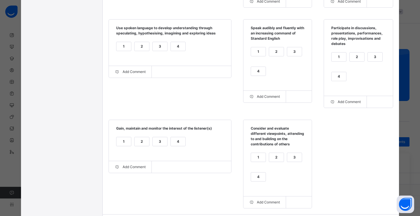
click at [138, 145] on div "2" at bounding box center [141, 141] width 15 height 9
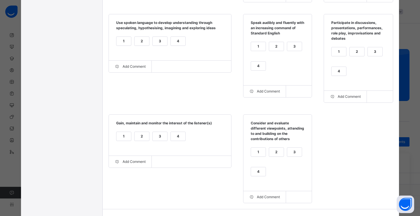
click at [259, 154] on div "1" at bounding box center [258, 152] width 15 height 9
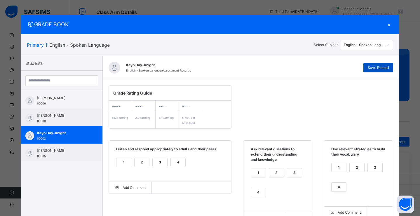
click at [375, 71] on div "Save Record" at bounding box center [378, 67] width 30 height 9
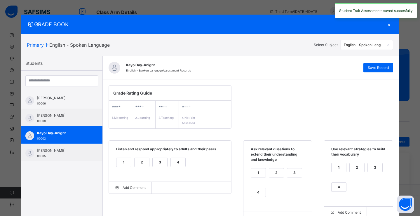
click at [368, 46] on div "English - Spoken Language" at bounding box center [363, 44] width 40 height 5
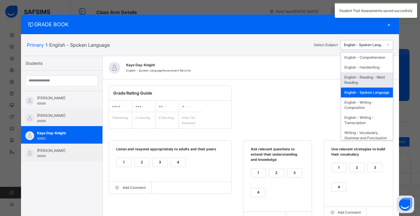
click at [369, 86] on div "English - Reading - Word Reading" at bounding box center [367, 79] width 52 height 15
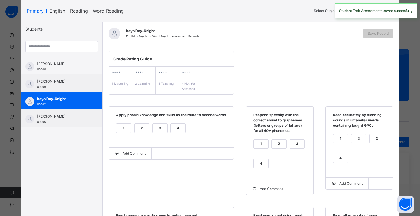
scroll to position [66, 0]
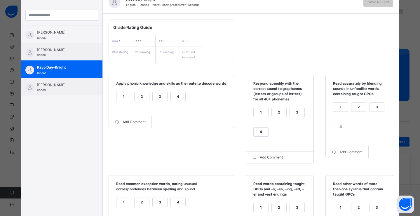
click at [118, 101] on div "1" at bounding box center [123, 96] width 15 height 9
click at [259, 112] on div "1" at bounding box center [260, 112] width 15 height 9
click at [336, 107] on div "1" at bounding box center [340, 107] width 15 height 9
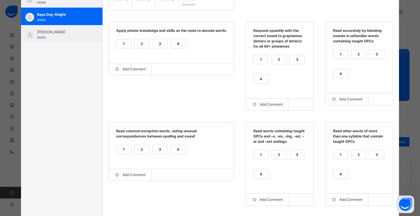
click at [119, 146] on div "1" at bounding box center [123, 149] width 15 height 9
click at [260, 174] on div "4" at bounding box center [260, 174] width 15 height 9
click at [339, 178] on div "4" at bounding box center [340, 174] width 15 height 9
click at [354, 155] on div "2" at bounding box center [358, 154] width 15 height 9
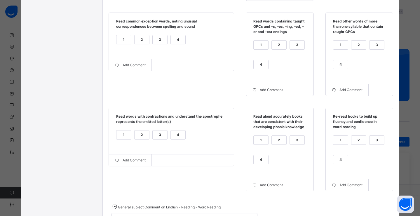
click at [171, 138] on div "4" at bounding box center [178, 134] width 15 height 9
click at [255, 147] on div "1" at bounding box center [260, 143] width 15 height 17
click at [256, 144] on div "1" at bounding box center [260, 140] width 15 height 9
click at [345, 141] on div "1" at bounding box center [340, 140] width 15 height 9
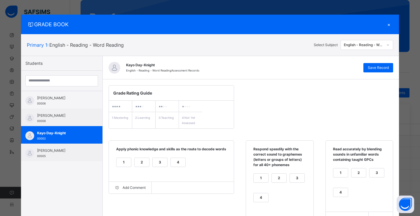
scroll to position [0, 0]
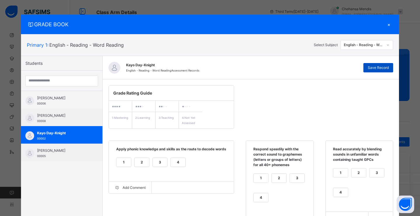
click at [371, 70] on div "Save Record" at bounding box center [378, 67] width 30 height 9
click at [363, 45] on div "English - Reading - Word Reading" at bounding box center [363, 44] width 40 height 5
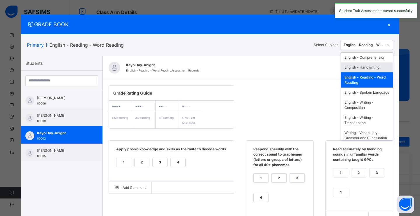
click at [354, 72] on div "English - Handwriting" at bounding box center [367, 67] width 52 height 10
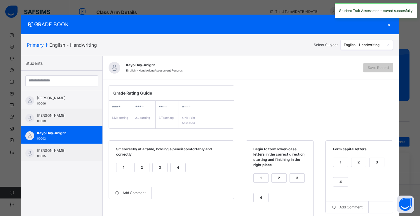
scroll to position [40, 0]
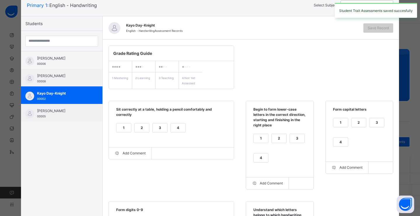
click at [120, 127] on div "1" at bounding box center [123, 127] width 15 height 9
click at [259, 141] on div "1" at bounding box center [260, 138] width 15 height 9
click at [340, 125] on div "1" at bounding box center [340, 122] width 15 height 9
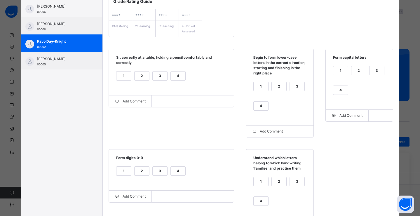
click at [117, 169] on div "1" at bounding box center [123, 170] width 15 height 9
click at [279, 183] on div "2" at bounding box center [278, 181] width 15 height 9
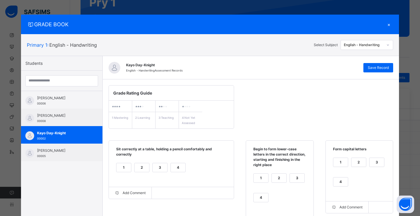
scroll to position [0, 0]
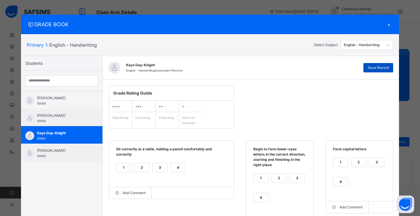
click at [381, 70] on span "Save Record" at bounding box center [377, 67] width 21 height 5
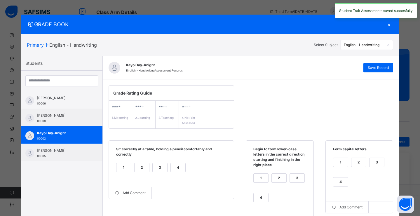
click at [375, 45] on div "English - Handwriting" at bounding box center [363, 44] width 40 height 5
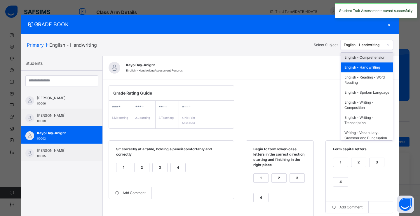
click at [362, 58] on div "English - Comprehension" at bounding box center [367, 57] width 52 height 10
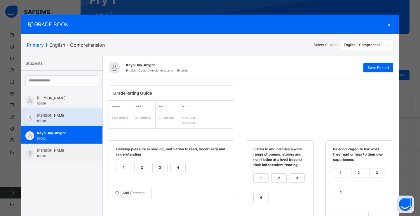
click at [52, 116] on span "[PERSON_NAME]" at bounding box center [63, 115] width 52 height 5
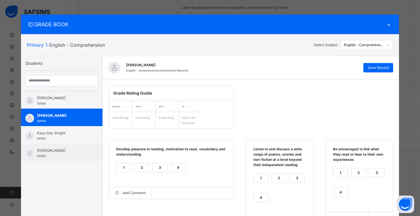
scroll to position [39, 0]
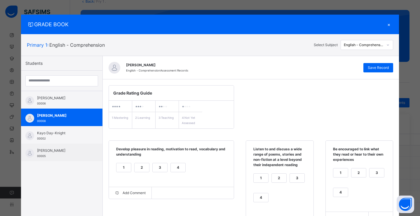
click at [373, 47] on div "English - Comprehension" at bounding box center [363, 44] width 40 height 5
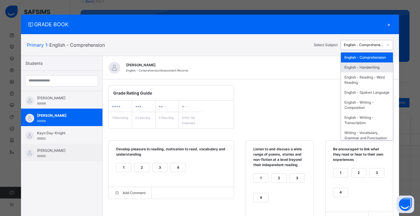
click at [364, 72] on div "English - Handwriting" at bounding box center [367, 67] width 52 height 10
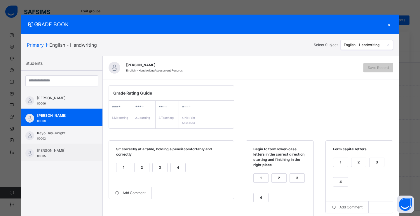
scroll to position [0, 0]
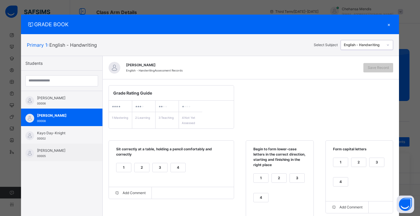
click at [120, 168] on div "1" at bounding box center [123, 167] width 15 height 9
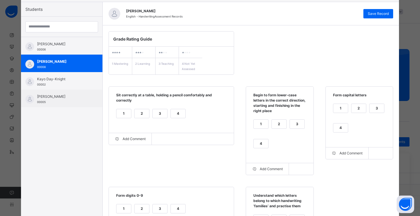
scroll to position [105, 0]
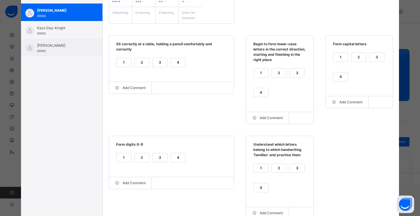
click at [260, 74] on div "1" at bounding box center [260, 73] width 15 height 9
click at [341, 60] on div "1" at bounding box center [340, 57] width 15 height 9
click at [120, 159] on div "1" at bounding box center [123, 157] width 15 height 9
click at [279, 169] on div "2" at bounding box center [278, 168] width 15 height 9
click at [294, 169] on div "3" at bounding box center [297, 168] width 15 height 9
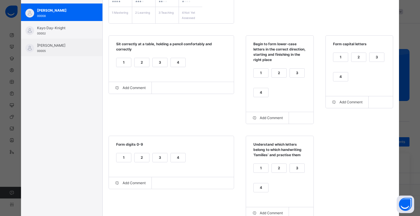
scroll to position [0, 0]
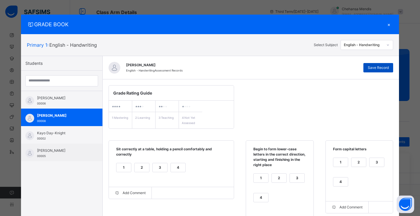
click at [385, 66] on span "Save Record" at bounding box center [377, 67] width 21 height 5
click at [378, 47] on div "English - Handwriting" at bounding box center [363, 44] width 40 height 5
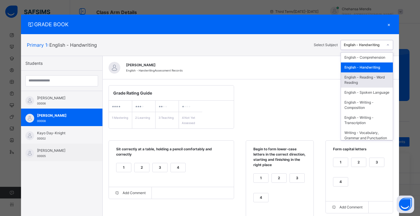
click at [373, 79] on div "English - Reading - Word Reading" at bounding box center [367, 79] width 52 height 15
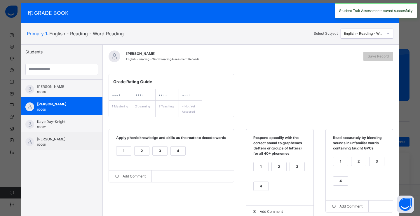
scroll to position [45, 0]
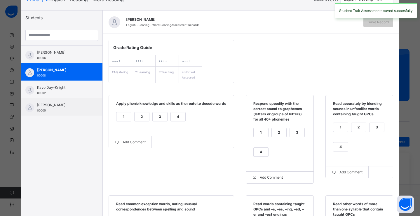
click at [140, 121] on div "2" at bounding box center [141, 116] width 15 height 9
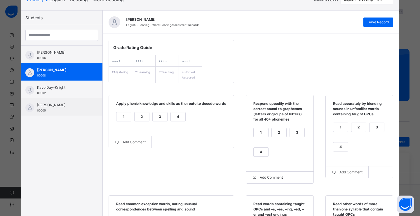
click at [272, 134] on div "2" at bounding box center [278, 132] width 15 height 9
click at [352, 125] on div "2" at bounding box center [358, 127] width 15 height 9
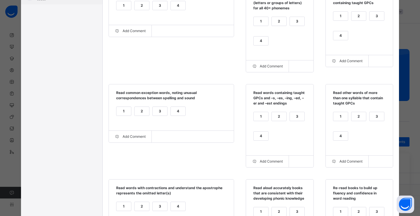
click at [141, 112] on div "2" at bounding box center [141, 111] width 15 height 9
click at [264, 138] on div "4" at bounding box center [260, 135] width 15 height 9
click at [376, 116] on div "3" at bounding box center [376, 116] width 15 height 9
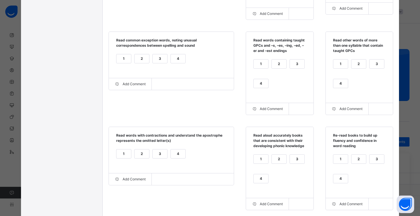
click at [171, 155] on div "4" at bounding box center [178, 153] width 15 height 9
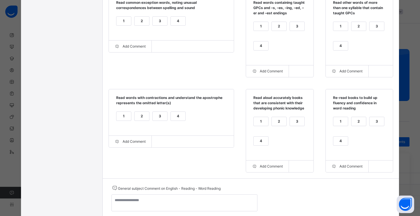
scroll to position [247, 0]
drag, startPoint x: 259, startPoint y: 142, endPoint x: 266, endPoint y: 142, distance: 7.3
click at [259, 142] on div "4" at bounding box center [260, 140] width 15 height 9
click at [258, 126] on div "1" at bounding box center [260, 121] width 15 height 9
click at [341, 125] on div "1" at bounding box center [340, 121] width 15 height 9
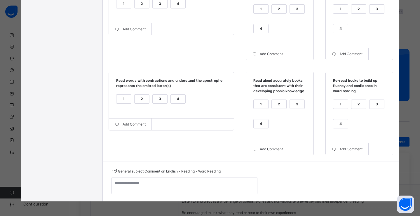
scroll to position [0, 0]
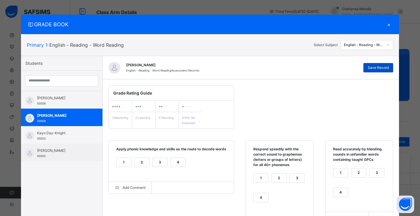
click at [372, 68] on span "Save Record" at bounding box center [377, 67] width 21 height 5
click at [369, 47] on div "English - Reading - Word Reading" at bounding box center [363, 44] width 40 height 5
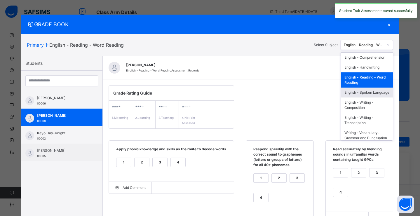
click at [359, 97] on div "English - Spoken Language" at bounding box center [367, 92] width 52 height 10
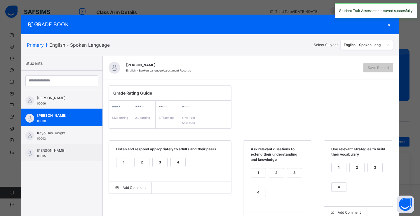
scroll to position [119, 0]
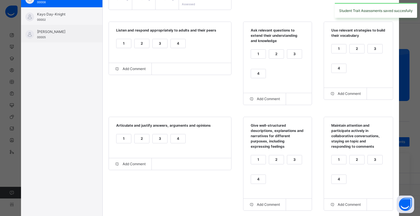
click at [119, 45] on div "1" at bounding box center [123, 43] width 15 height 9
click at [251, 55] on div "1" at bounding box center [258, 54] width 15 height 9
click at [367, 50] on div "3" at bounding box center [374, 48] width 15 height 9
click at [152, 139] on div "3" at bounding box center [159, 138] width 15 height 9
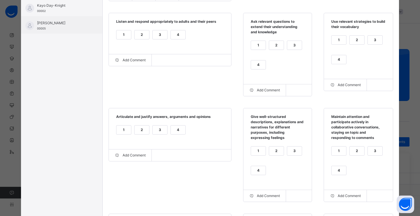
click at [253, 168] on div "4" at bounding box center [258, 170] width 15 height 9
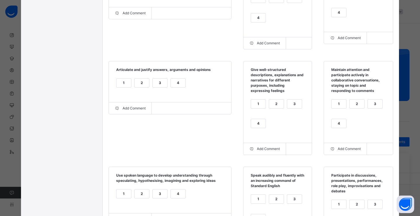
click at [360, 103] on div "2" at bounding box center [356, 103] width 15 height 9
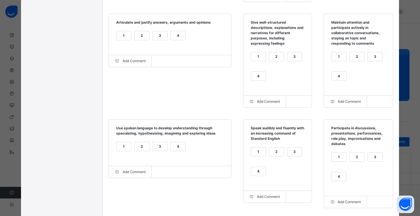
click at [157, 147] on div "3" at bounding box center [159, 146] width 15 height 9
click at [271, 153] on div "2" at bounding box center [276, 151] width 15 height 9
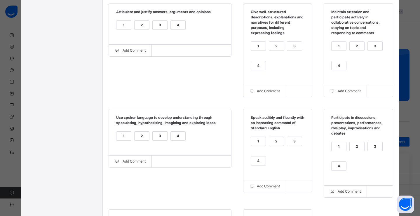
scroll to position [266, 0]
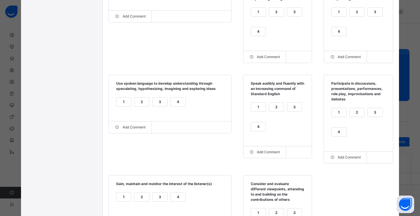
click at [339, 113] on div "1" at bounding box center [338, 112] width 15 height 9
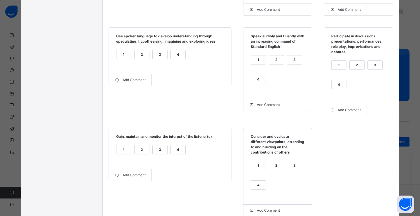
click at [153, 153] on div "3" at bounding box center [159, 149] width 15 height 9
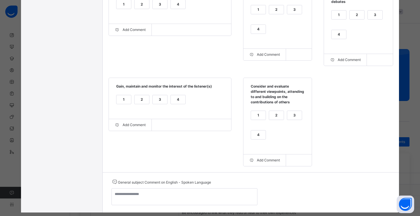
click at [256, 117] on div "1" at bounding box center [258, 115] width 15 height 9
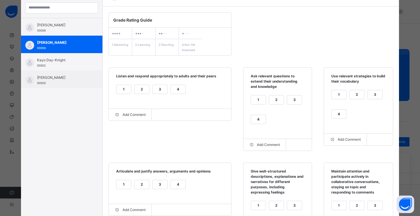
scroll to position [0, 0]
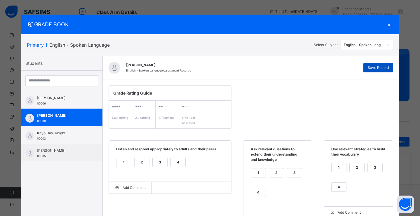
click at [380, 69] on span "Save Record" at bounding box center [377, 67] width 21 height 5
click at [367, 45] on div "English - Spoken Language" at bounding box center [363, 44] width 40 height 5
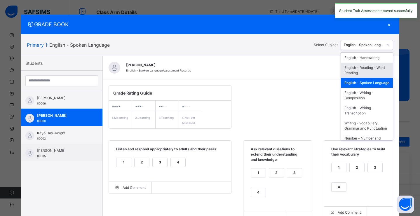
scroll to position [20, 0]
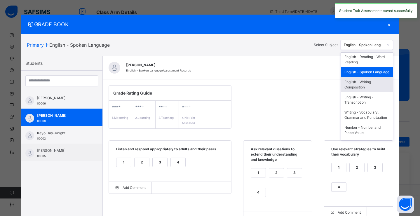
click at [361, 92] on div "English - Writing - Composition" at bounding box center [367, 84] width 52 height 15
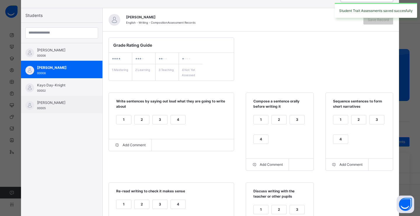
scroll to position [0, 0]
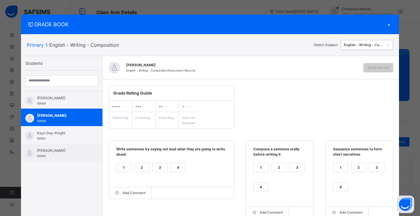
click at [134, 169] on div "2" at bounding box center [141, 167] width 15 height 9
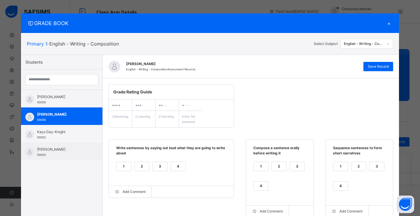
click at [262, 163] on div "1" at bounding box center [260, 166] width 15 height 9
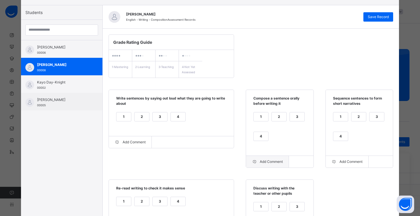
scroll to position [96, 0]
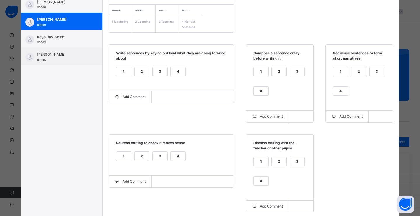
click at [357, 69] on div "2" at bounding box center [358, 71] width 15 height 9
click at [120, 153] on div "1" at bounding box center [123, 156] width 15 height 9
click at [259, 160] on div "1" at bounding box center [260, 161] width 15 height 9
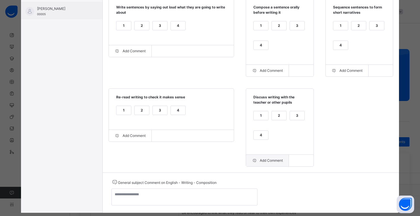
scroll to position [0, 0]
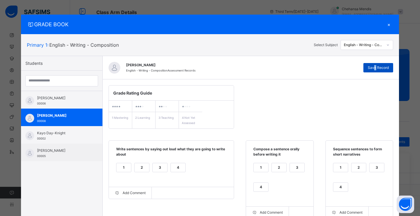
click at [375, 69] on span "Save Record" at bounding box center [377, 67] width 21 height 5
click at [371, 45] on div "English - Writing - Composition" at bounding box center [363, 44] width 40 height 5
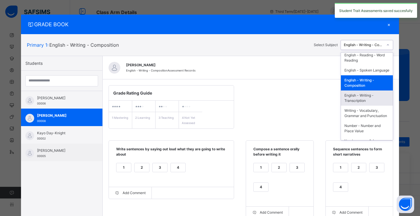
scroll to position [53, 0]
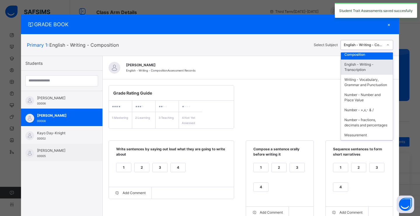
click at [359, 75] on div "English - Writing - Transcription" at bounding box center [367, 66] width 52 height 15
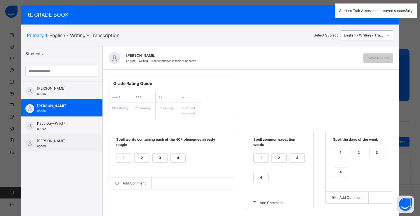
scroll to position [22, 0]
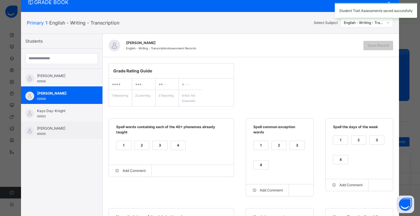
drag, startPoint x: 143, startPoint y: 144, endPoint x: 160, endPoint y: 143, distance: 17.2
click at [143, 144] on div "2" at bounding box center [141, 145] width 15 height 9
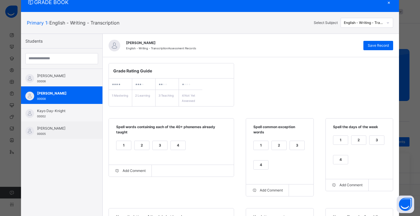
click at [274, 146] on div "2" at bounding box center [278, 145] width 15 height 9
drag, startPoint x: 376, startPoint y: 143, endPoint x: 356, endPoint y: 144, distance: 20.2
click at [376, 143] on div "3" at bounding box center [376, 140] width 15 height 9
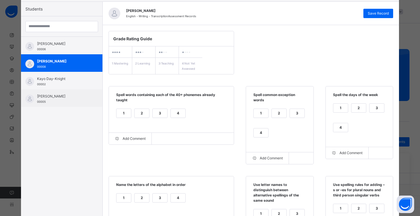
scroll to position [103, 0]
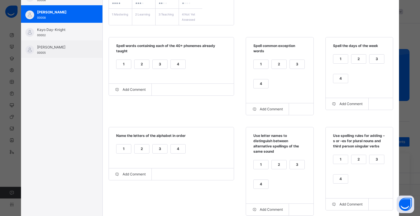
click at [122, 150] on div "1" at bounding box center [123, 148] width 15 height 9
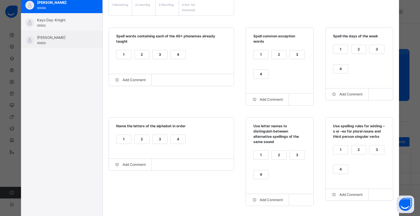
click at [263, 154] on div "1" at bounding box center [260, 154] width 15 height 9
click at [338, 167] on div "4" at bounding box center [340, 169] width 15 height 9
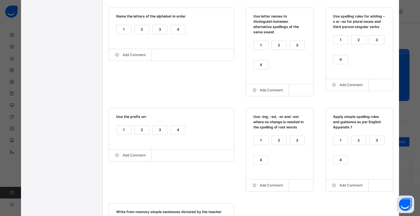
scroll to position [288, 0]
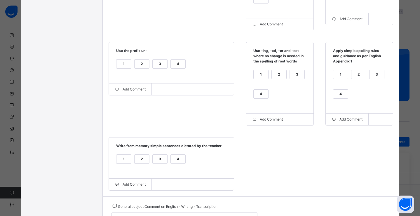
click at [173, 64] on div "4" at bounding box center [178, 63] width 15 height 9
click at [257, 98] on div "4" at bounding box center [260, 94] width 15 height 9
click at [359, 77] on div "2" at bounding box center [358, 74] width 15 height 9
click at [137, 162] on div "2" at bounding box center [141, 159] width 15 height 9
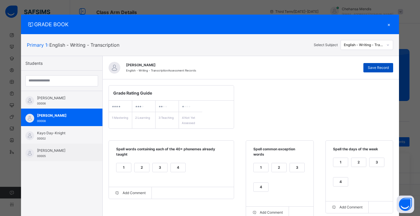
click at [376, 69] on span "Save Record" at bounding box center [377, 67] width 21 height 5
click at [373, 46] on div "English - Writing - Transcription" at bounding box center [363, 44] width 40 height 5
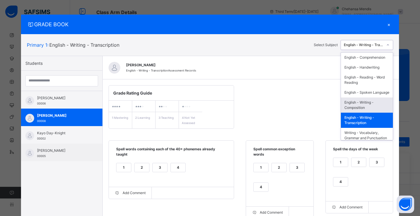
scroll to position [41, 0]
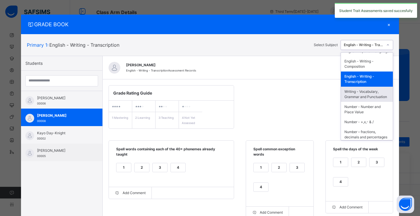
click at [372, 102] on div "Writing - Vocabulary, Grammar and Punctuation" at bounding box center [367, 94] width 52 height 15
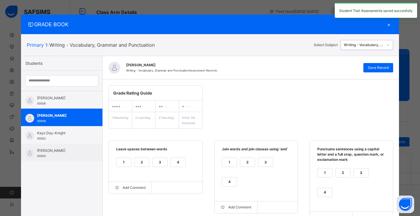
scroll to position [50, 0]
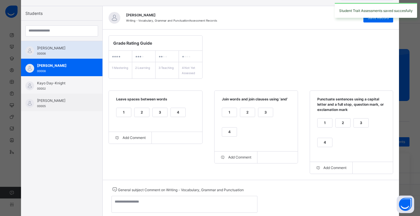
click at [58, 48] on span "[PERSON_NAME]" at bounding box center [63, 47] width 52 height 5
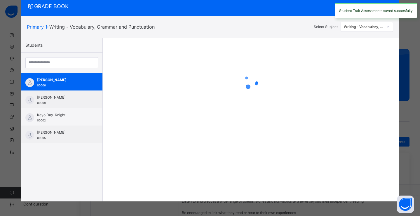
scroll to position [18, 0]
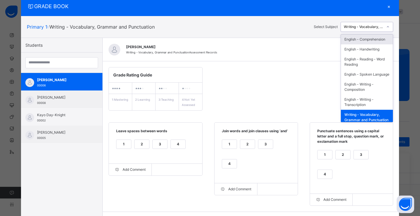
click at [365, 27] on div "Writing - Vocabulary, Grammar and Punctuation" at bounding box center [363, 26] width 40 height 5
click at [364, 54] on div "English - Handwriting" at bounding box center [367, 49] width 52 height 10
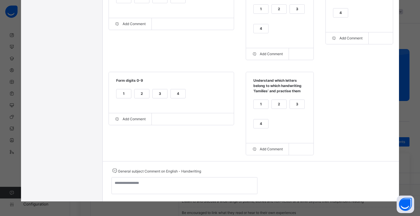
scroll to position [0, 0]
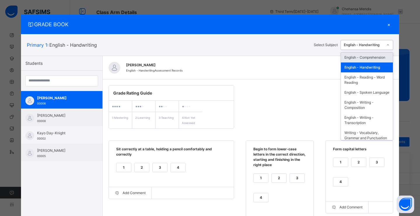
click at [380, 44] on div "English - Handwriting" at bounding box center [363, 44] width 40 height 5
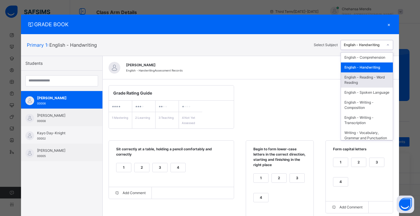
click at [366, 82] on div "English - Reading - Word Reading" at bounding box center [367, 79] width 52 height 15
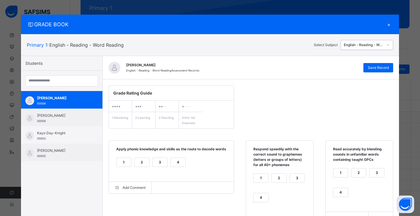
click at [373, 48] on div "English - Reading - Word Reading" at bounding box center [362, 45] width 42 height 9
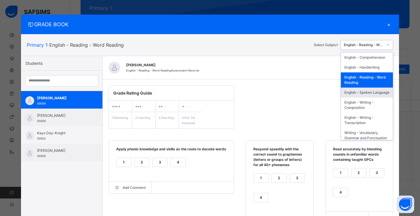
scroll to position [9, 0]
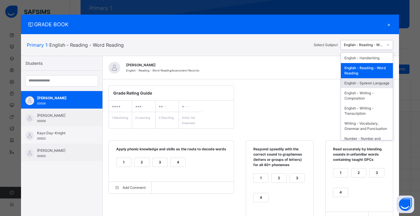
click at [364, 88] on div "English - Spoken Language" at bounding box center [367, 83] width 52 height 10
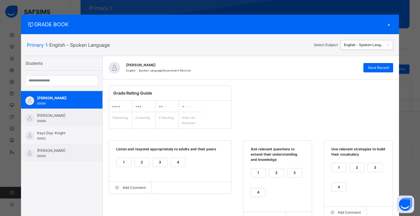
scroll to position [0, 0]
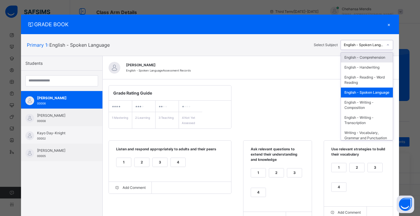
click at [358, 40] on div "English - Spoken Language" at bounding box center [366, 45] width 52 height 10
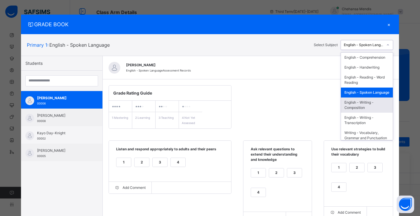
click at [360, 111] on div "English - Writing - Composition" at bounding box center [367, 104] width 52 height 15
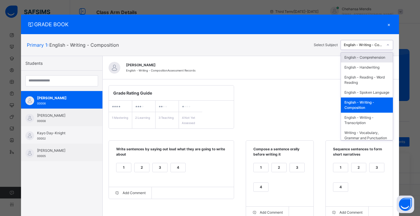
click at [368, 44] on div "English - Writing - Composition" at bounding box center [363, 44] width 40 height 5
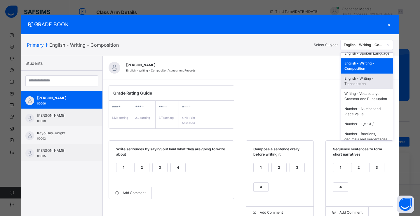
click at [359, 88] on div "English - Writing - Transcription" at bounding box center [367, 80] width 52 height 15
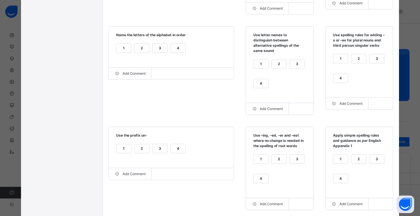
scroll to position [0, 0]
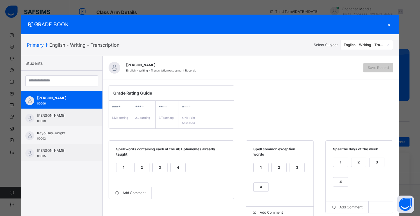
click at [141, 168] on div "2" at bounding box center [141, 167] width 15 height 9
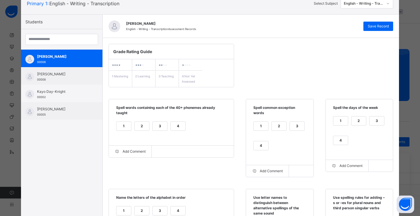
click at [277, 124] on div "2" at bounding box center [278, 126] width 15 height 9
click at [355, 122] on div "2" at bounding box center [358, 120] width 15 height 9
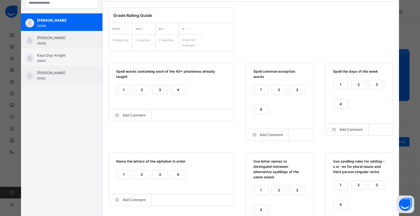
scroll to position [121, 0]
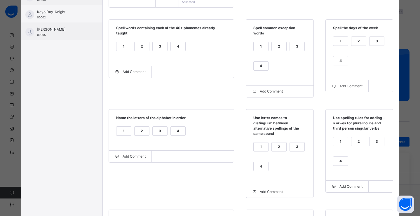
click at [117, 134] on div "1" at bounding box center [123, 131] width 15 height 9
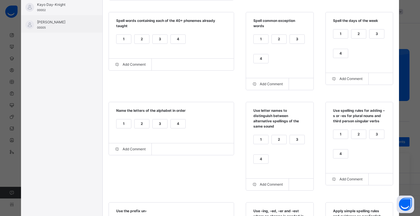
click at [275, 140] on div "2" at bounding box center [278, 139] width 15 height 9
click at [338, 155] on div "4" at bounding box center [340, 153] width 15 height 9
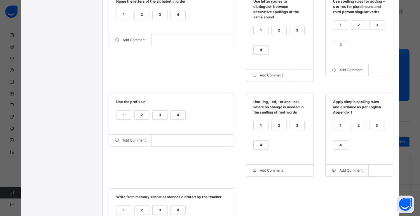
scroll to position [237, 0]
click at [171, 117] on div "4" at bounding box center [178, 114] width 15 height 9
click at [261, 147] on div "4" at bounding box center [260, 145] width 15 height 9
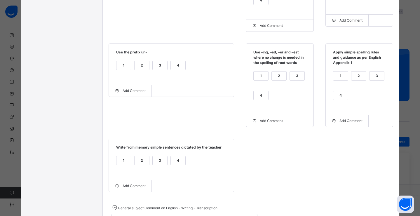
click at [358, 75] on div "2" at bounding box center [358, 75] width 15 height 9
click at [130, 163] on div "1 2 3 4" at bounding box center [171, 164] width 113 height 20
drag, startPoint x: 132, startPoint y: 163, endPoint x: 143, endPoint y: 161, distance: 11.3
click at [134, 163] on div "2" at bounding box center [141, 160] width 15 height 9
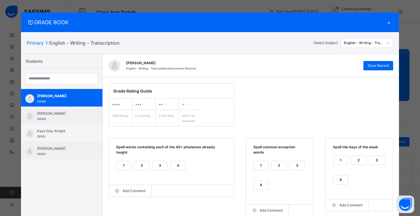
scroll to position [2, 0]
click at [383, 64] on span "Save Record" at bounding box center [377, 65] width 21 height 5
click at [371, 44] on div "English - Writing - Transcription" at bounding box center [363, 42] width 40 height 5
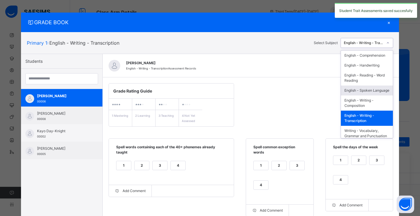
scroll to position [48, 0]
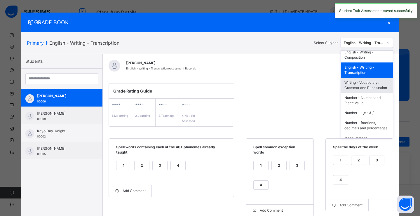
click at [366, 93] on div "Writing - Vocabulary, Grammar and Punctuation" at bounding box center [367, 85] width 52 height 15
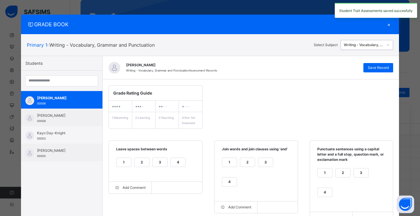
scroll to position [0, 0]
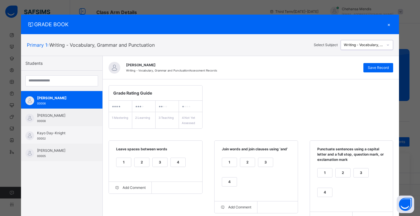
click at [368, 43] on div "Writing - Vocabulary, Grammar and Punctuation" at bounding box center [363, 44] width 40 height 5
